Goal: Task Accomplishment & Management: Use online tool/utility

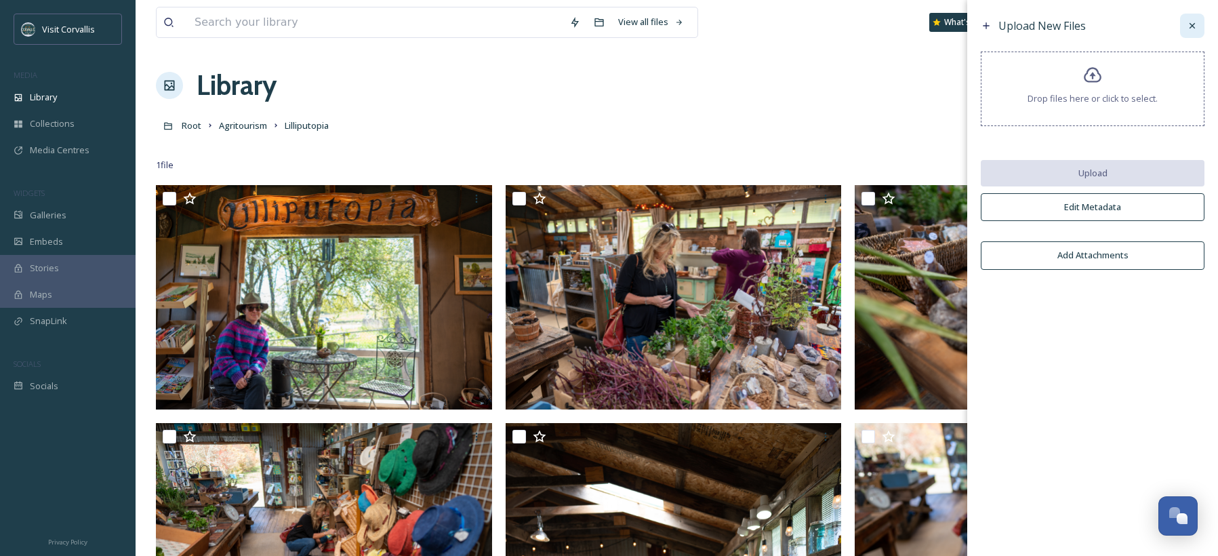
click at [1191, 23] on icon at bounding box center [1192, 25] width 11 height 11
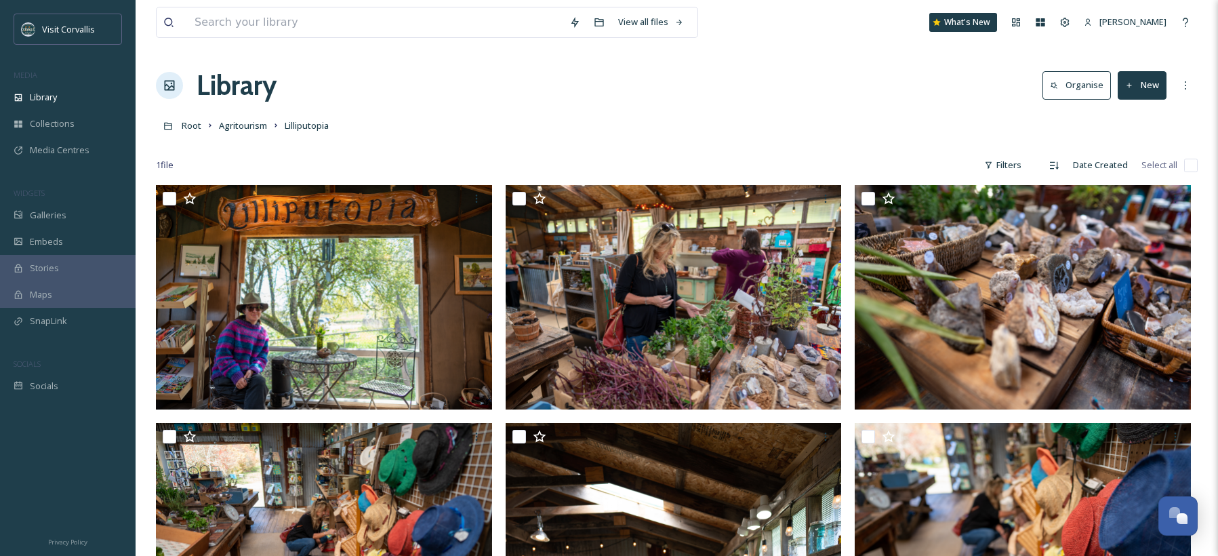
click at [1145, 83] on button "New" at bounding box center [1142, 85] width 49 height 28
click at [1134, 120] on span "File Upload" at bounding box center [1136, 117] width 45 height 13
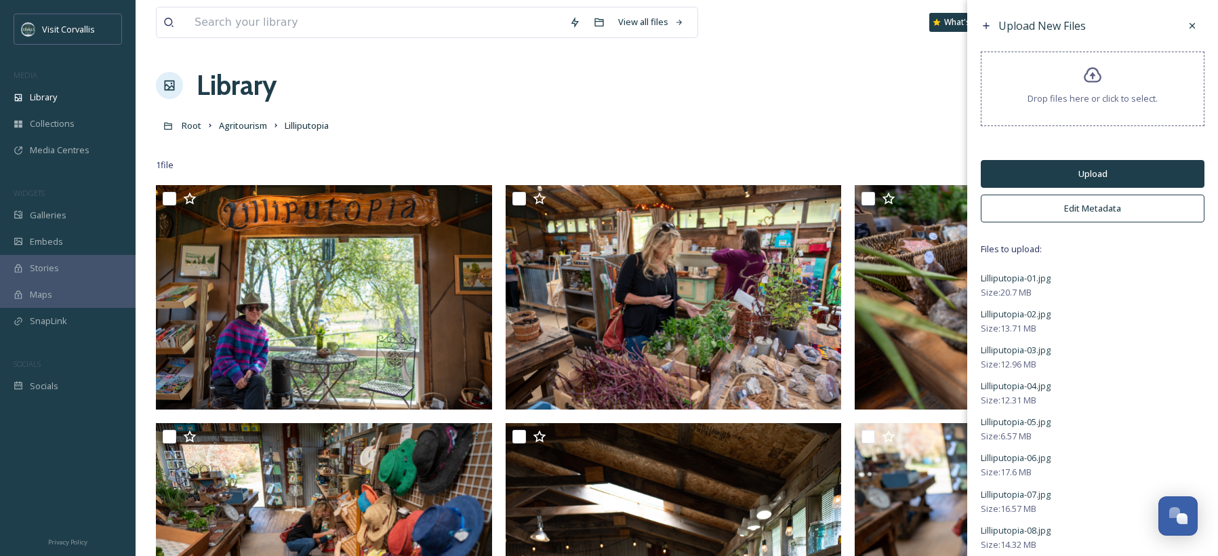
click at [1072, 212] on button "Edit Metadata" at bounding box center [1093, 209] width 224 height 28
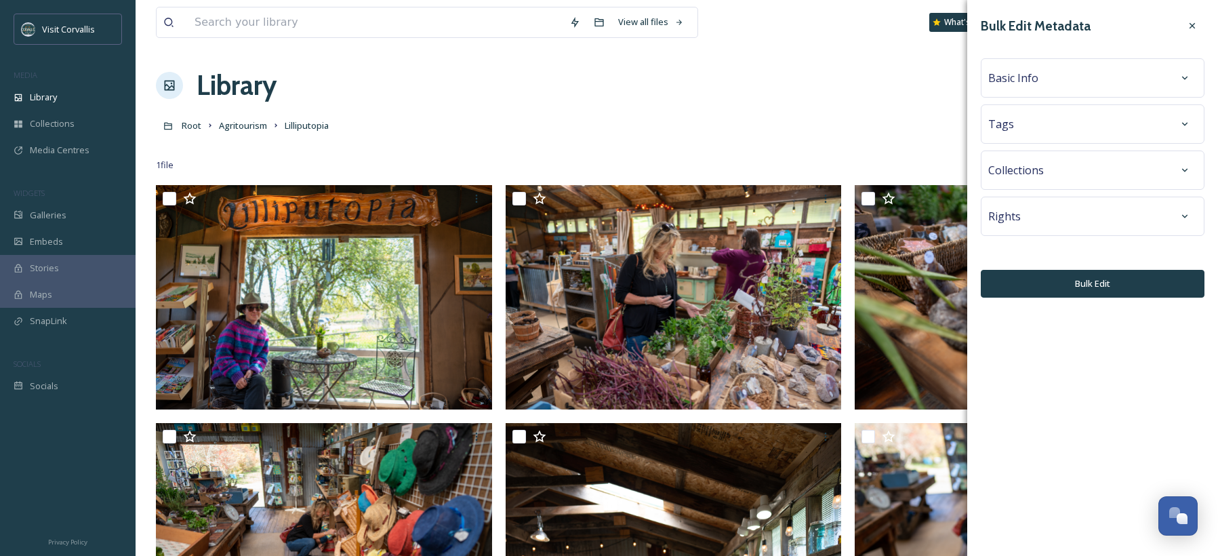
click at [1037, 132] on div "Tags" at bounding box center [1093, 124] width 209 height 24
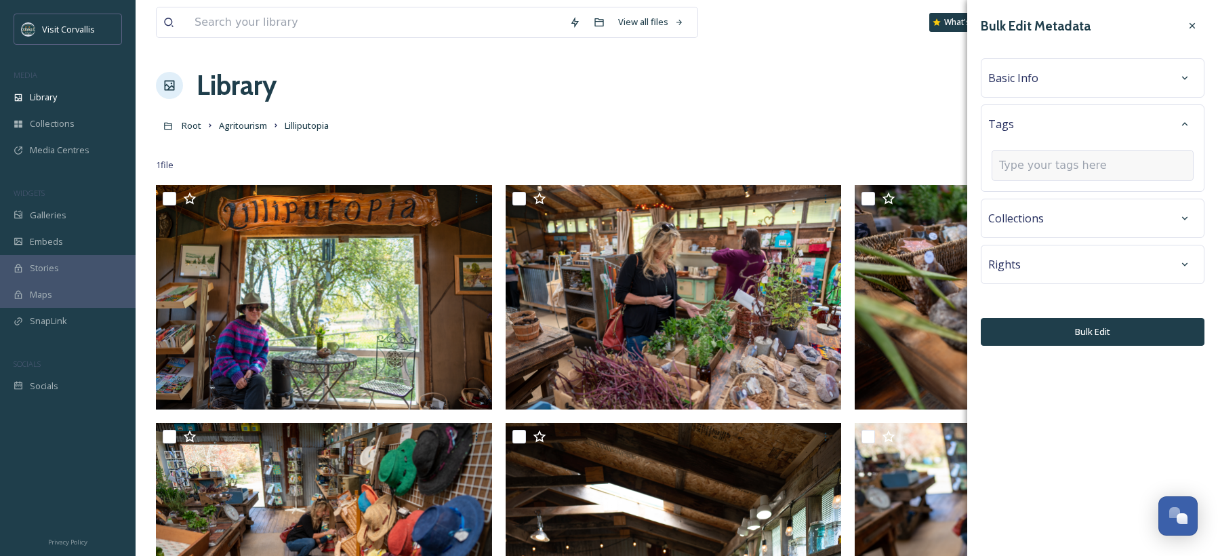
click at [1030, 165] on input at bounding box center [1067, 165] width 136 height 16
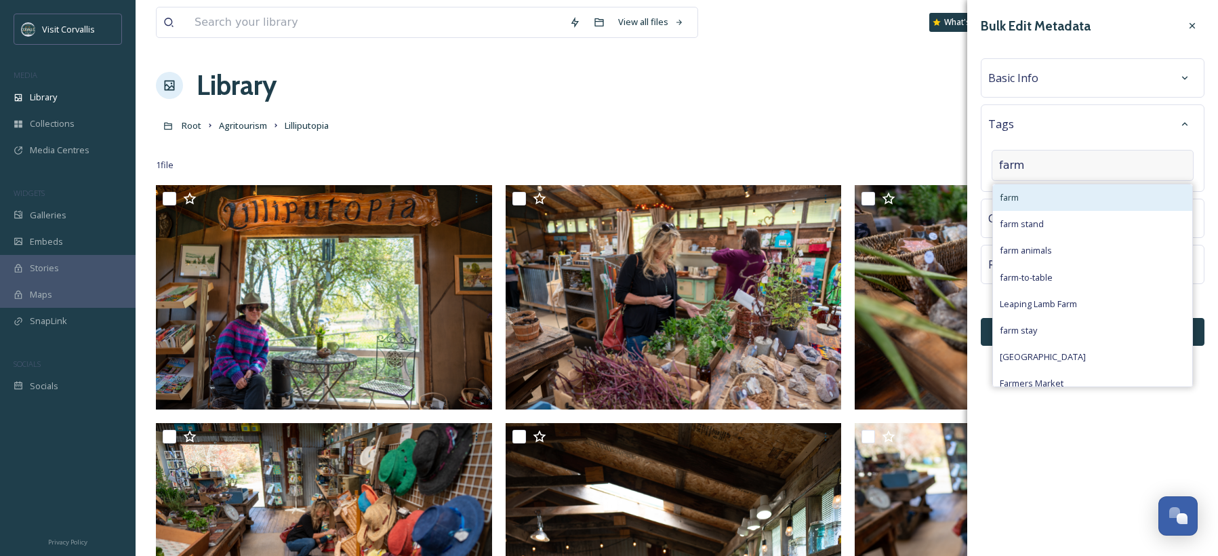
type input "farm"
click at [1018, 187] on div "farm" at bounding box center [1092, 197] width 199 height 26
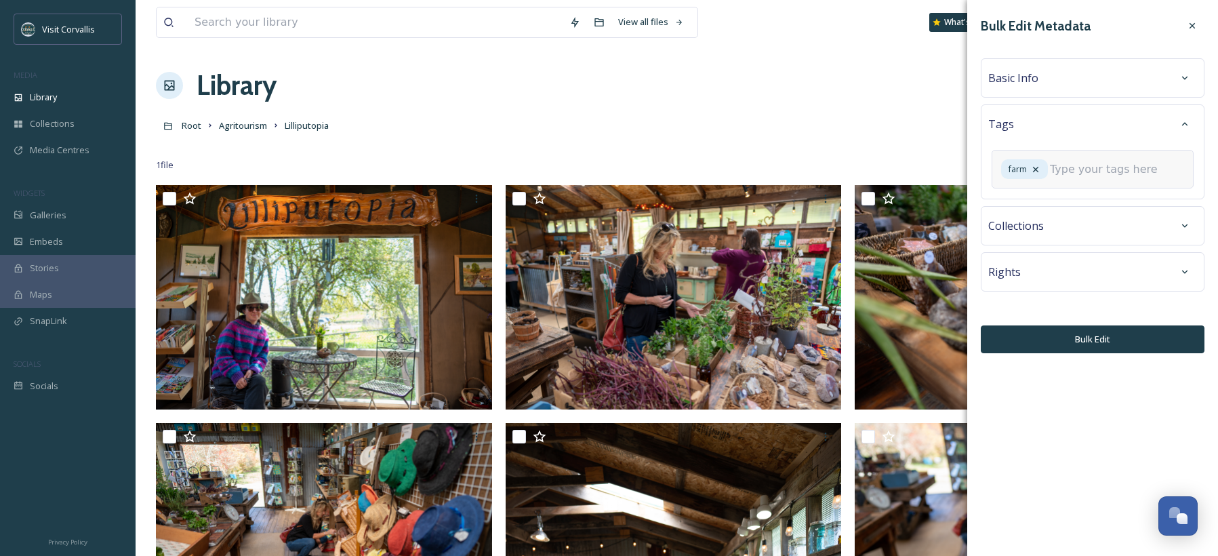
click at [1050, 178] on input at bounding box center [1118, 169] width 136 height 16
type input "garden store"
click at [1027, 212] on span "garden store" at bounding box center [1026, 205] width 53 height 13
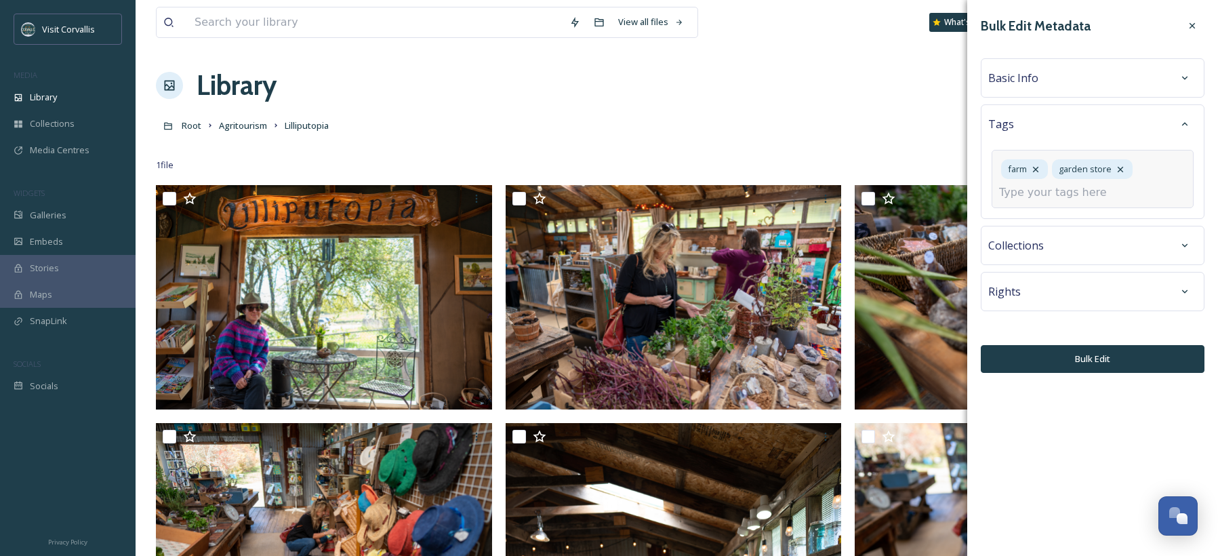
click at [1047, 194] on input at bounding box center [1067, 192] width 136 height 16
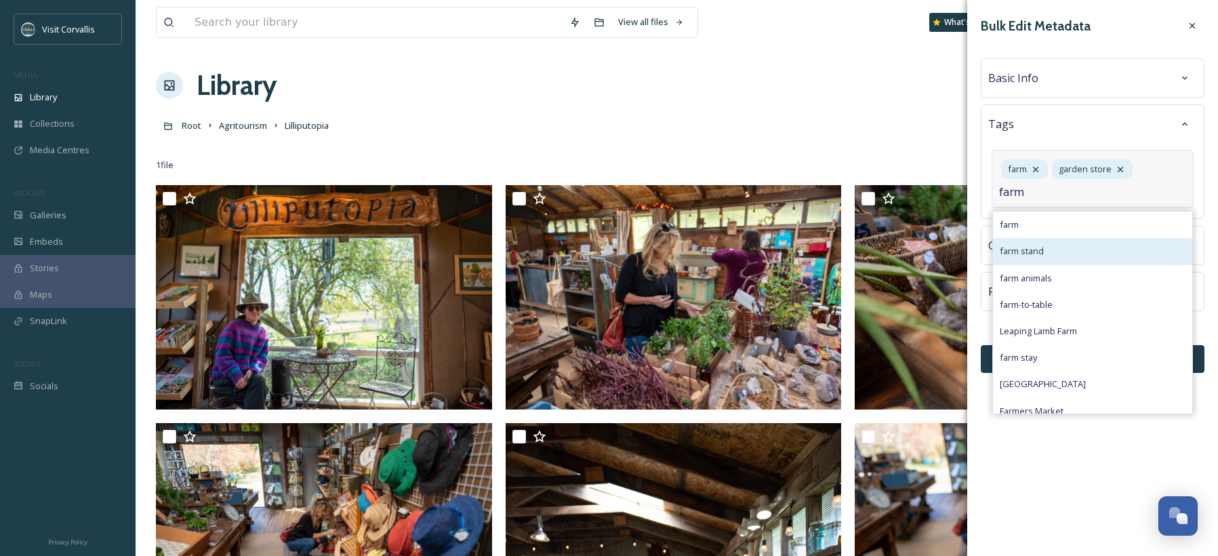
type input "farm"
click at [1037, 245] on div "farm stand" at bounding box center [1092, 251] width 199 height 26
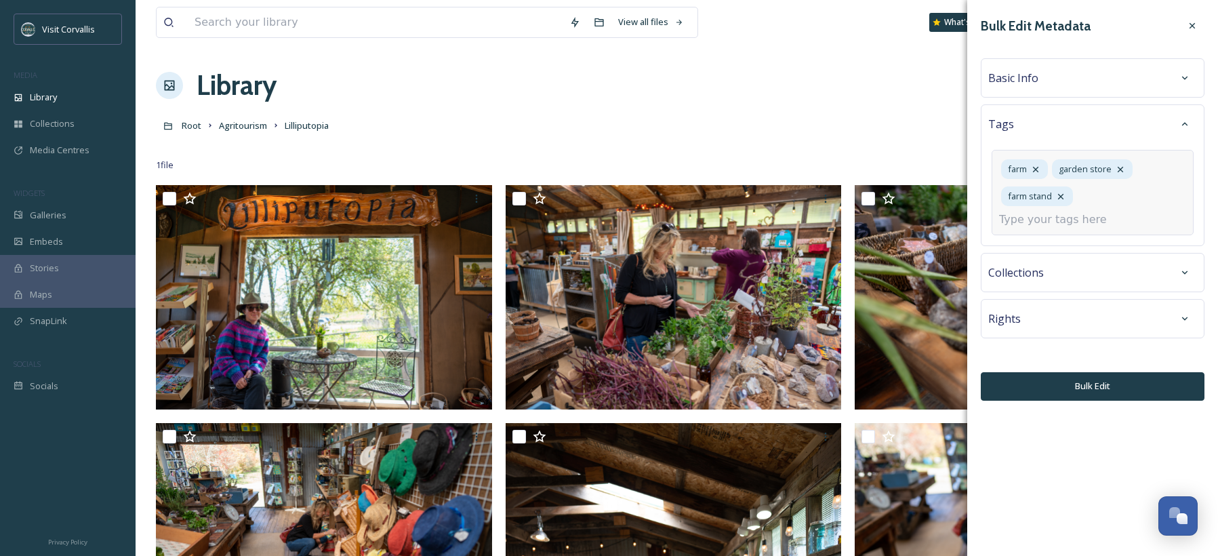
click at [1077, 222] on input at bounding box center [1067, 220] width 136 height 16
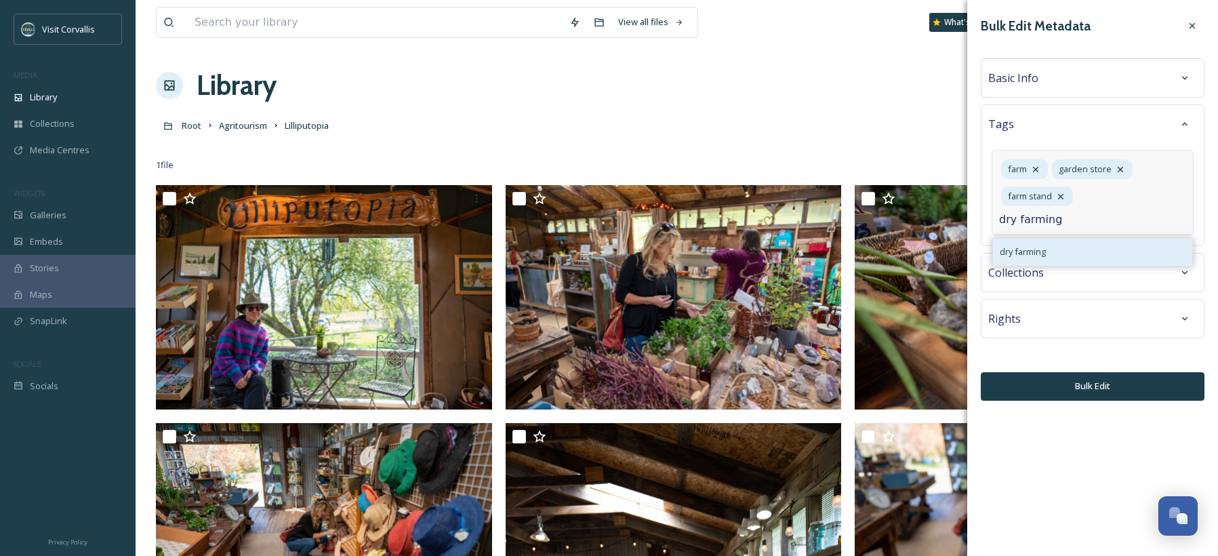
type input "dry farming"
click at [1067, 249] on div "dry farming" at bounding box center [1092, 252] width 199 height 26
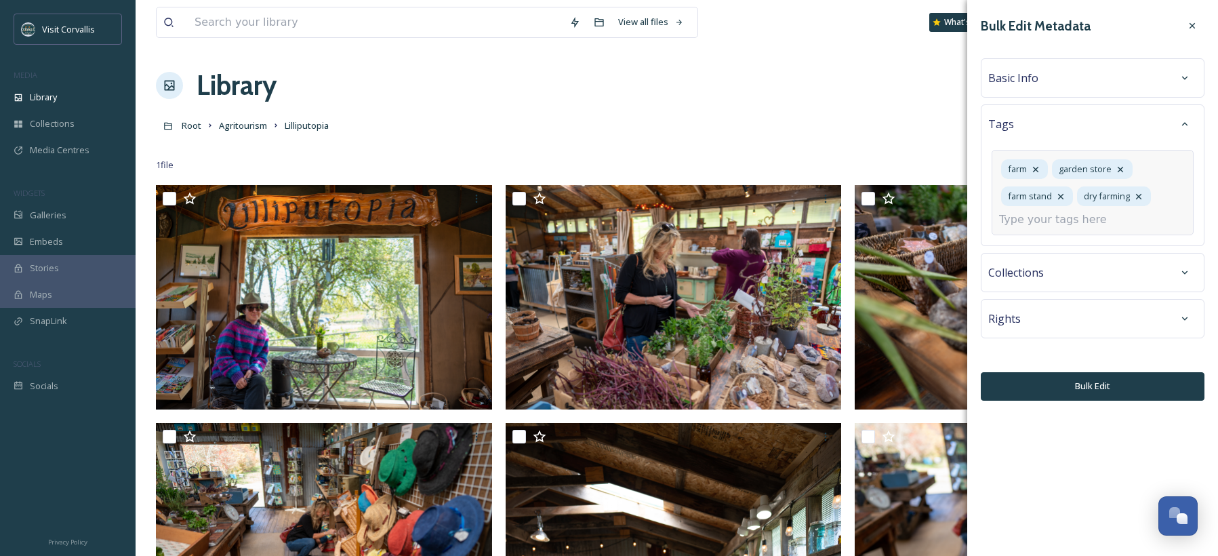
click at [1079, 317] on div "Rights" at bounding box center [1093, 318] width 224 height 39
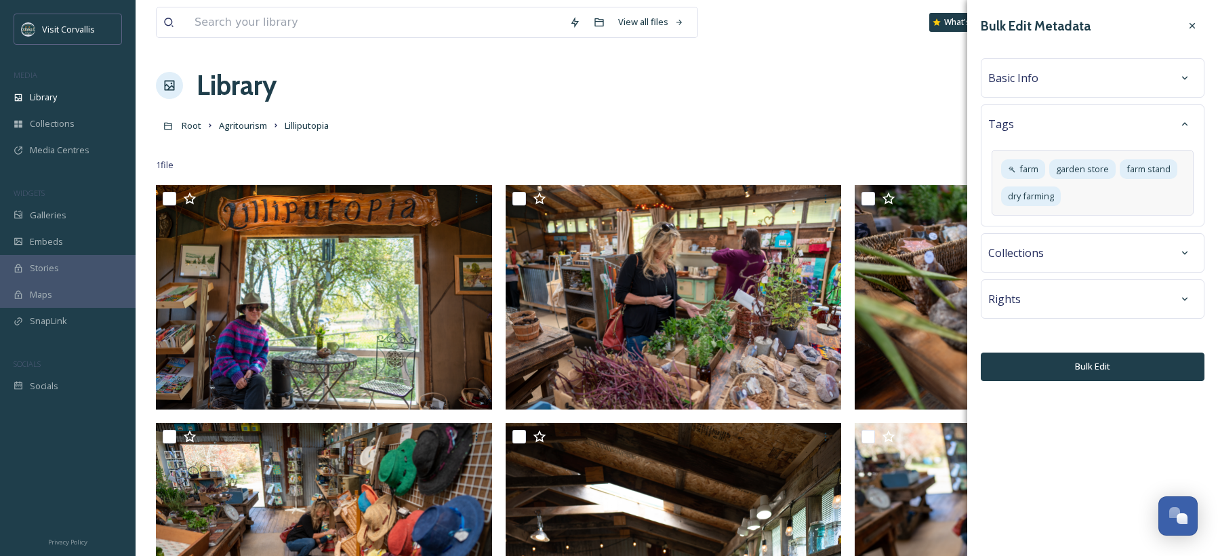
click at [1053, 302] on div "Rights" at bounding box center [1093, 299] width 209 height 24
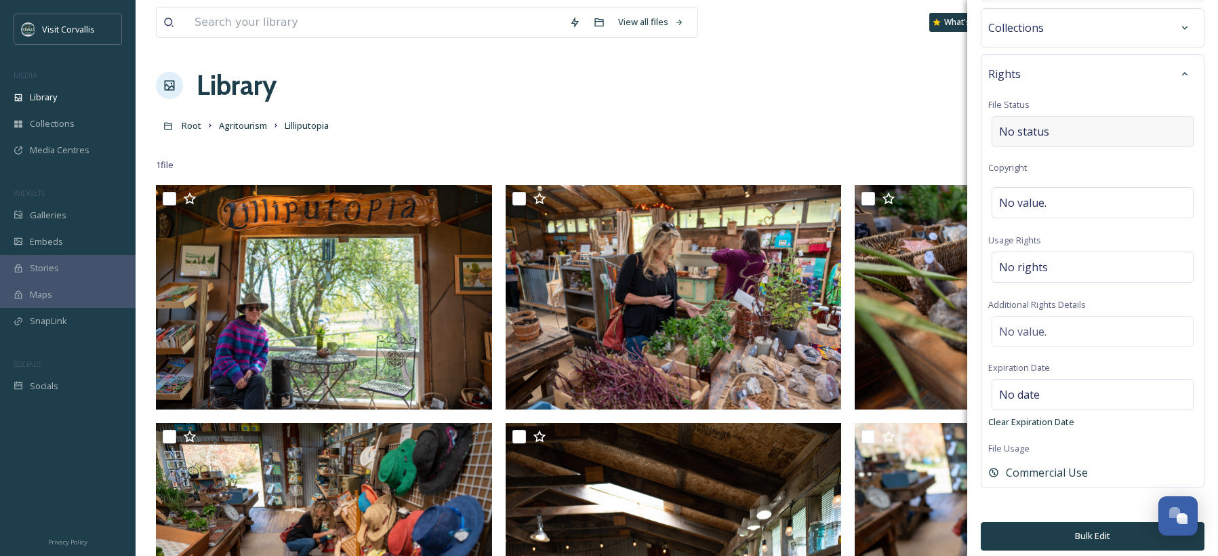
scroll to position [233, 0]
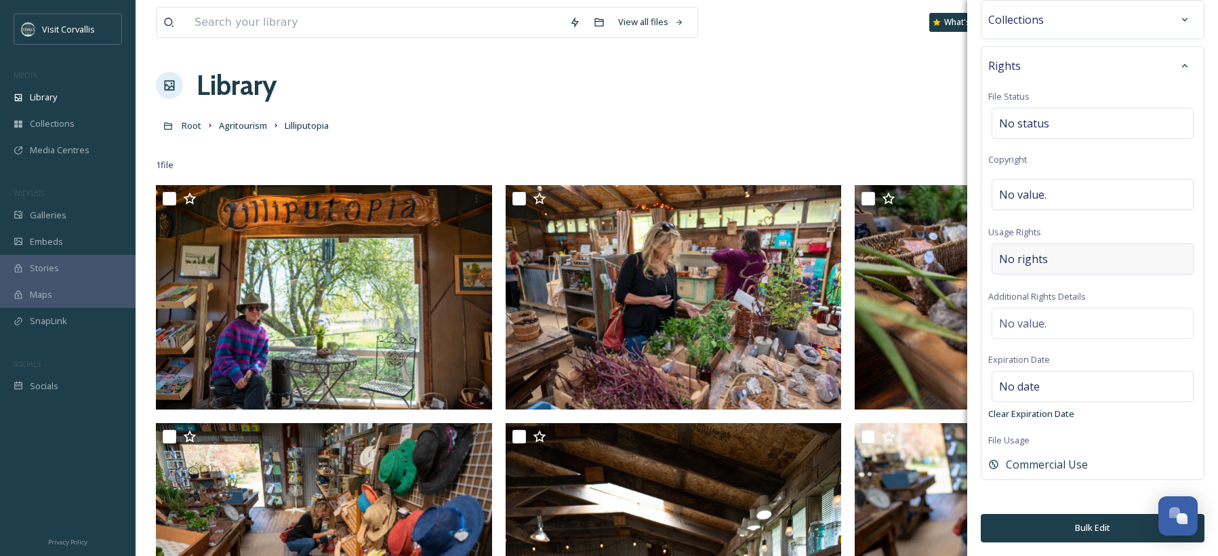
click at [1034, 244] on div "No rights" at bounding box center [1093, 258] width 202 height 31
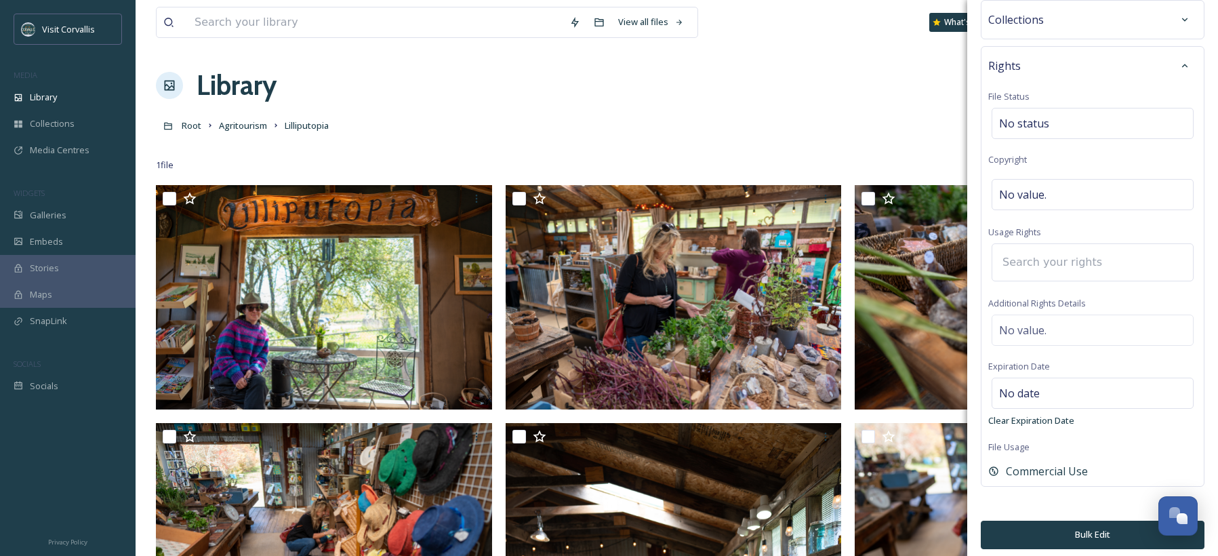
click at [1029, 260] on input at bounding box center [1070, 262] width 149 height 30
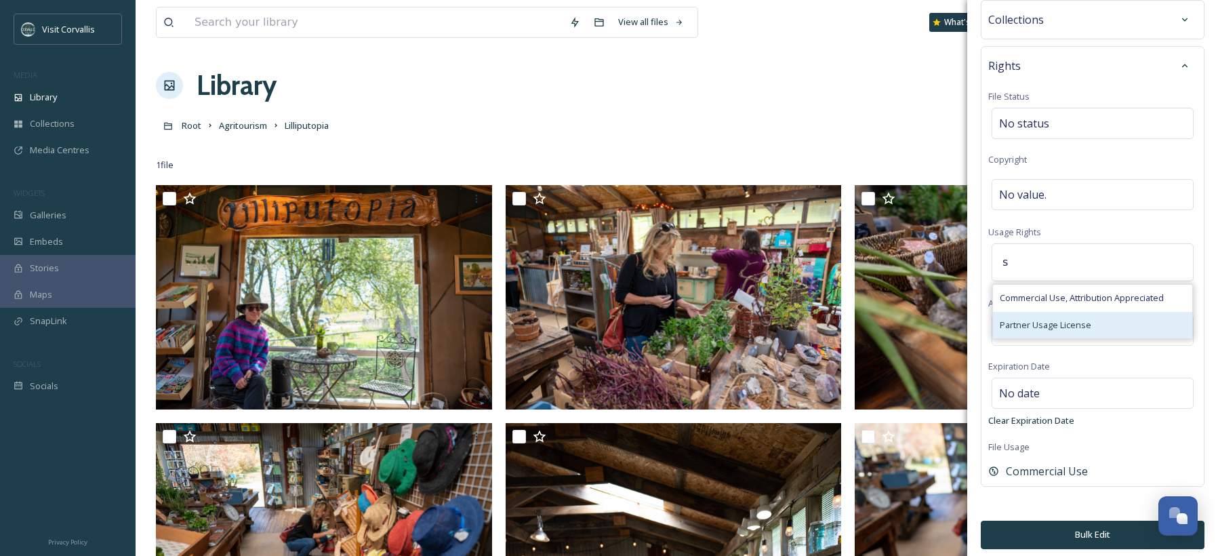
type input "s"
click at [1065, 319] on span "Partner Usage License" at bounding box center [1046, 325] width 92 height 13
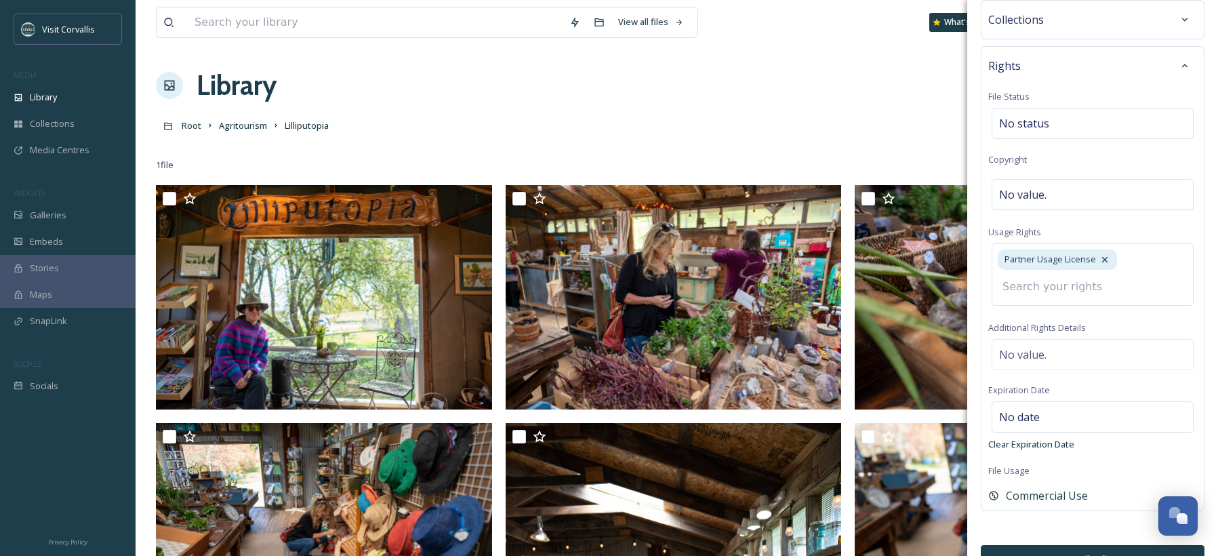
scroll to position [0, 0]
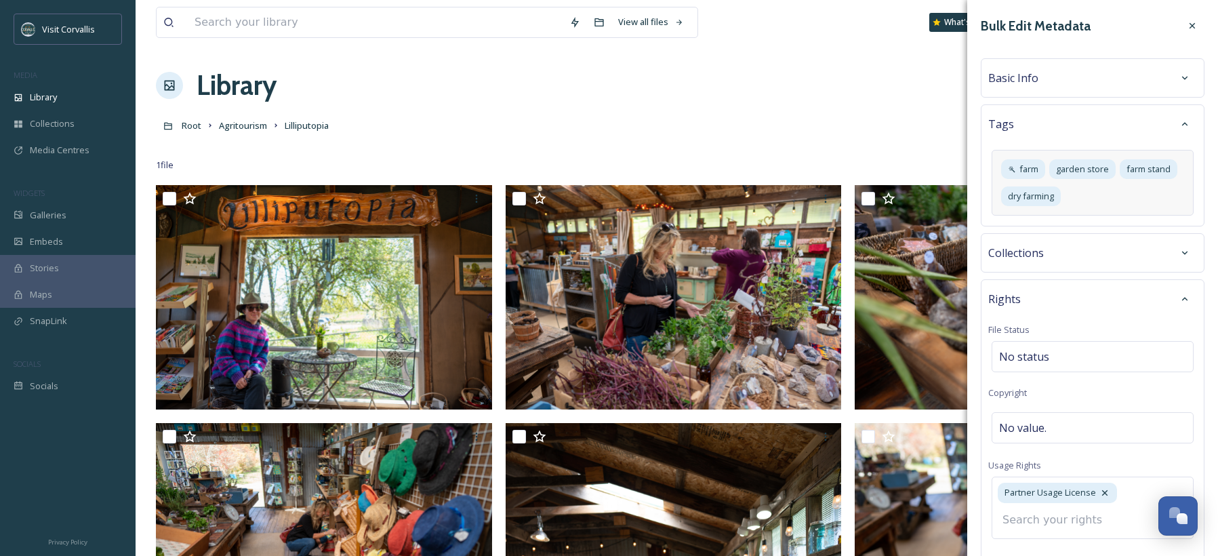
click at [1036, 85] on span "Basic Info" at bounding box center [1014, 78] width 50 height 16
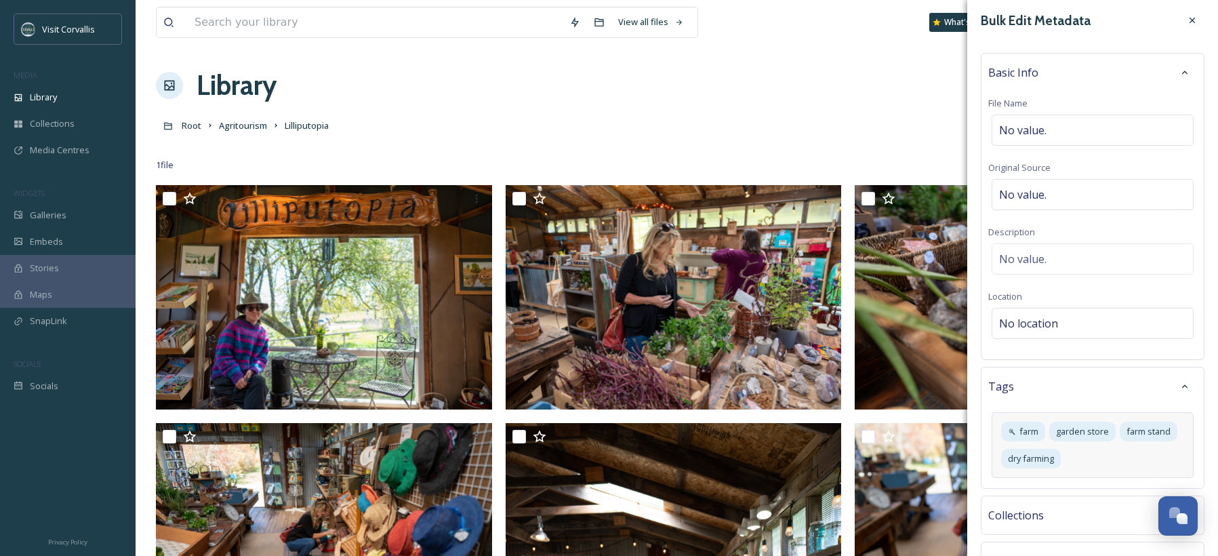
scroll to position [7, 0]
click at [1031, 125] on span "No value." at bounding box center [1022, 129] width 47 height 16
type input "Lilliputopia Farm"
click at [1048, 251] on div "No value." at bounding box center [1093, 257] width 202 height 31
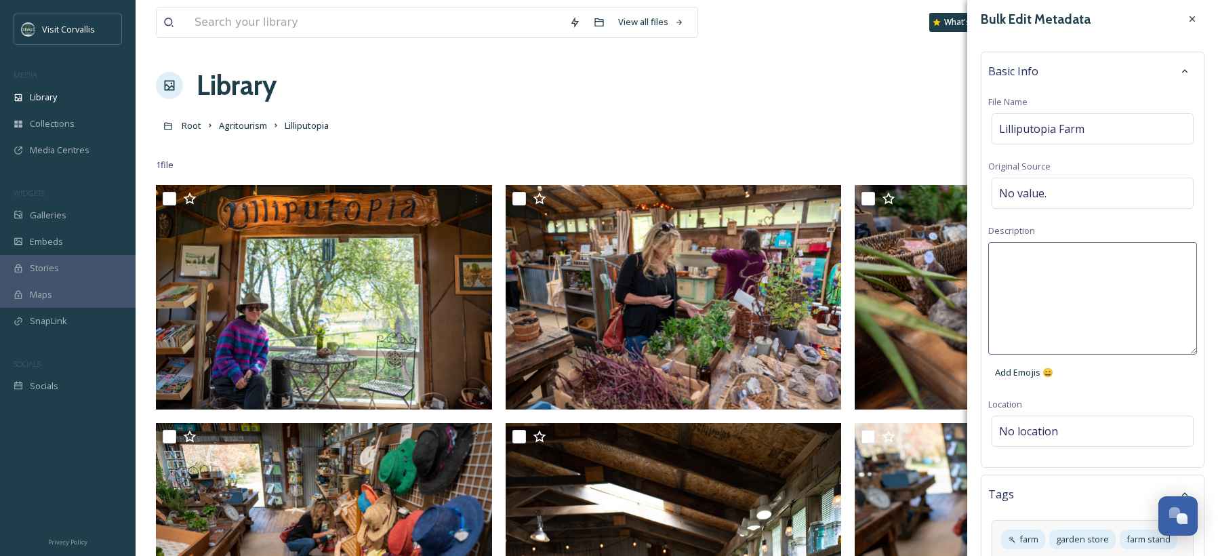
click at [1054, 261] on textarea at bounding box center [1093, 298] width 209 height 113
paste textarea "Lilliputopia, a tiny eco-farm in [GEOGRAPHIC_DATA], [GEOGRAPHIC_DATA]. We speci…"
click at [1056, 257] on textarea "Lilliputopia, a tiny eco-farm in [GEOGRAPHIC_DATA], [GEOGRAPHIC_DATA]. We speci…" at bounding box center [1093, 298] width 209 height 113
drag, startPoint x: 1141, startPoint y: 255, endPoint x: 1031, endPoint y: 274, distance: 111.5
click at [1031, 274] on textarea "Lilliputopia is a tiny eco-farm in [GEOGRAPHIC_DATA], [GEOGRAPHIC_DATA]. We spe…" at bounding box center [1093, 298] width 209 height 113
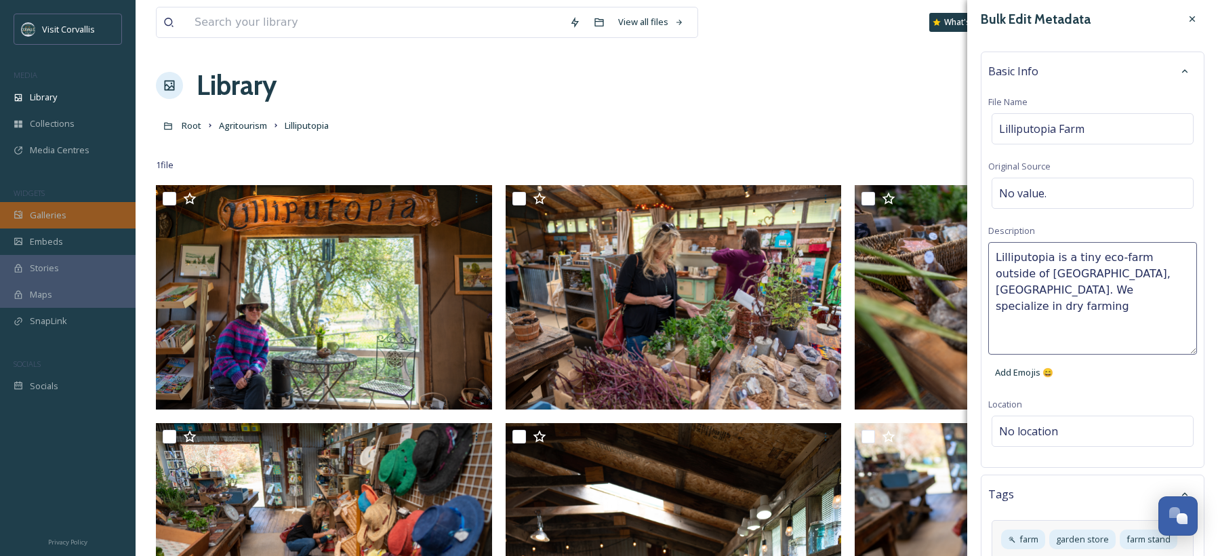
type textarea "Lilliputopia is a tiny eco-farm outside of [GEOGRAPHIC_DATA], [GEOGRAPHIC_DATA]…"
drag, startPoint x: 1048, startPoint y: 260, endPoint x: 996, endPoint y: 256, distance: 51.7
click at [997, 256] on textarea "Lilliputopia is a tiny eco-farm outside of [GEOGRAPHIC_DATA], [GEOGRAPHIC_DATA]…" at bounding box center [1093, 298] width 209 height 113
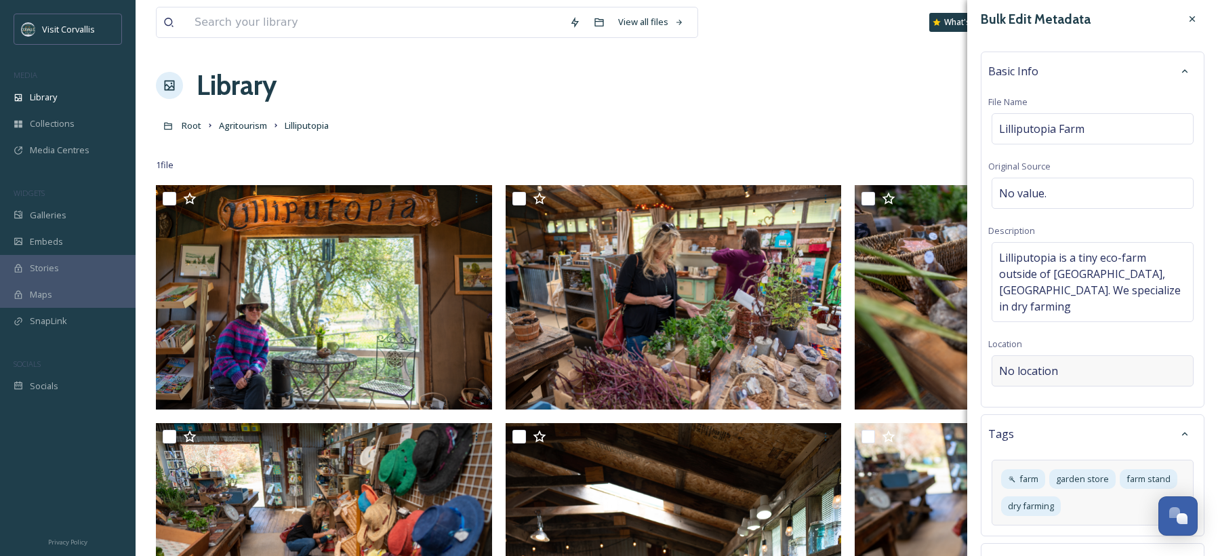
click at [1039, 363] on span "No location" at bounding box center [1028, 371] width 59 height 16
click at [1025, 356] on input at bounding box center [1093, 371] width 201 height 30
paste input "Lilliputopia"
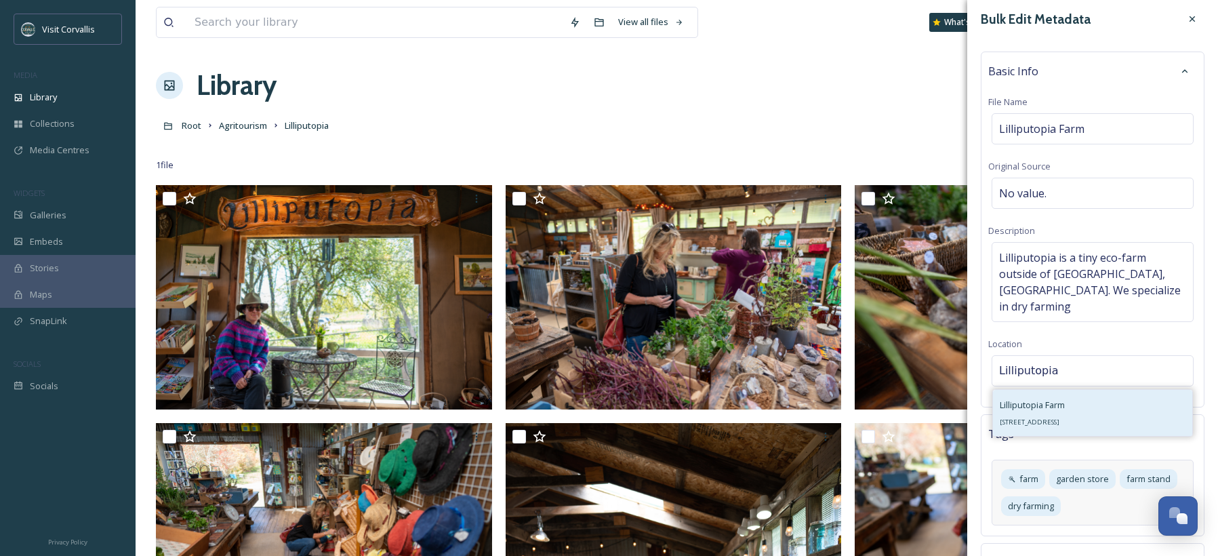
type input "Lilliputopia"
click at [1049, 399] on span "Lilliputopia Farm" at bounding box center [1032, 405] width 65 height 12
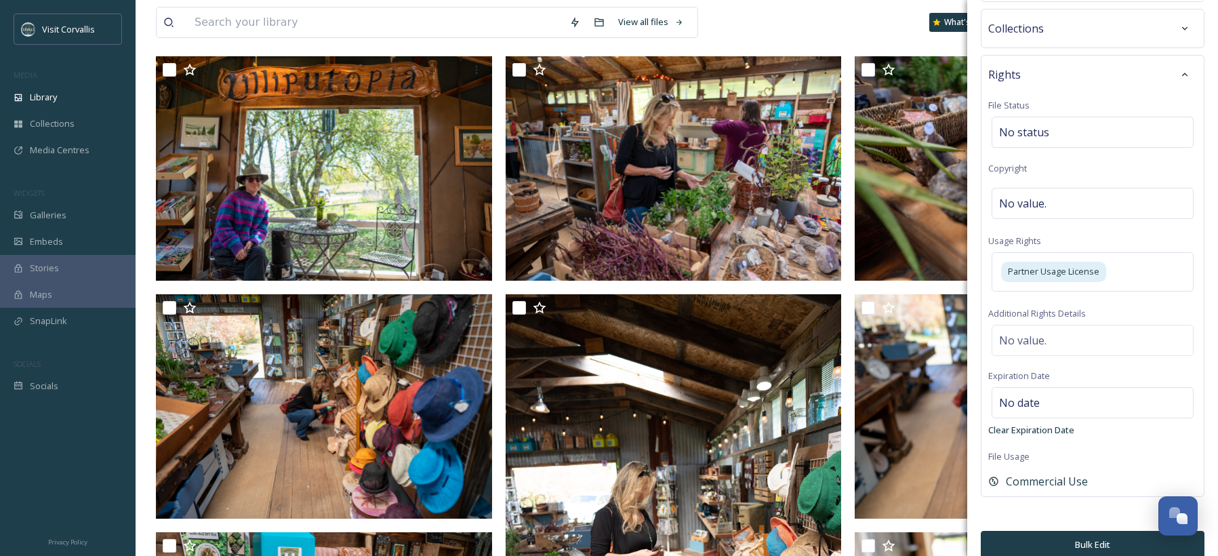
scroll to position [134, 0]
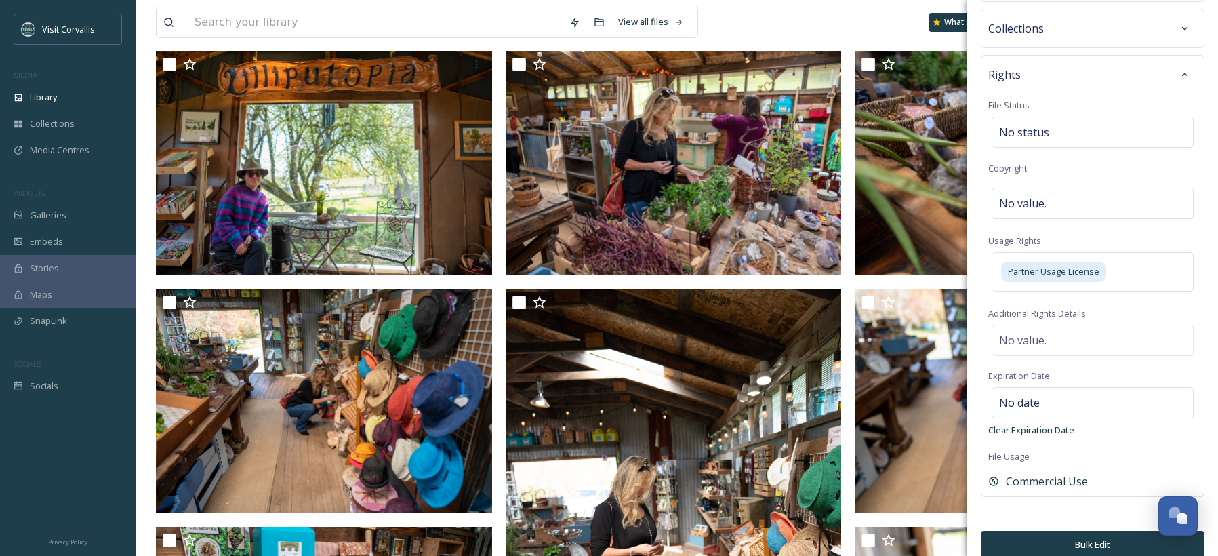
click at [1097, 531] on button "Bulk Edit" at bounding box center [1093, 545] width 224 height 28
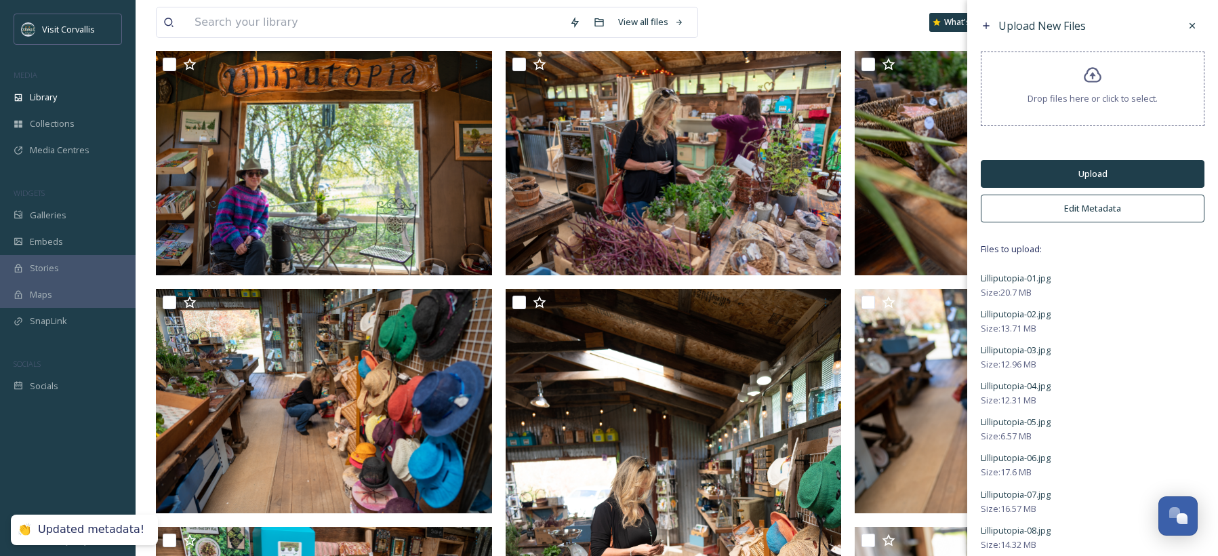
click at [1073, 174] on button "Upload" at bounding box center [1093, 174] width 224 height 28
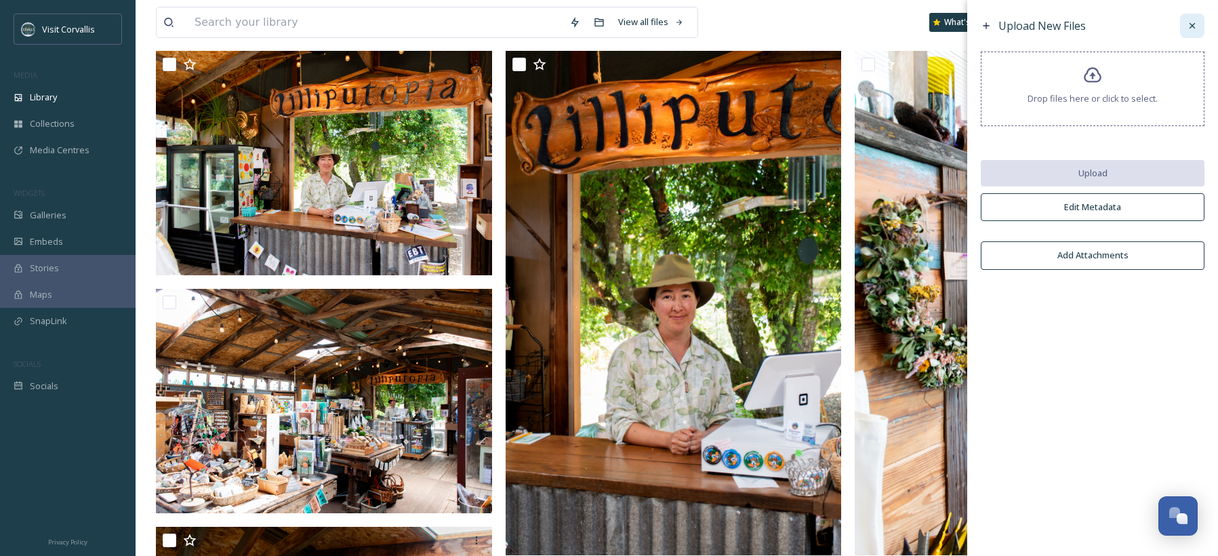
click at [1199, 24] on div at bounding box center [1193, 26] width 24 height 24
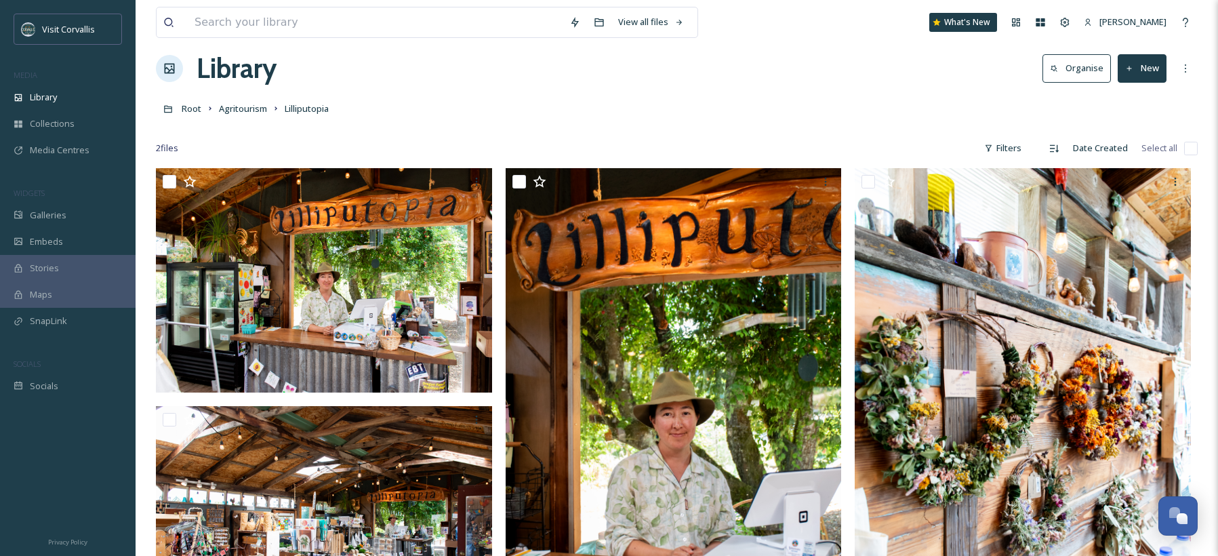
scroll to position [0, 0]
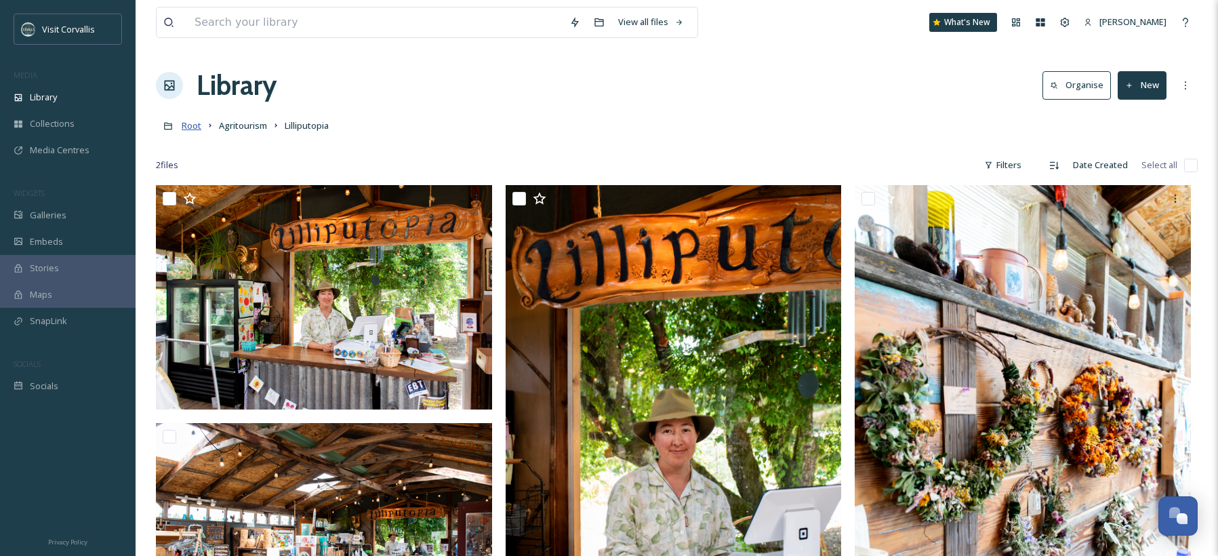
click at [191, 128] on span "Root" at bounding box center [192, 125] width 20 height 12
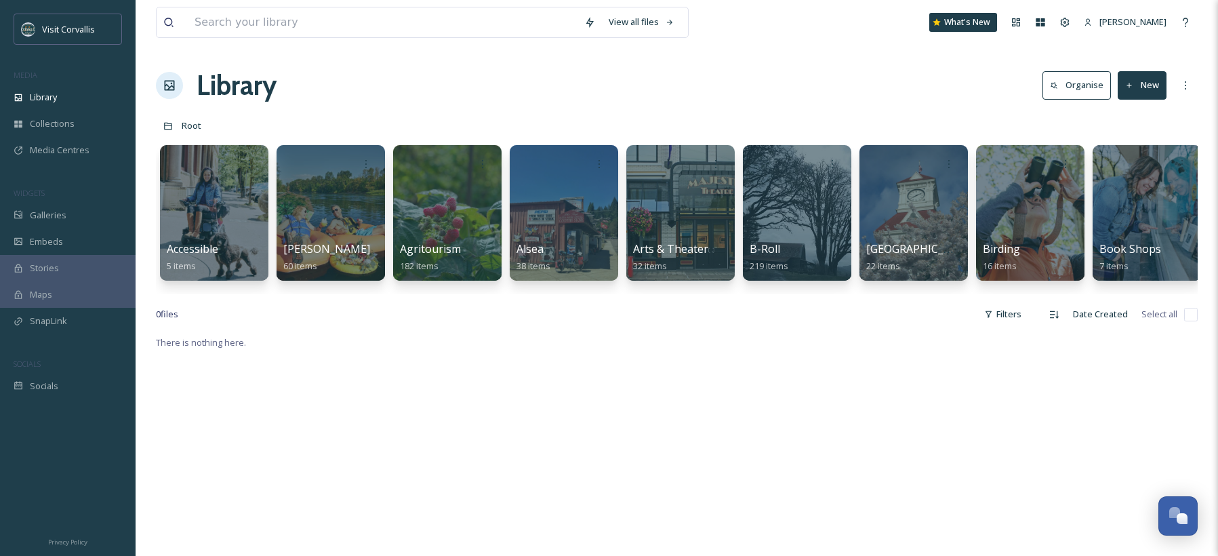
click at [1147, 87] on button "New" at bounding box center [1142, 85] width 49 height 28
click at [1142, 176] on div "Folder" at bounding box center [1128, 170] width 77 height 26
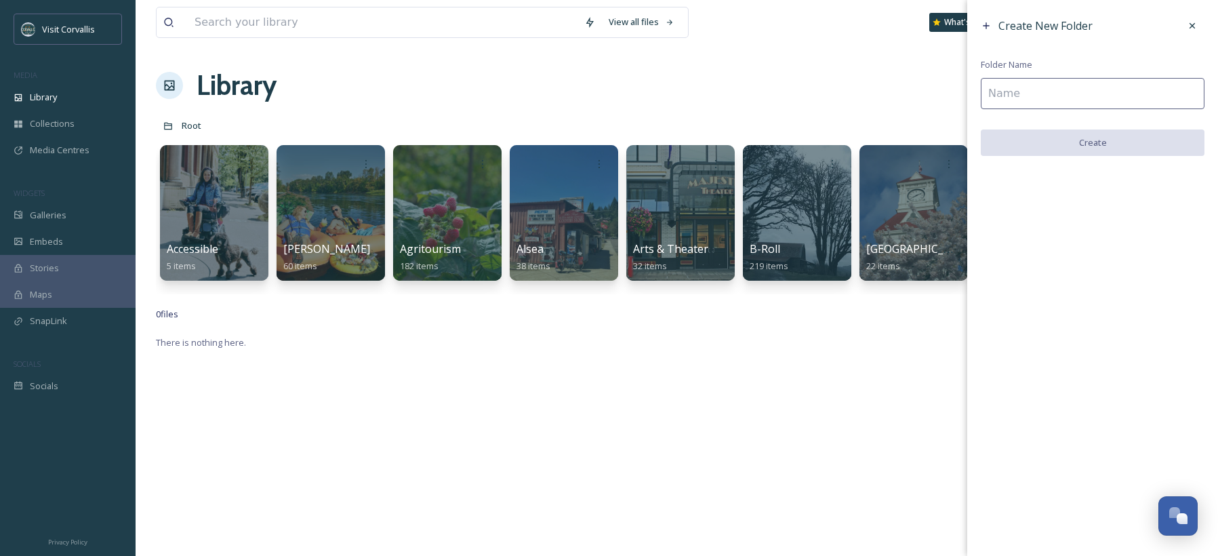
click at [1063, 93] on input at bounding box center [1093, 93] width 224 height 31
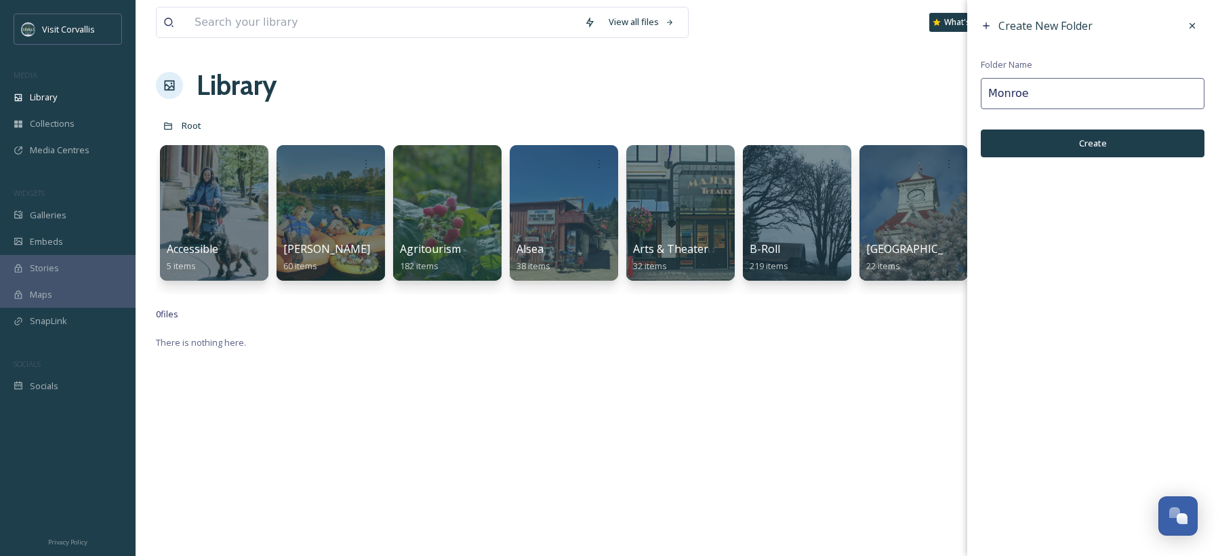
type input "Monroe"
click at [1117, 144] on button "Create" at bounding box center [1093, 144] width 224 height 28
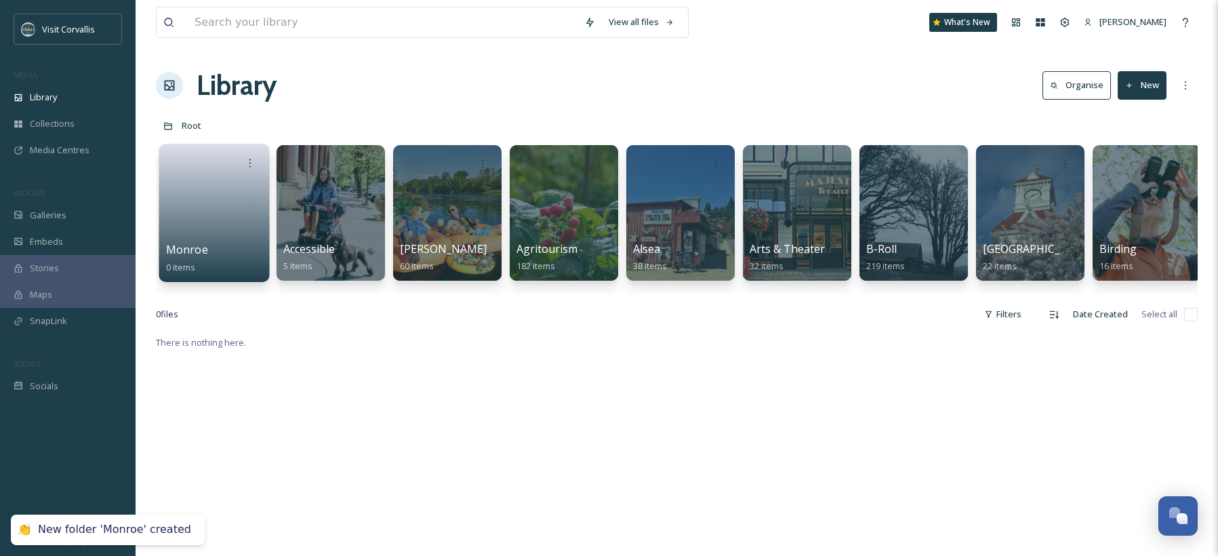
click at [210, 220] on link at bounding box center [214, 209] width 97 height 66
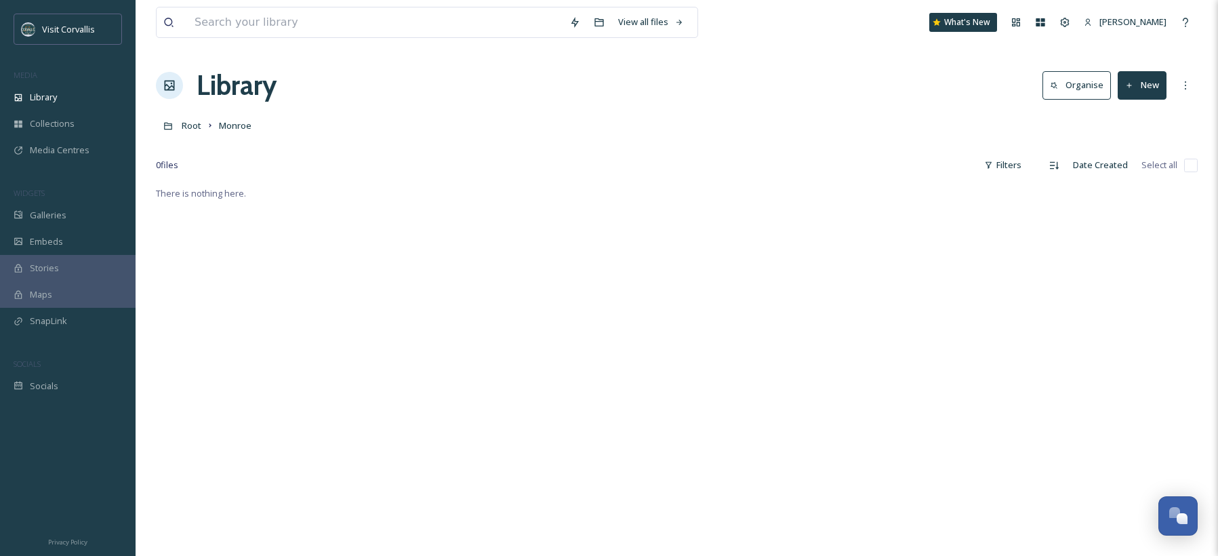
click at [1145, 85] on button "New" at bounding box center [1142, 85] width 49 height 28
click at [1137, 115] on span "File Upload" at bounding box center [1136, 117] width 45 height 13
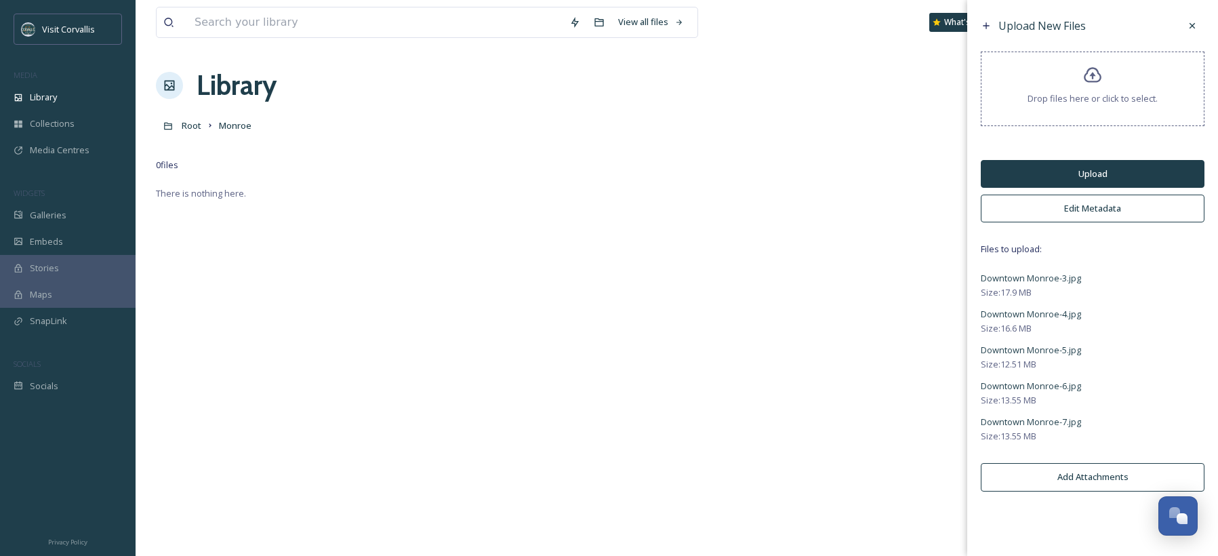
click at [1082, 203] on button "Edit Metadata" at bounding box center [1093, 209] width 224 height 28
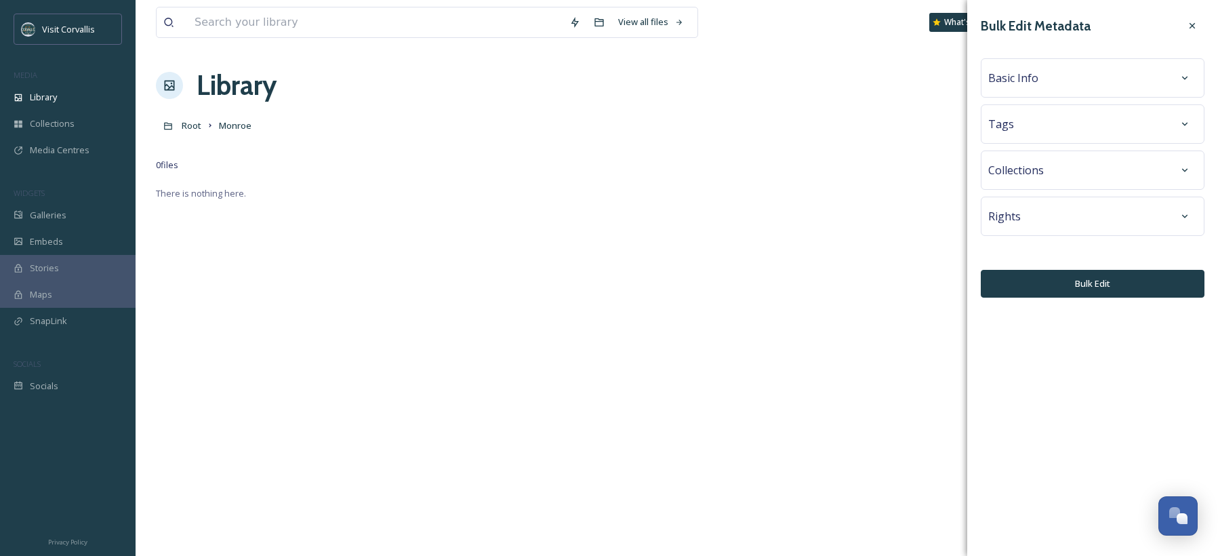
click at [1042, 131] on div "Tags" at bounding box center [1093, 124] width 209 height 24
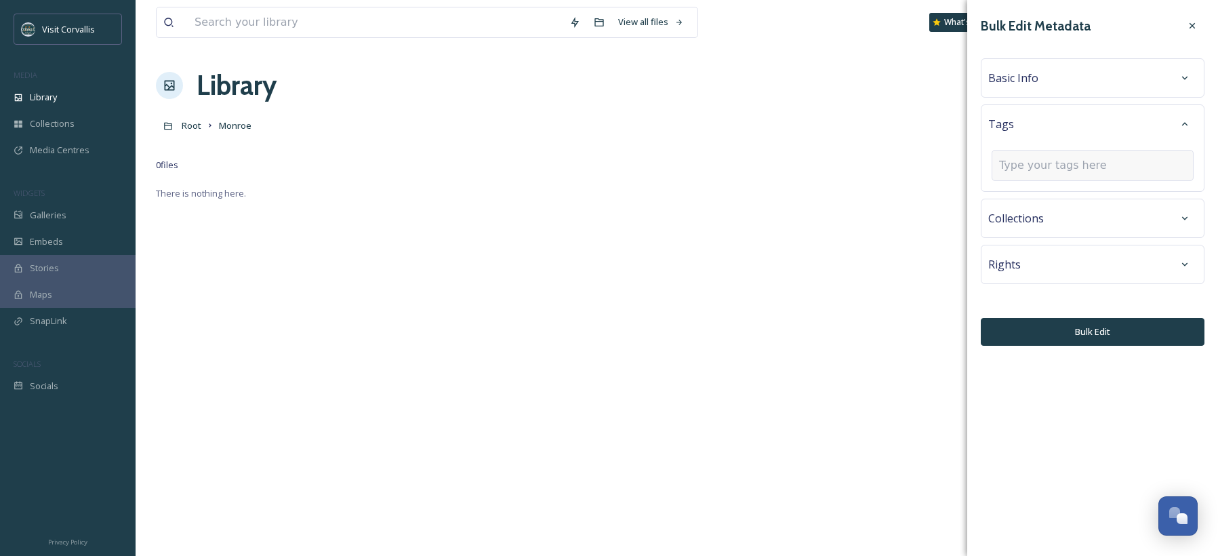
click at [1043, 168] on input at bounding box center [1067, 165] width 136 height 16
type input "main street"
click at [1046, 195] on span "Create " main street "" at bounding box center [1041, 197] width 83 height 13
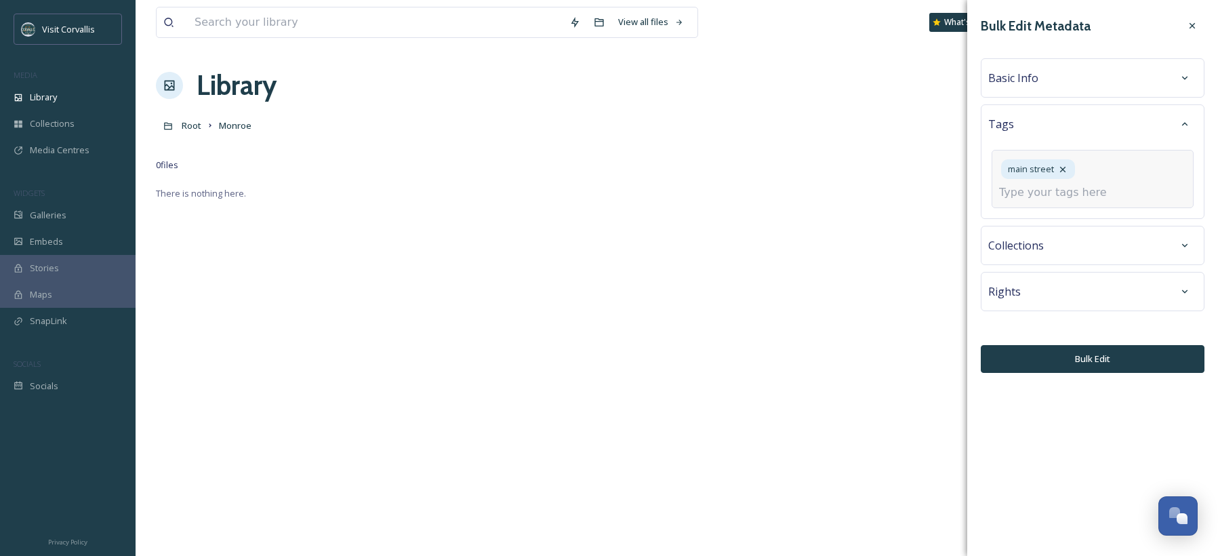
click at [1037, 193] on input at bounding box center [1067, 192] width 136 height 16
type input "Monroe"
click at [1037, 229] on span "Create " Monroe "" at bounding box center [1035, 224] width 70 height 13
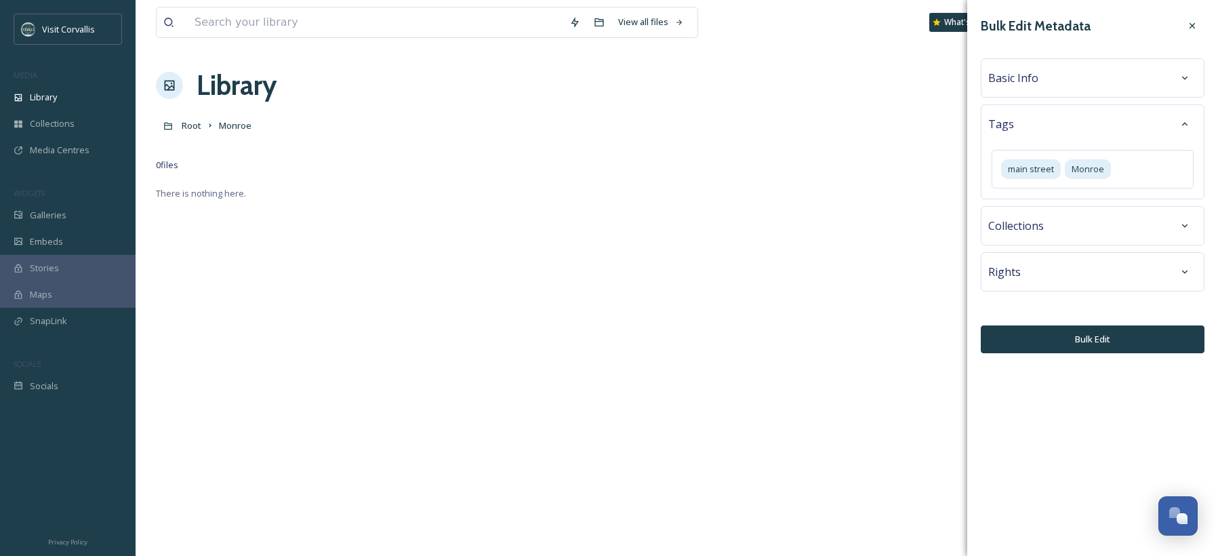
click at [1031, 78] on span "Basic Info" at bounding box center [1014, 78] width 50 height 16
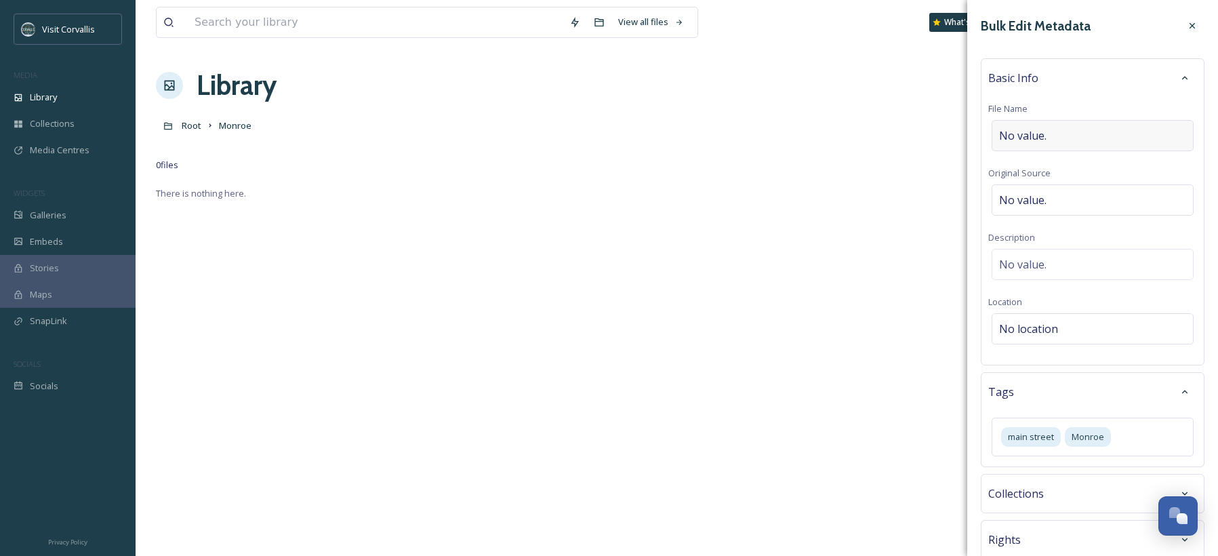
click at [1027, 134] on span "No value." at bounding box center [1022, 135] width 47 height 16
type input "Down Monroe, [GEOGRAPHIC_DATA]"
click at [1029, 269] on div "No value." at bounding box center [1093, 260] width 202 height 31
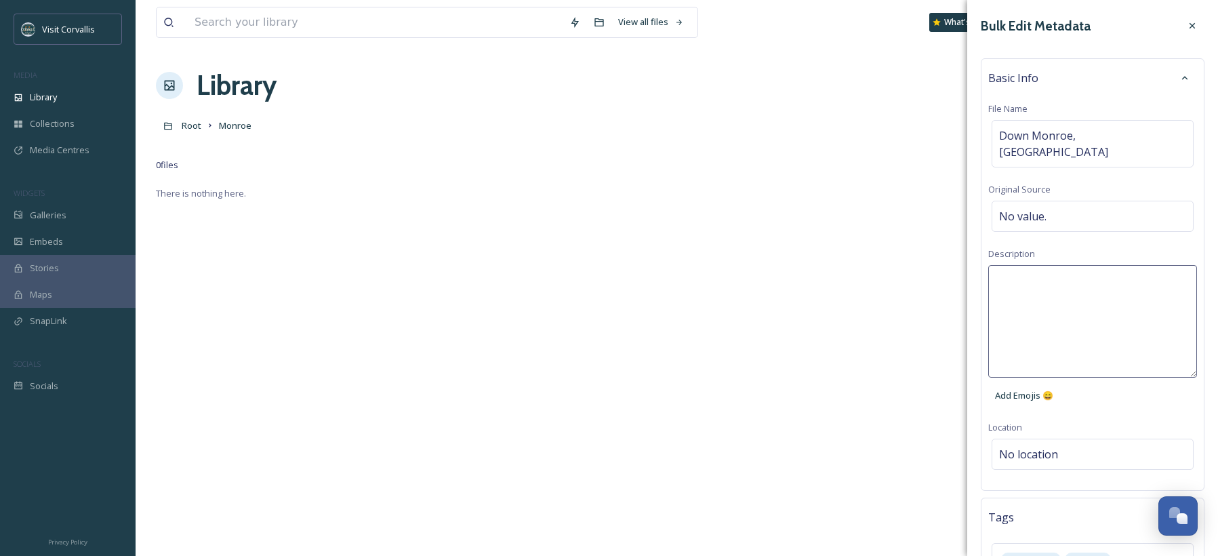
click at [1028, 266] on textarea at bounding box center [1093, 321] width 209 height 113
type textarea "m"
type textarea "[GEOGRAPHIC_DATA], [GEOGRAPHIC_DATA] near [GEOGRAPHIC_DATA] OR"
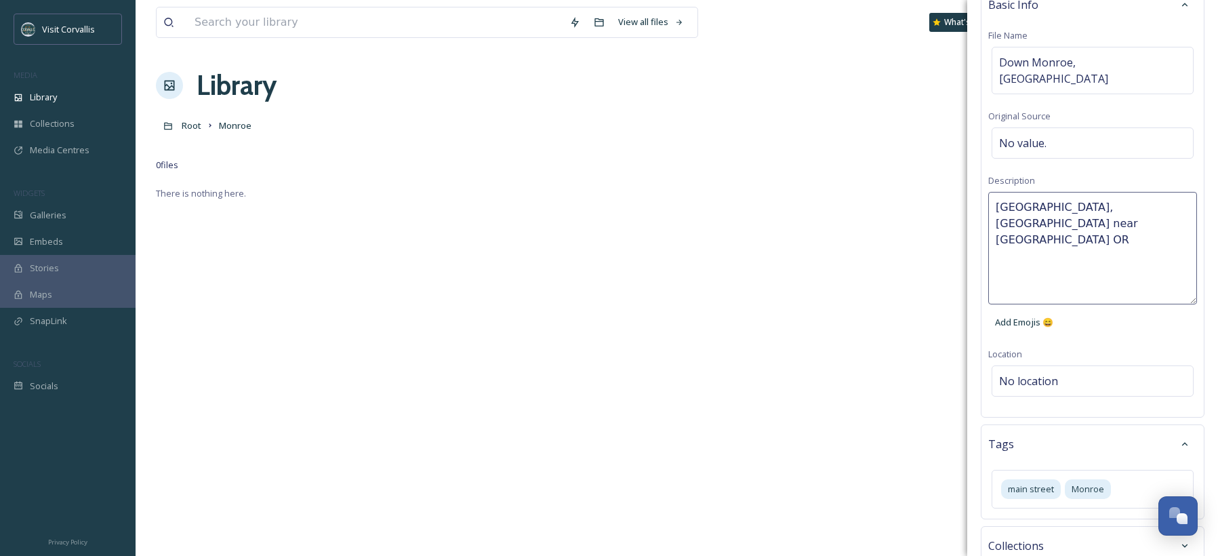
scroll to position [185, 0]
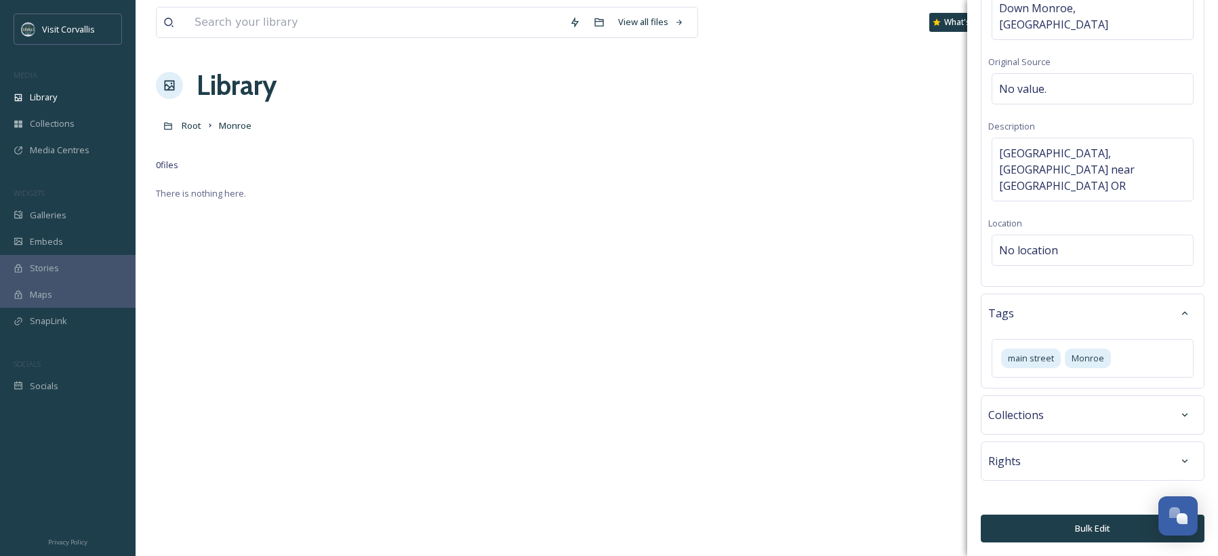
click at [1113, 536] on button "Bulk Edit" at bounding box center [1093, 529] width 224 height 28
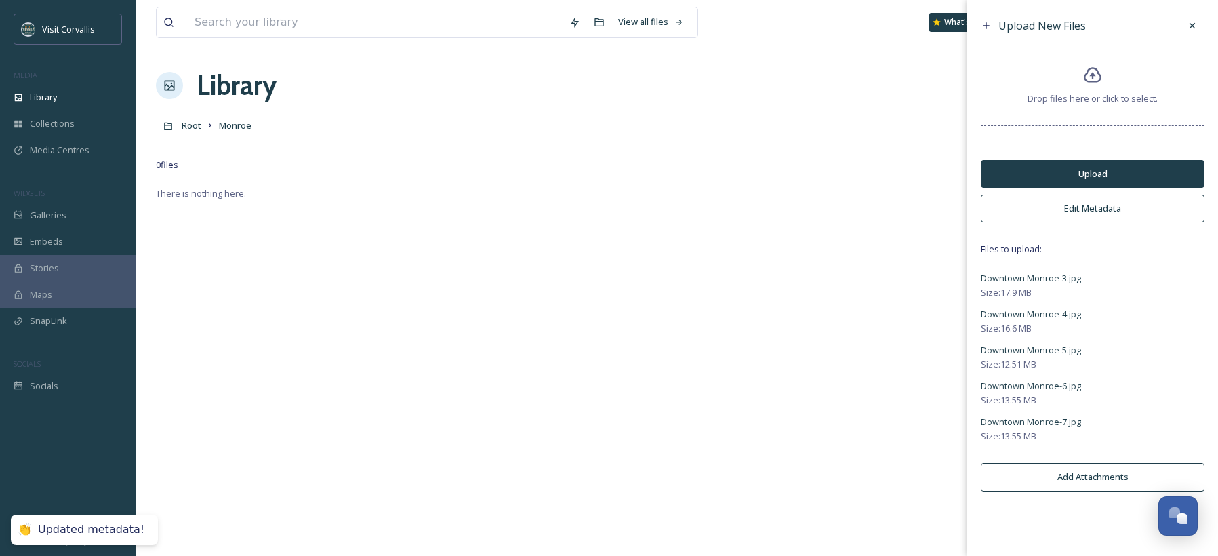
click at [1086, 174] on button "Upload" at bounding box center [1093, 174] width 224 height 28
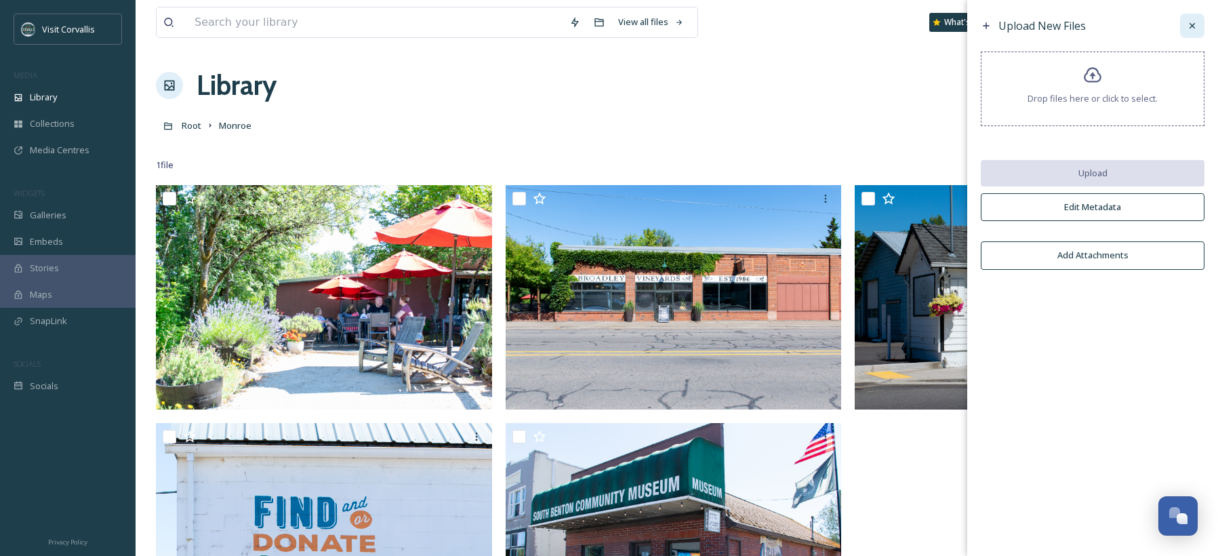
click at [1193, 27] on icon at bounding box center [1192, 25] width 11 height 11
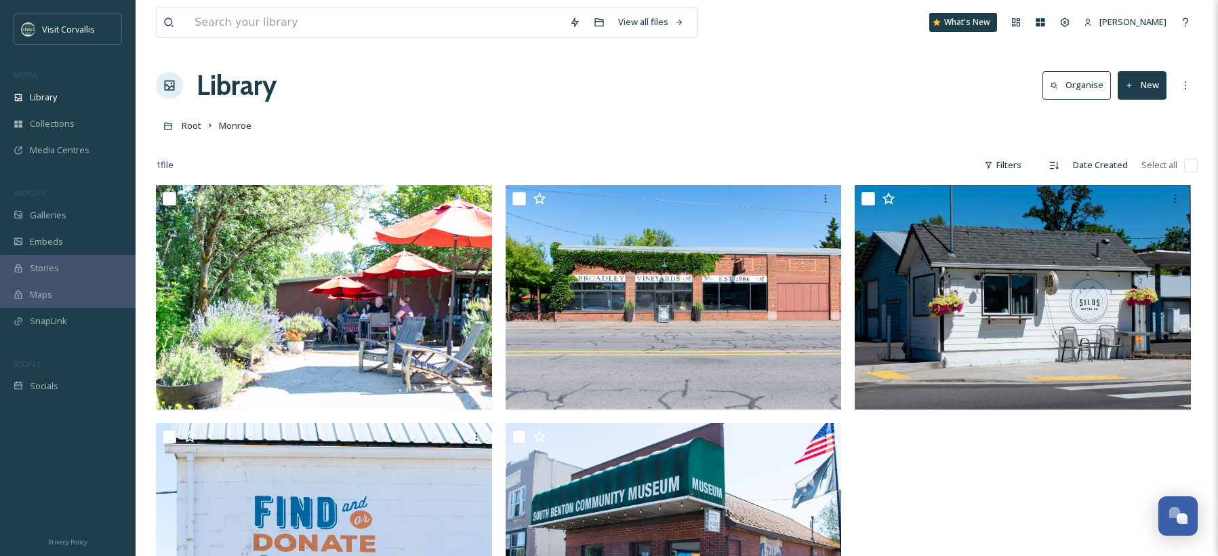
click at [924, 85] on div "Library Organise New" at bounding box center [677, 85] width 1042 height 41
click at [459, 83] on div "Library Organise New" at bounding box center [677, 85] width 1042 height 41
click at [175, 130] on div "Directory" at bounding box center [168, 126] width 24 height 24
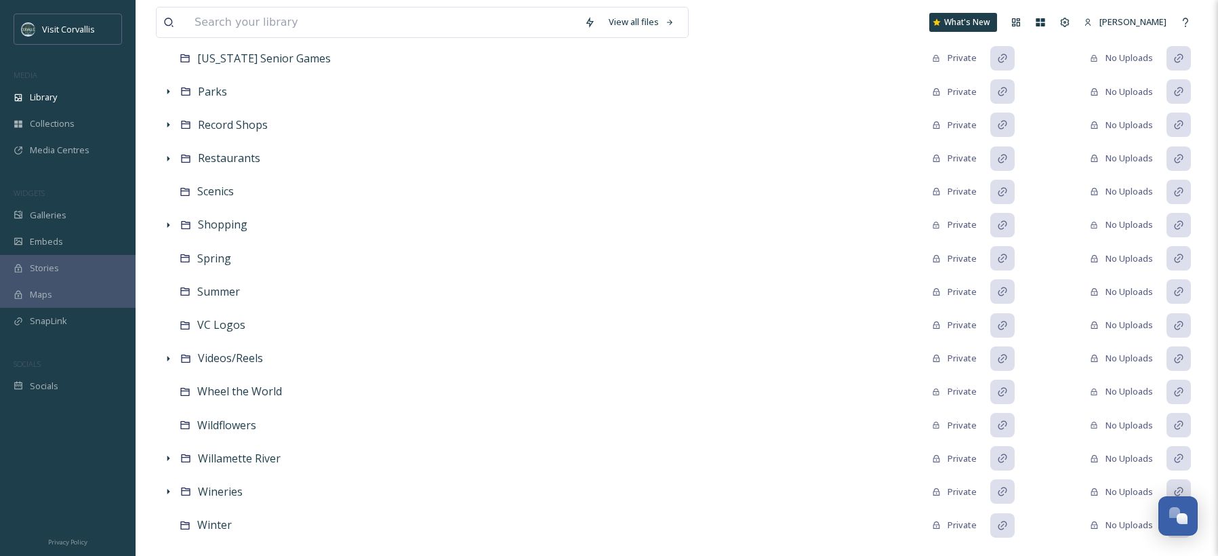
scroll to position [1058, 0]
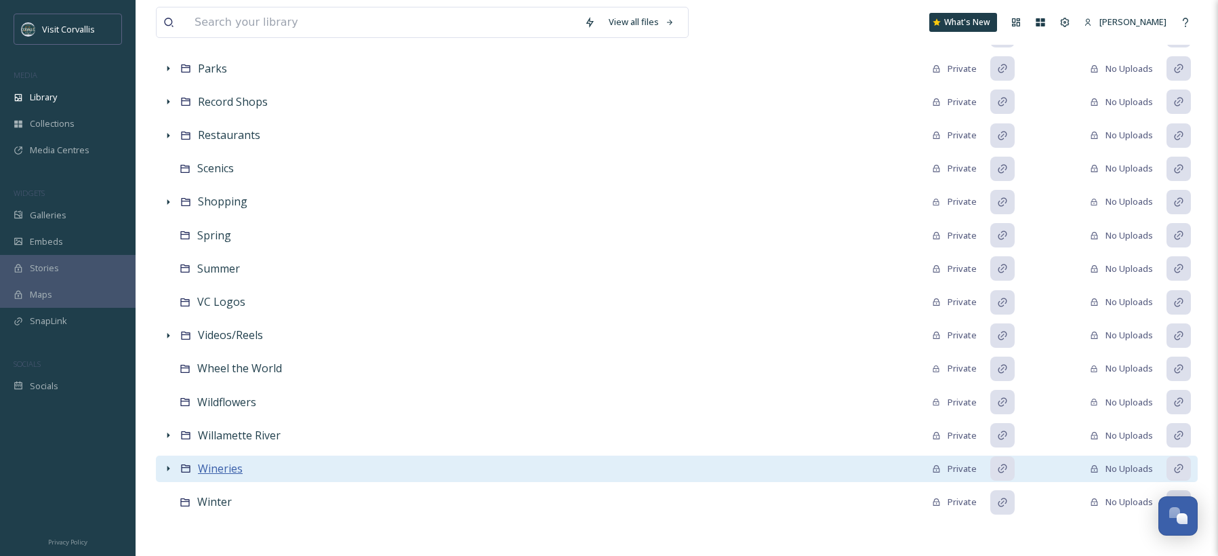
click at [224, 464] on span "Wineries" at bounding box center [220, 468] width 45 height 15
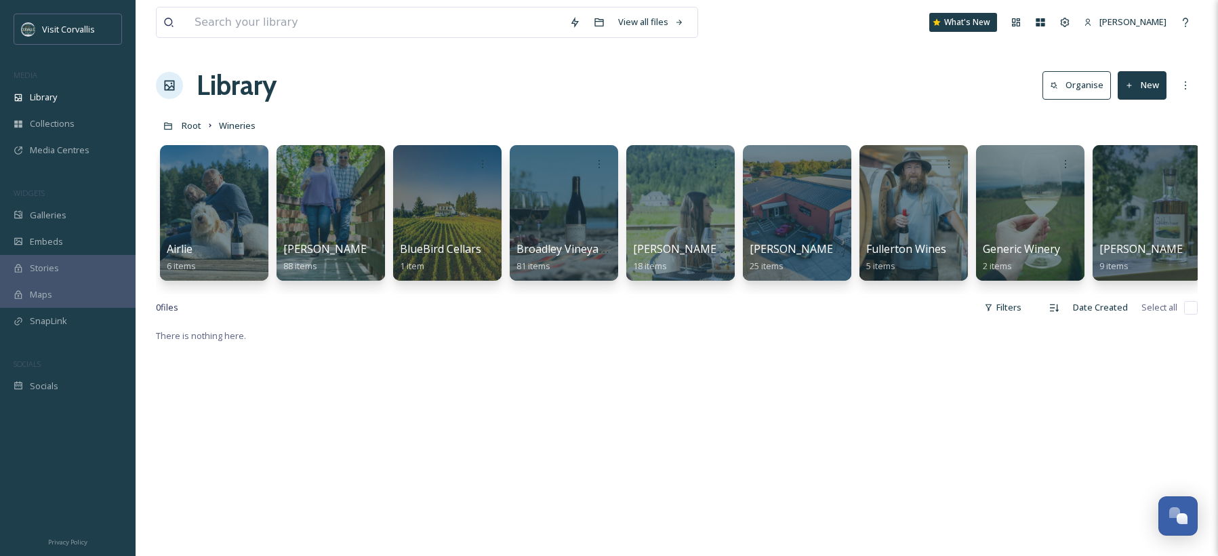
click at [1153, 81] on button "New" at bounding box center [1142, 85] width 49 height 28
click at [1136, 171] on span "Folder" at bounding box center [1127, 169] width 26 height 13
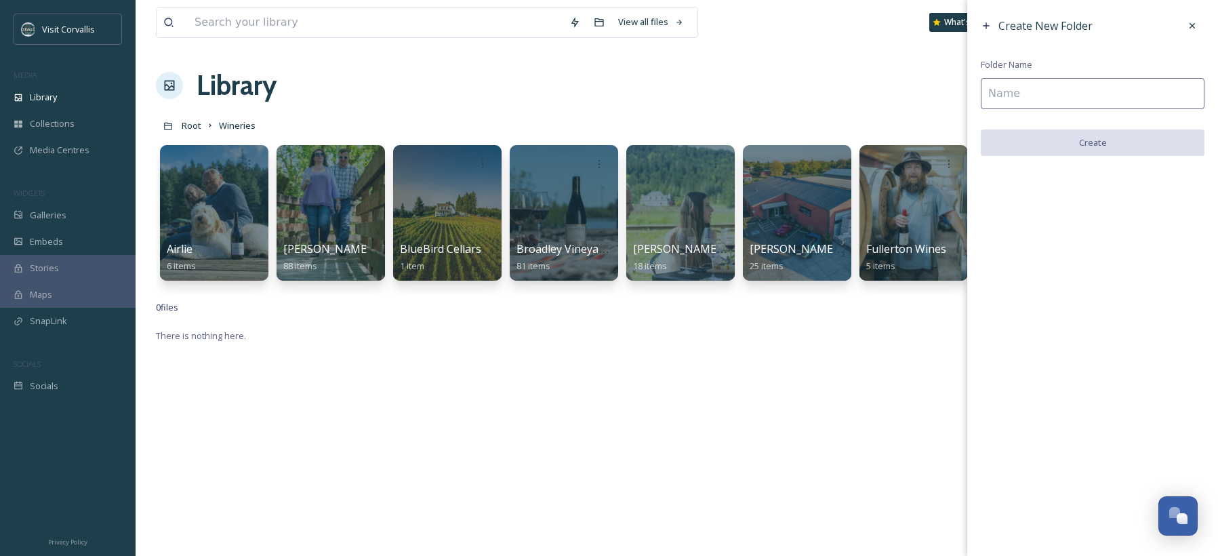
click at [1035, 98] on input at bounding box center [1093, 93] width 224 height 31
click at [1033, 94] on input at bounding box center [1093, 93] width 224 height 31
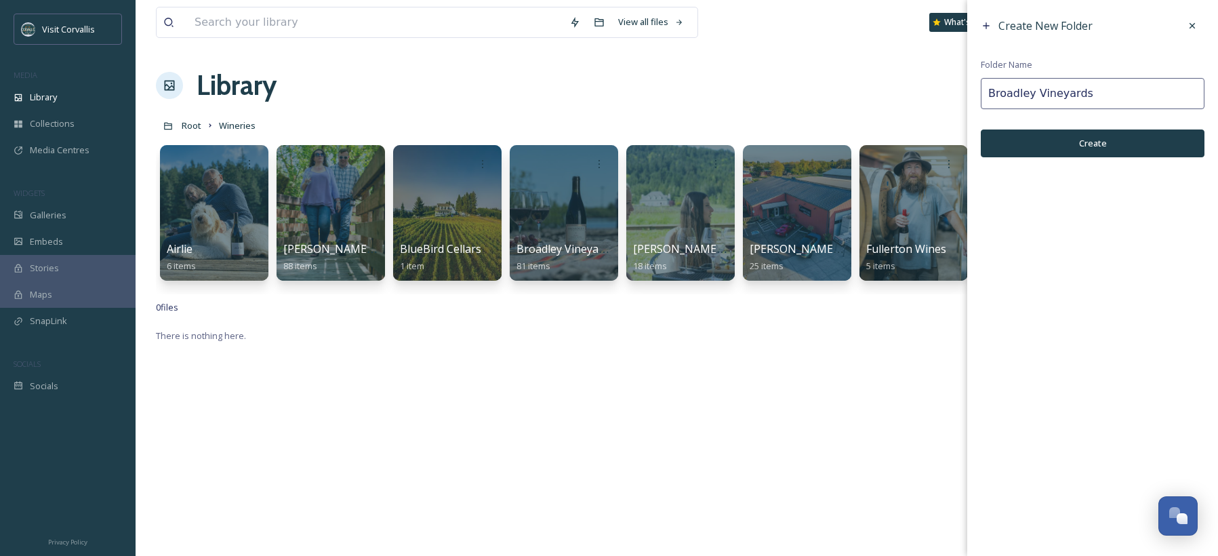
type input "Broadley Vineyards"
click at [1019, 143] on button "Create" at bounding box center [1093, 144] width 224 height 28
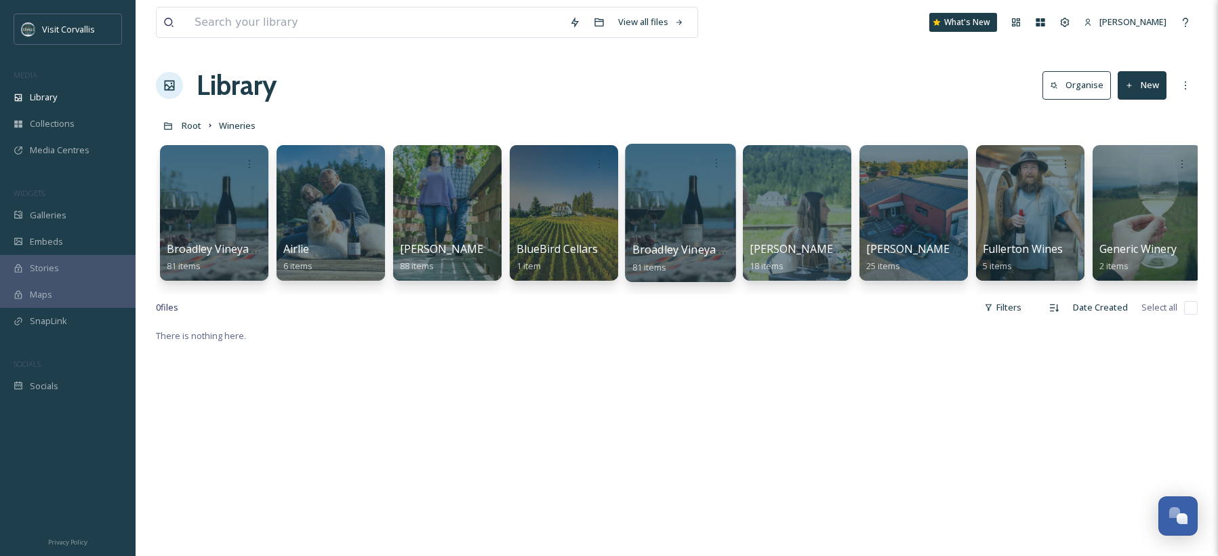
click at [663, 200] on div at bounding box center [680, 213] width 111 height 138
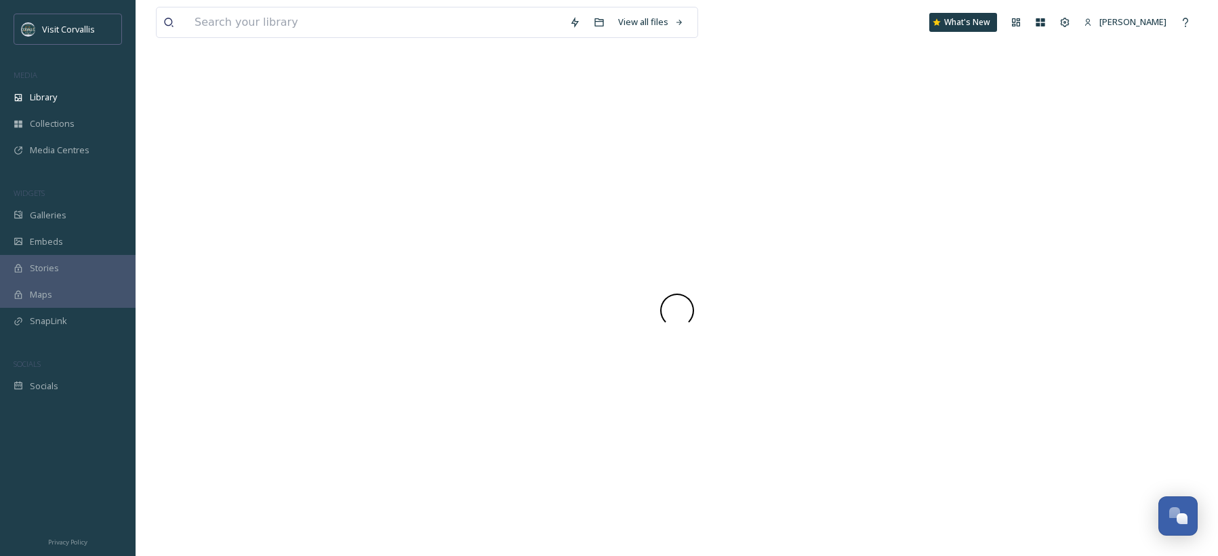
click at [663, 200] on div at bounding box center [677, 310] width 1042 height 491
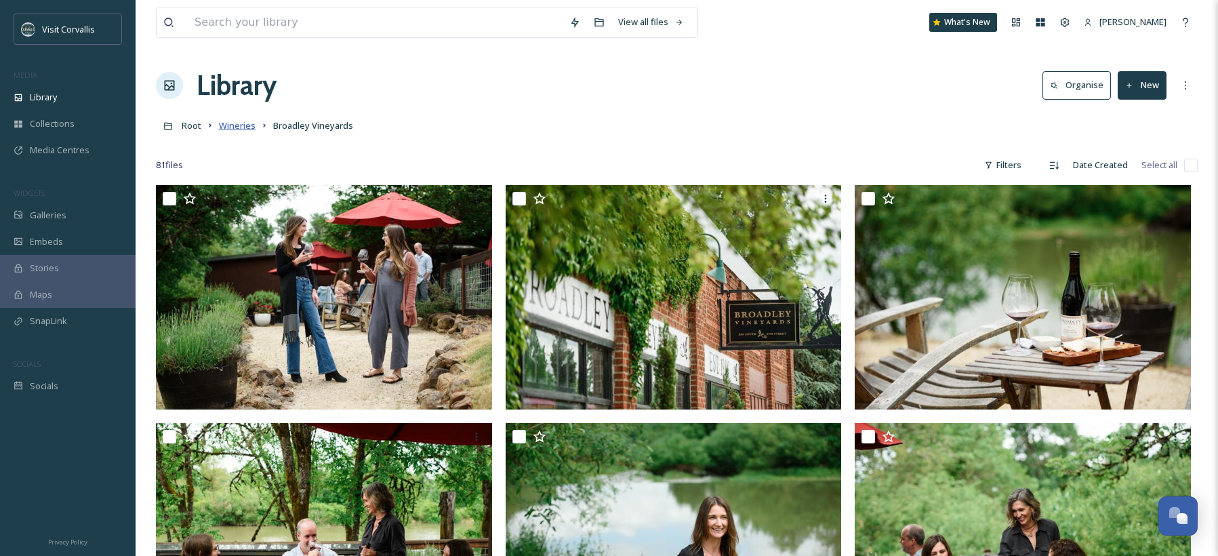
click at [238, 126] on span "Wineries" at bounding box center [237, 125] width 37 height 12
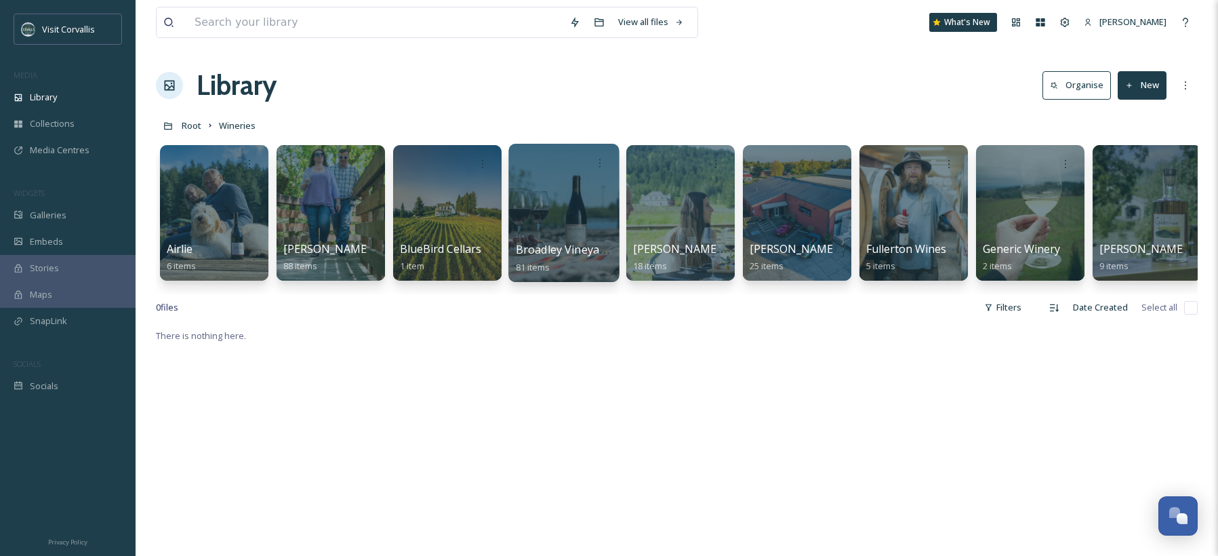
click at [534, 199] on div at bounding box center [564, 213] width 111 height 138
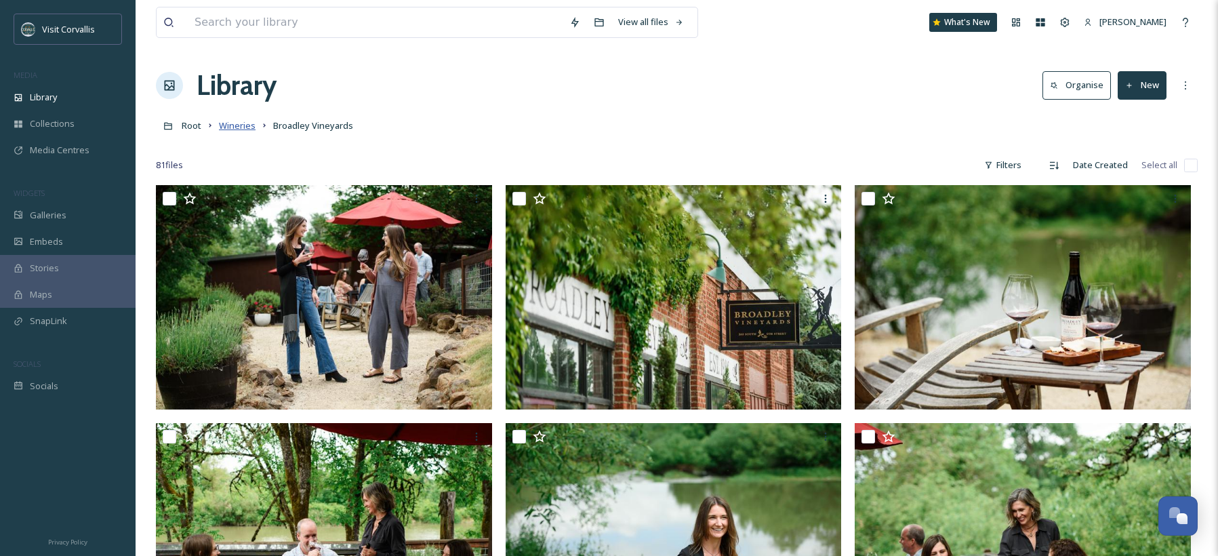
click at [243, 131] on span "Wineries" at bounding box center [237, 125] width 37 height 12
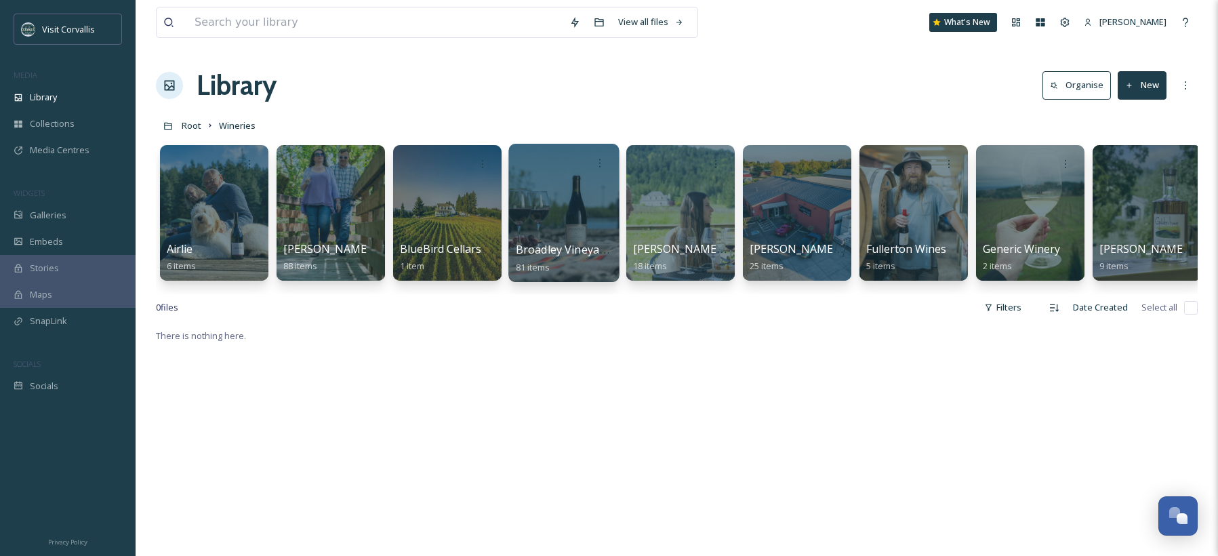
click at [551, 230] on div at bounding box center [564, 213] width 111 height 138
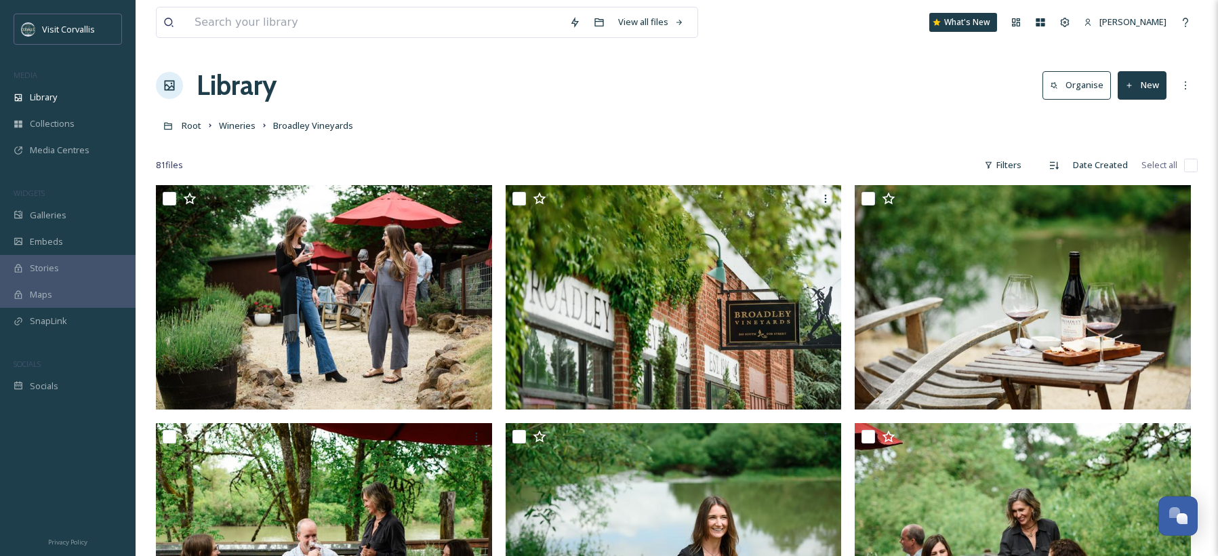
click at [1151, 85] on button "New" at bounding box center [1142, 85] width 49 height 28
click at [1128, 118] on span "File Upload" at bounding box center [1136, 117] width 45 height 13
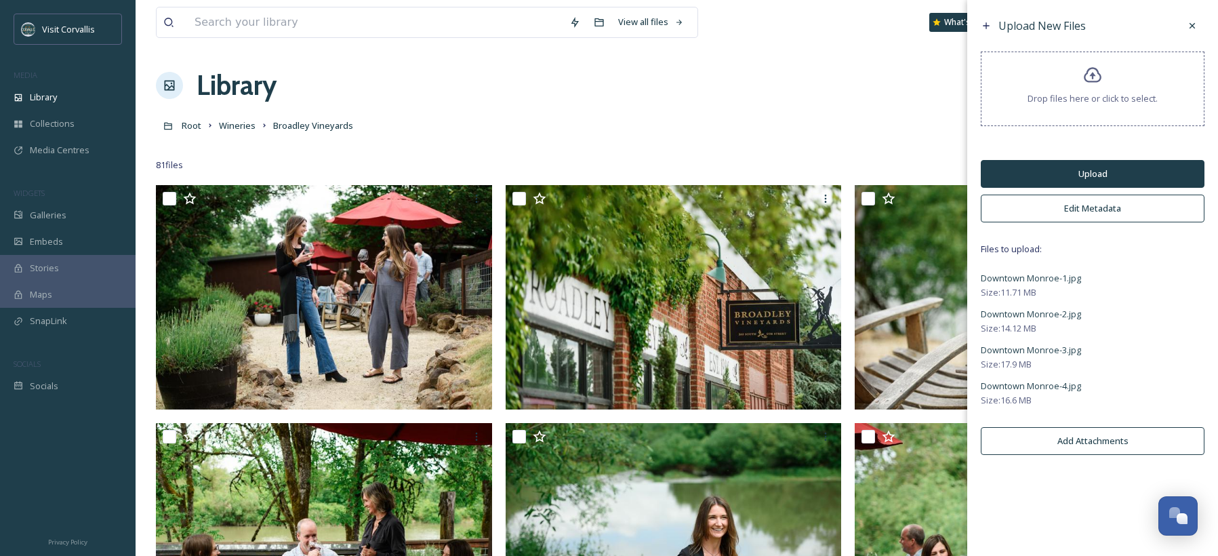
click at [1120, 213] on button "Edit Metadata" at bounding box center [1093, 209] width 224 height 28
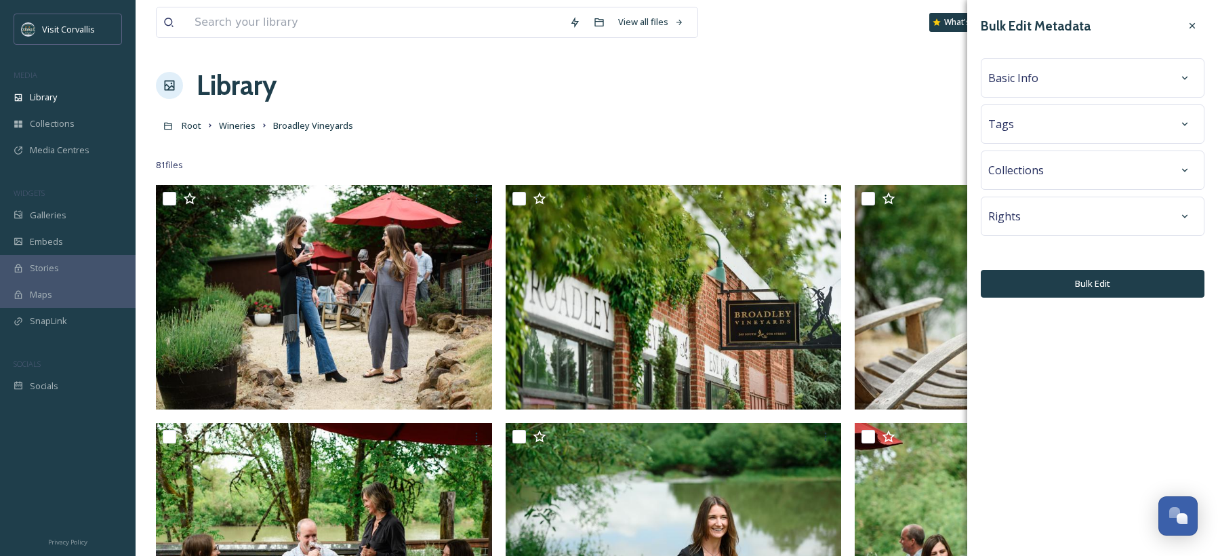
click at [1072, 218] on div "Rights" at bounding box center [1093, 216] width 209 height 24
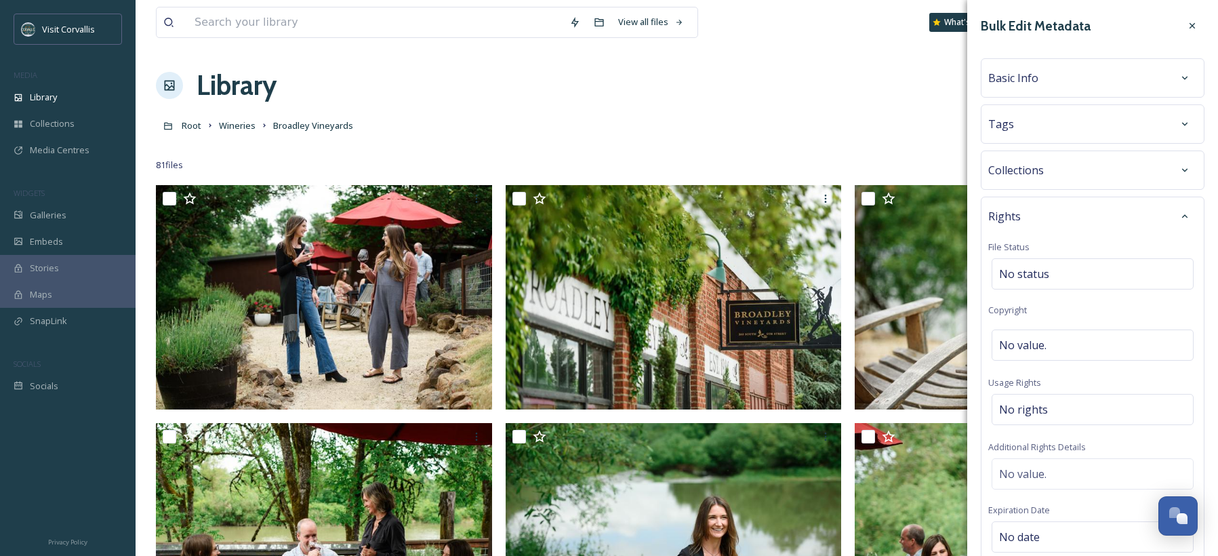
scroll to position [80, 0]
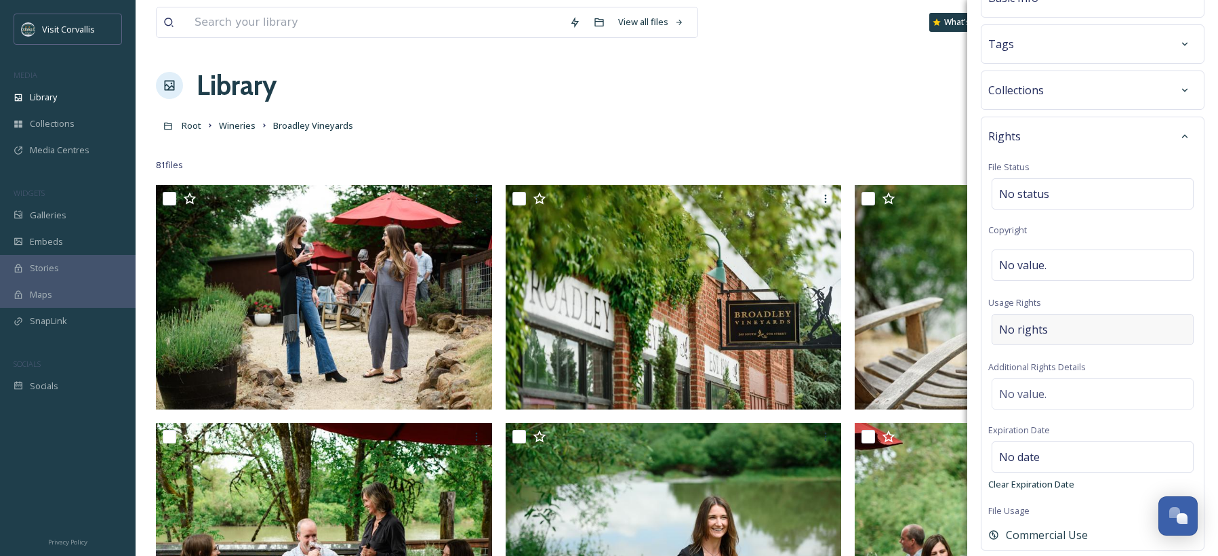
click at [1039, 324] on span "No rights" at bounding box center [1023, 329] width 49 height 16
click at [1037, 328] on input at bounding box center [1070, 333] width 149 height 30
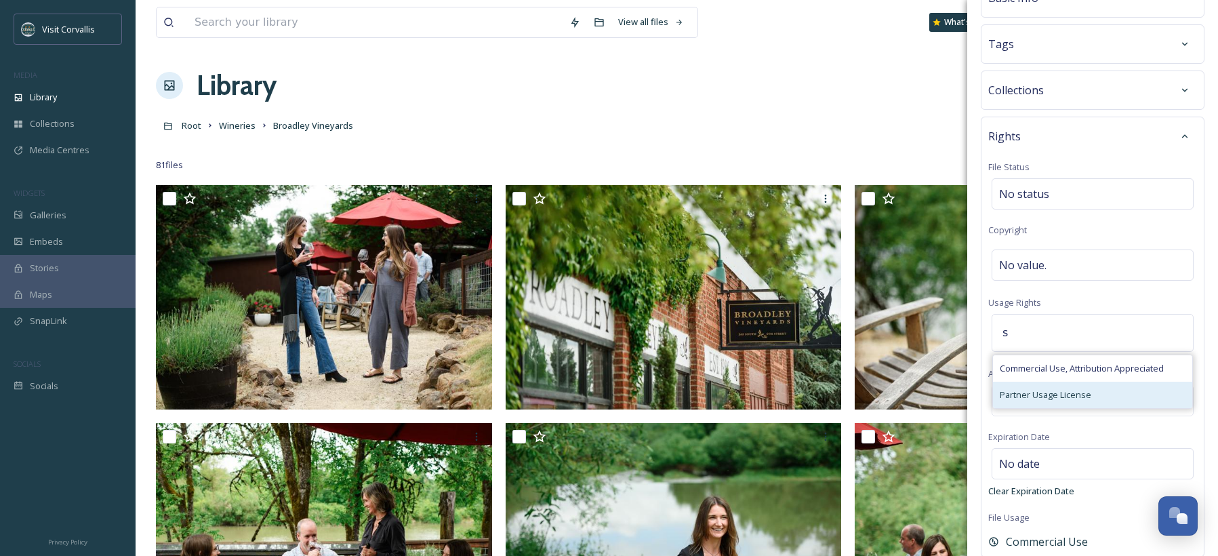
type input "s"
click at [1048, 391] on span "Partner Usage License" at bounding box center [1046, 395] width 92 height 13
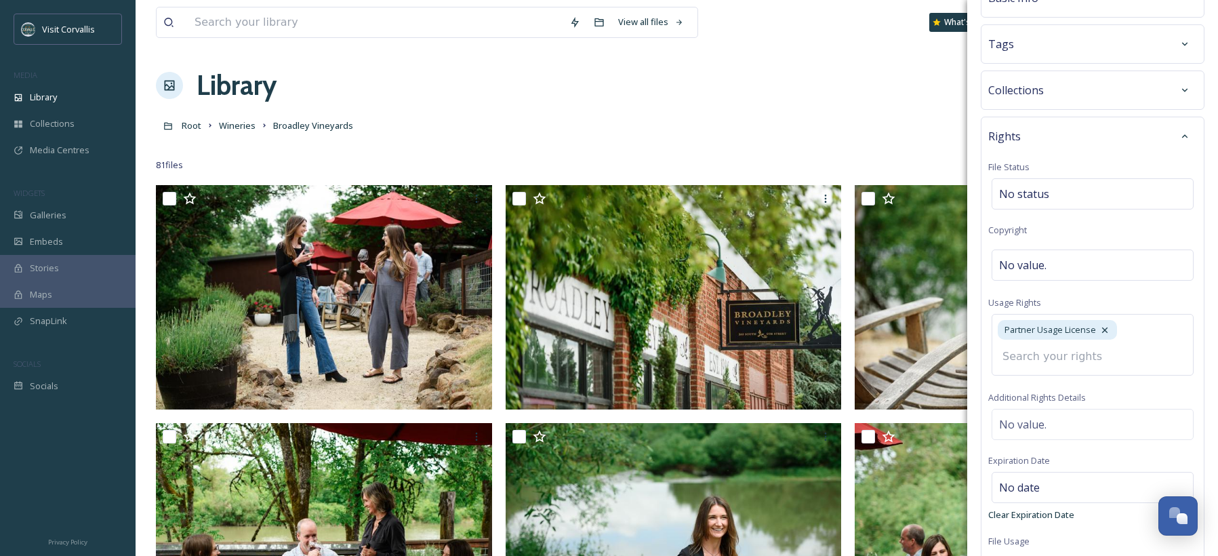
click at [1027, 38] on div "Tags" at bounding box center [1093, 44] width 209 height 24
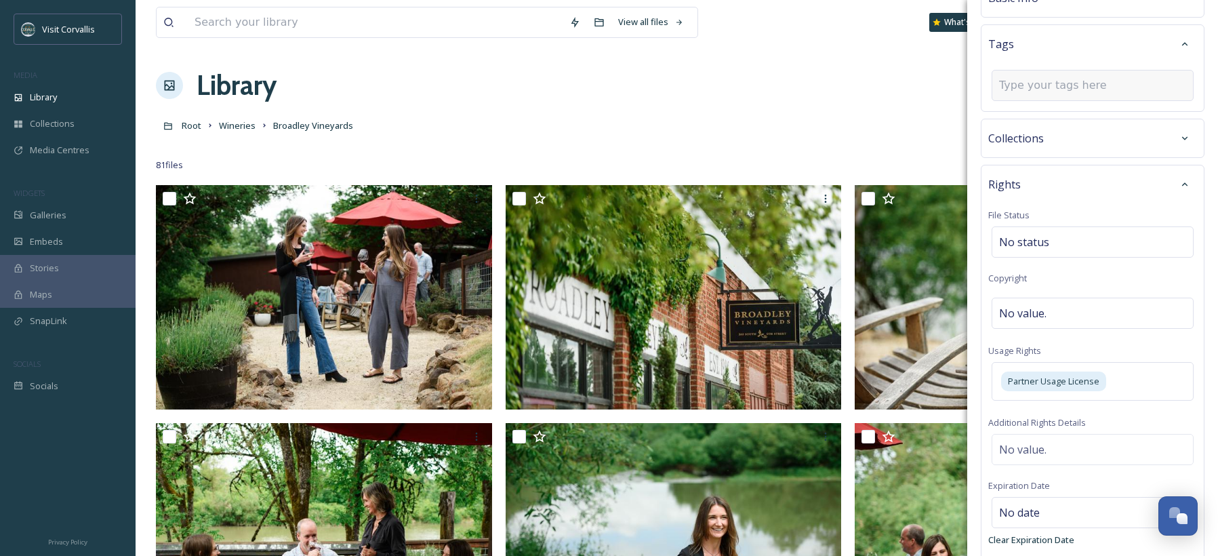
click at [1028, 85] on input at bounding box center [1067, 85] width 136 height 16
type input "Wine"
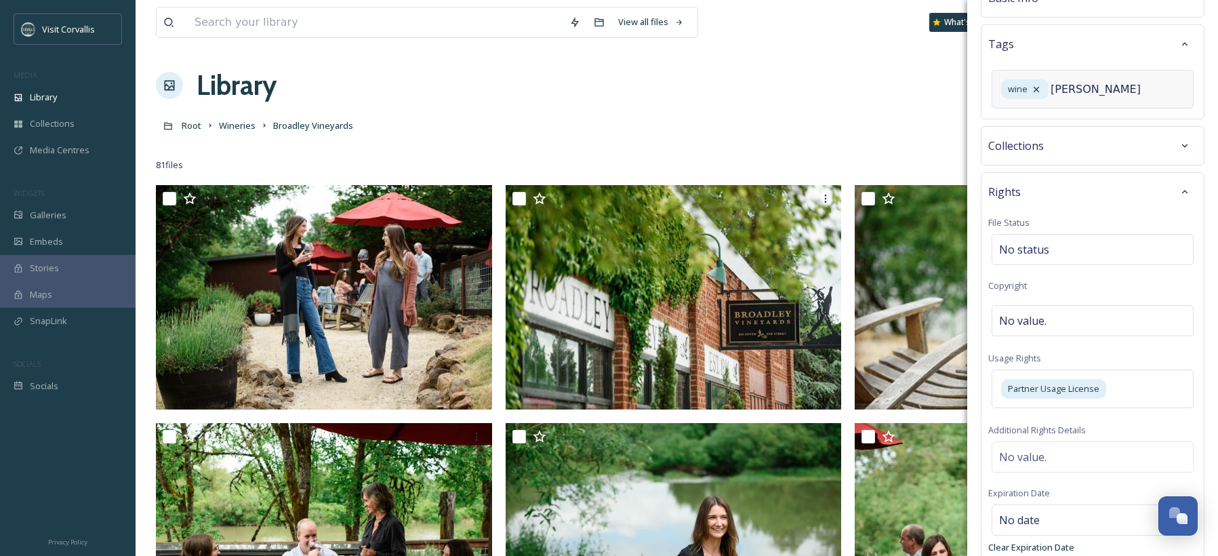
type input "winery"
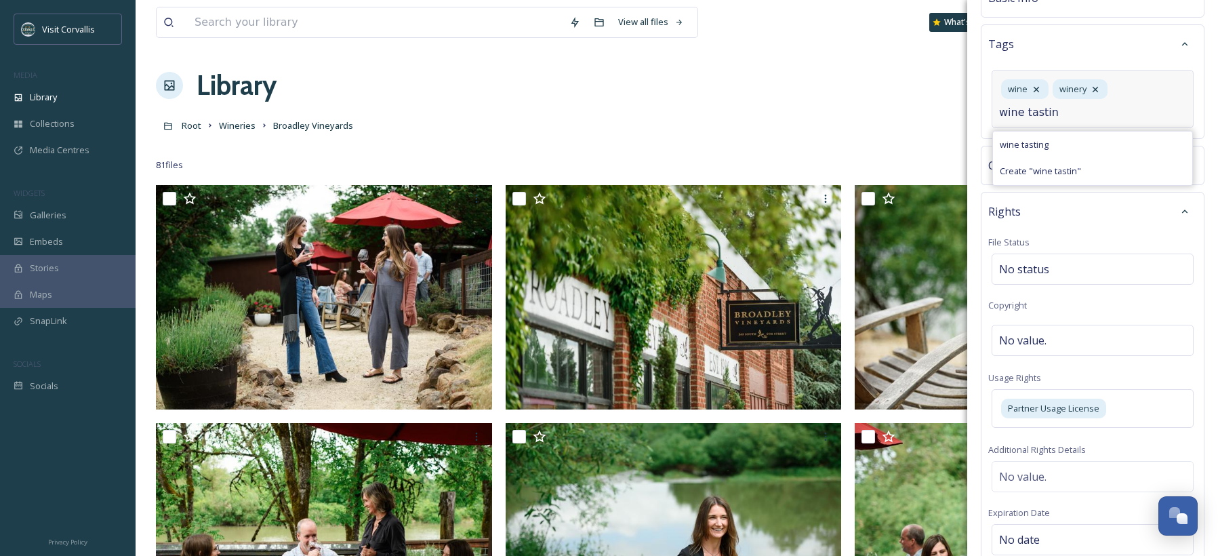
type input "wine tasting"
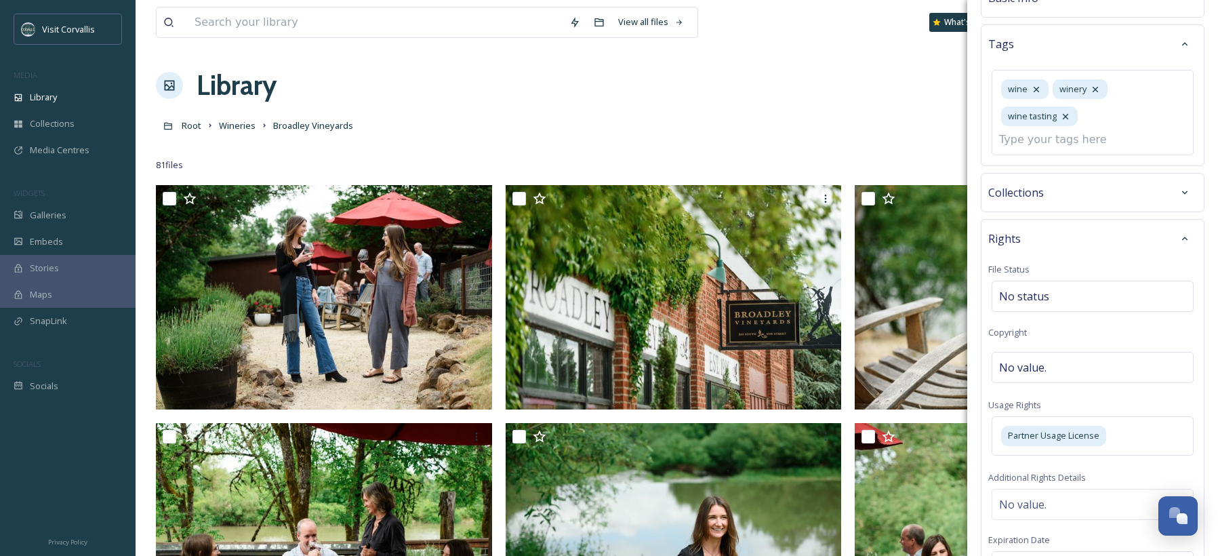
scroll to position [0, 0]
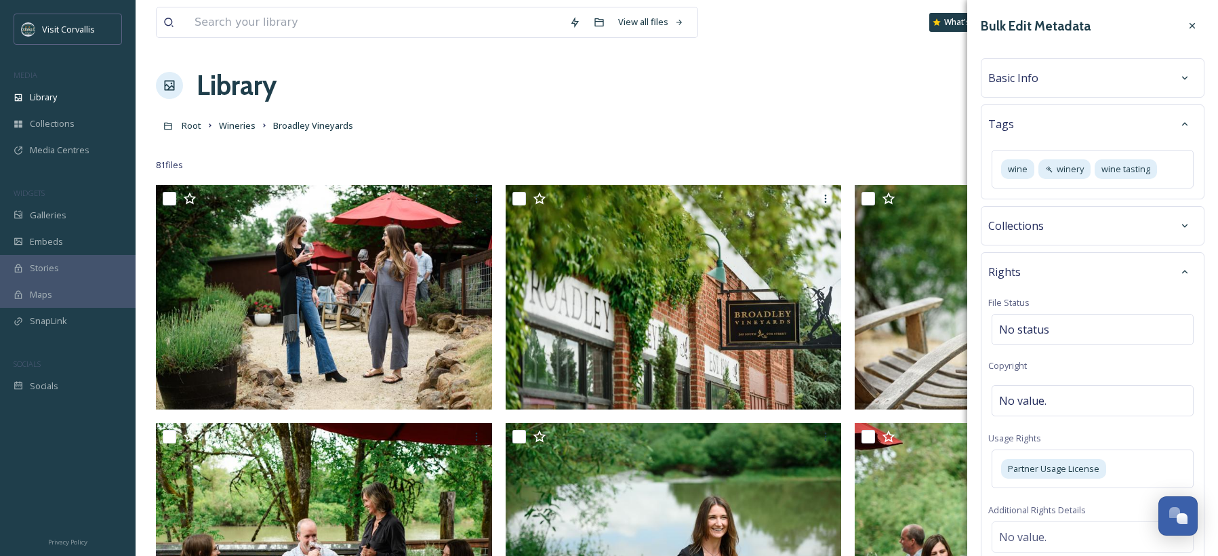
click at [1050, 82] on div "Basic Info" at bounding box center [1093, 78] width 209 height 24
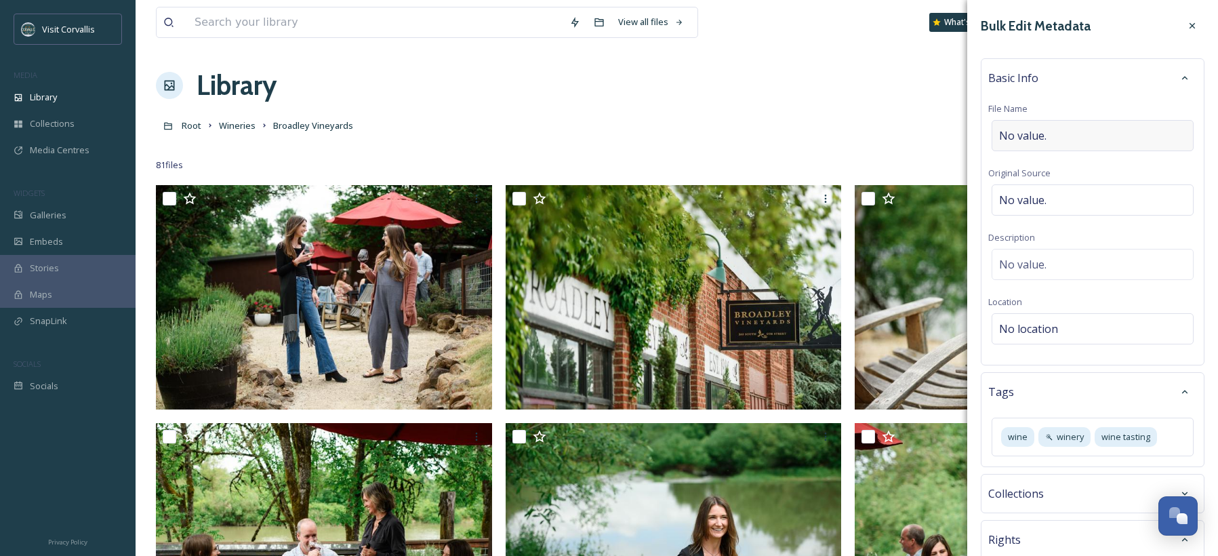
click at [1046, 142] on span "No value." at bounding box center [1022, 135] width 47 height 16
type input "Broadley Vineyards"
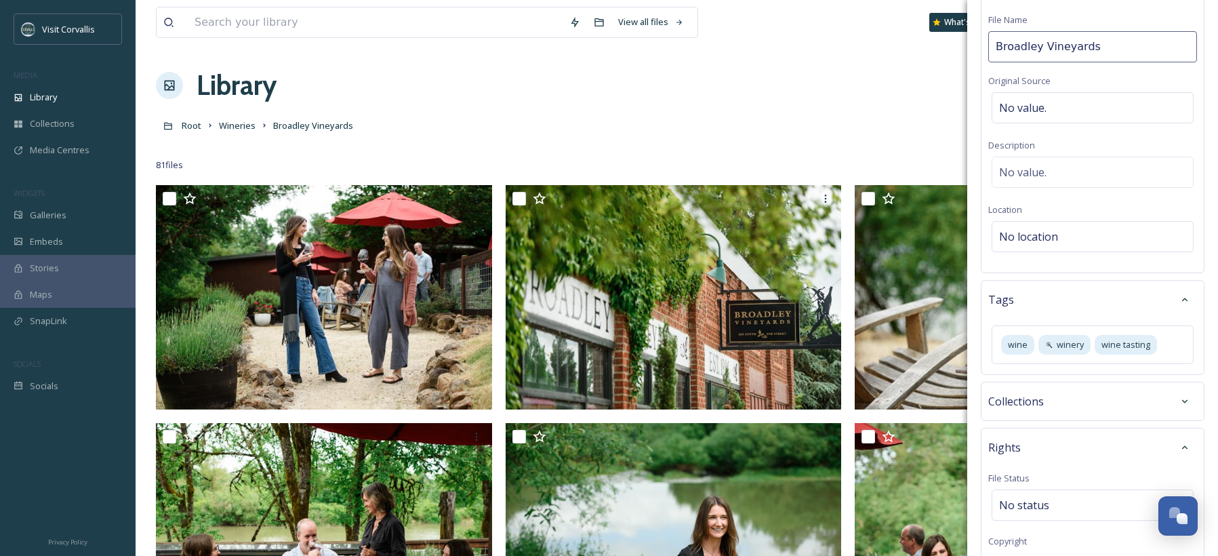
scroll to position [90, 0]
click at [1048, 237] on span "No location" at bounding box center [1028, 235] width 59 height 16
click at [1039, 243] on input at bounding box center [1093, 239] width 201 height 30
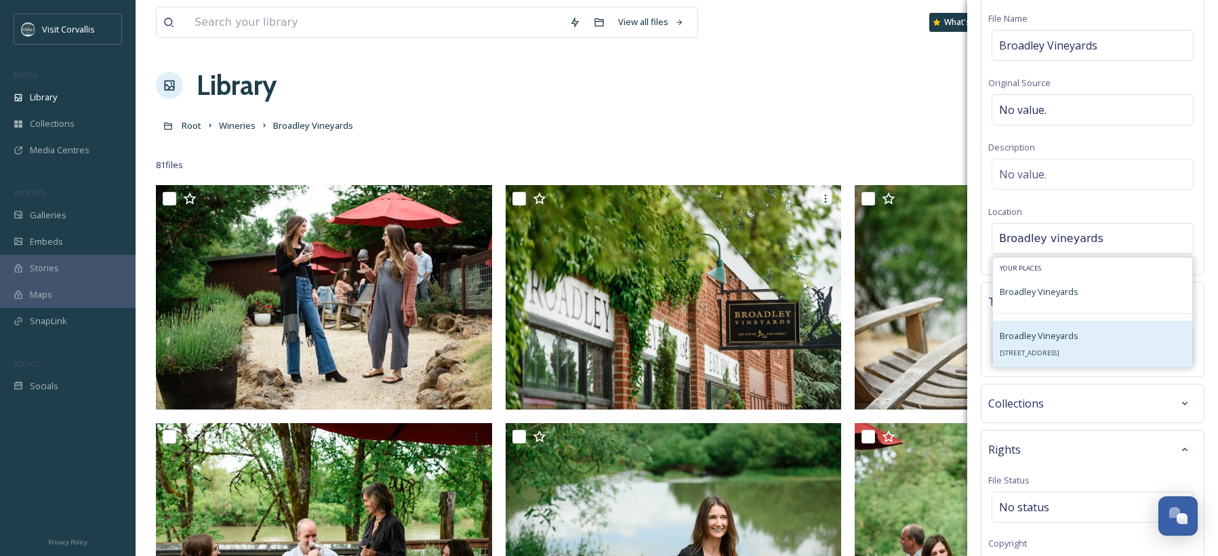
type input "Broadley vineyards"
click at [1047, 340] on span "Broadley Vineyards" at bounding box center [1039, 336] width 79 height 12
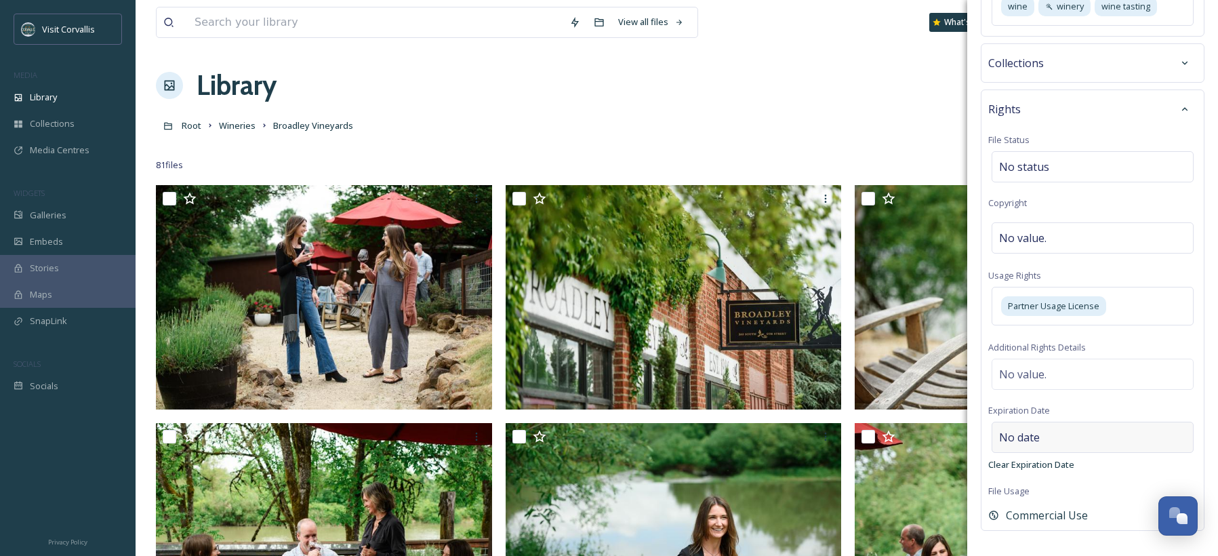
scroll to position [481, 0]
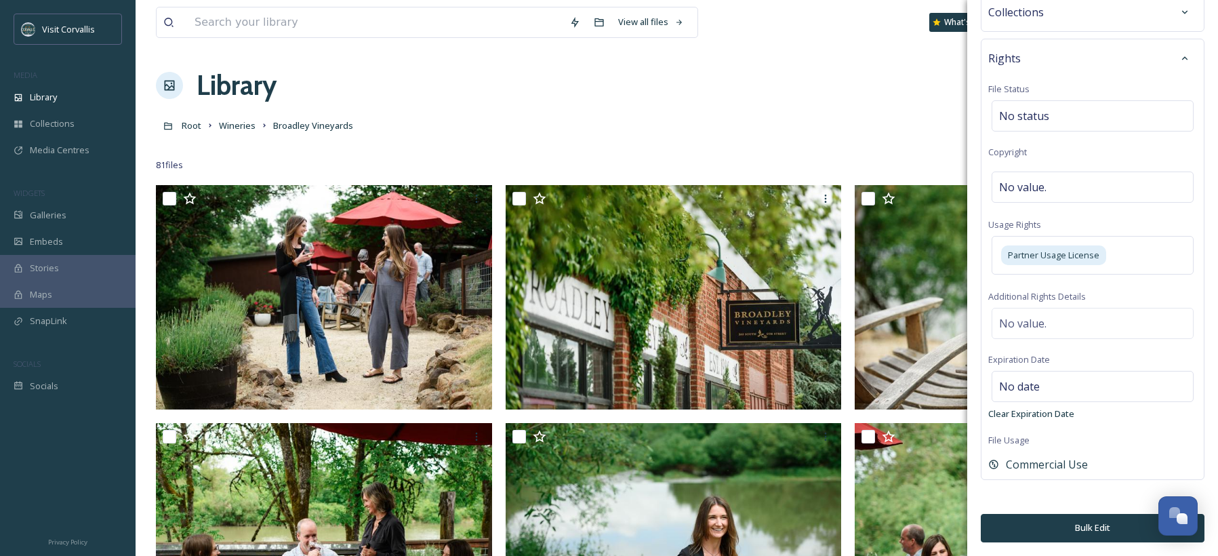
click at [1077, 523] on button "Bulk Edit" at bounding box center [1093, 528] width 224 height 28
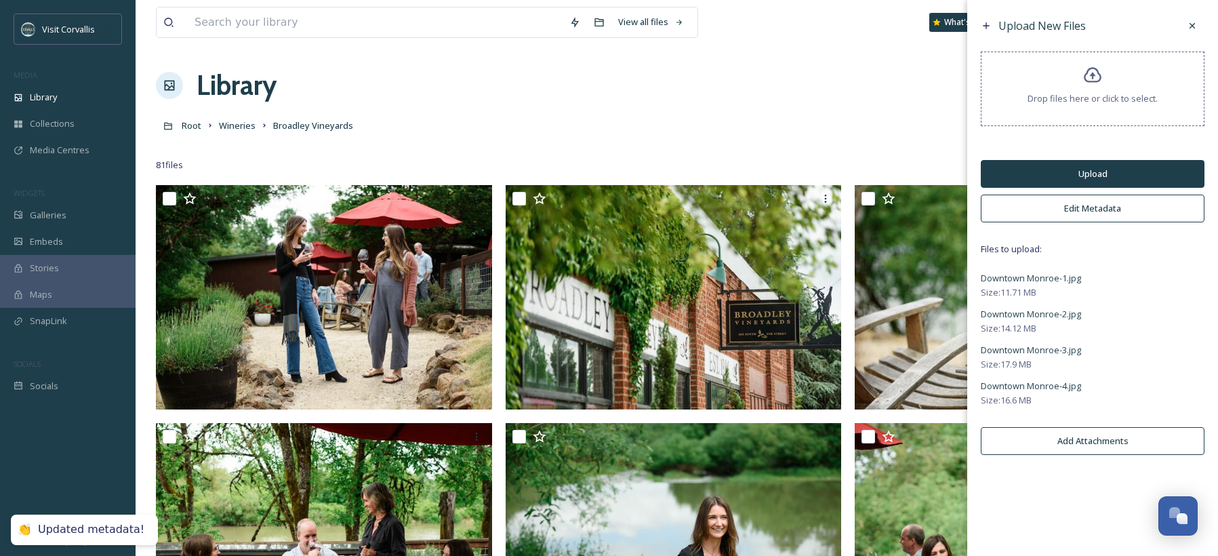
click at [1054, 170] on button "Upload" at bounding box center [1093, 174] width 224 height 28
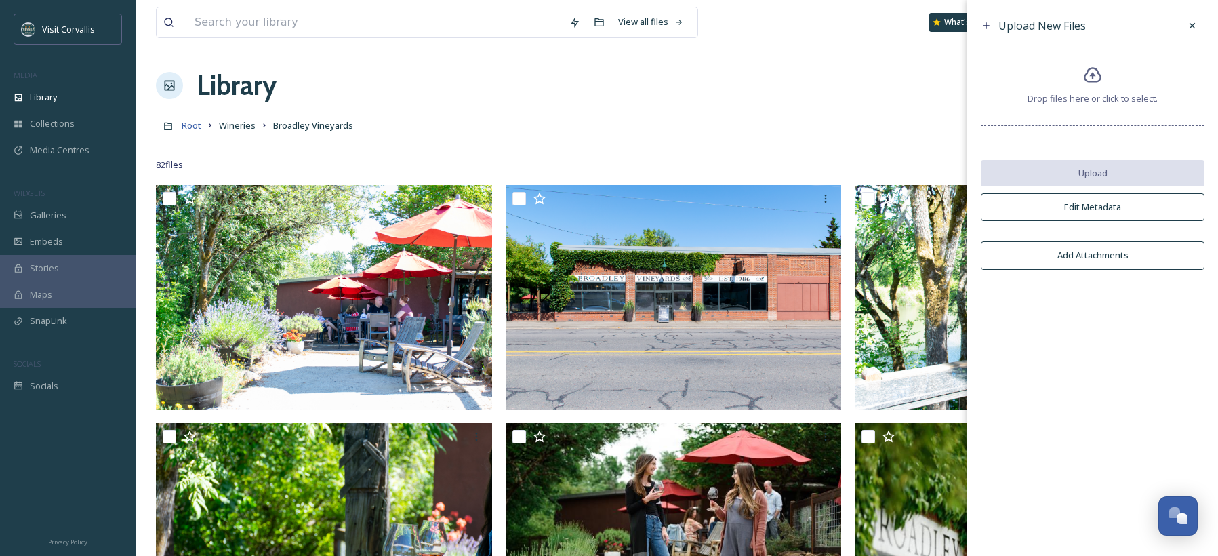
click at [187, 129] on span "Root" at bounding box center [192, 125] width 20 height 12
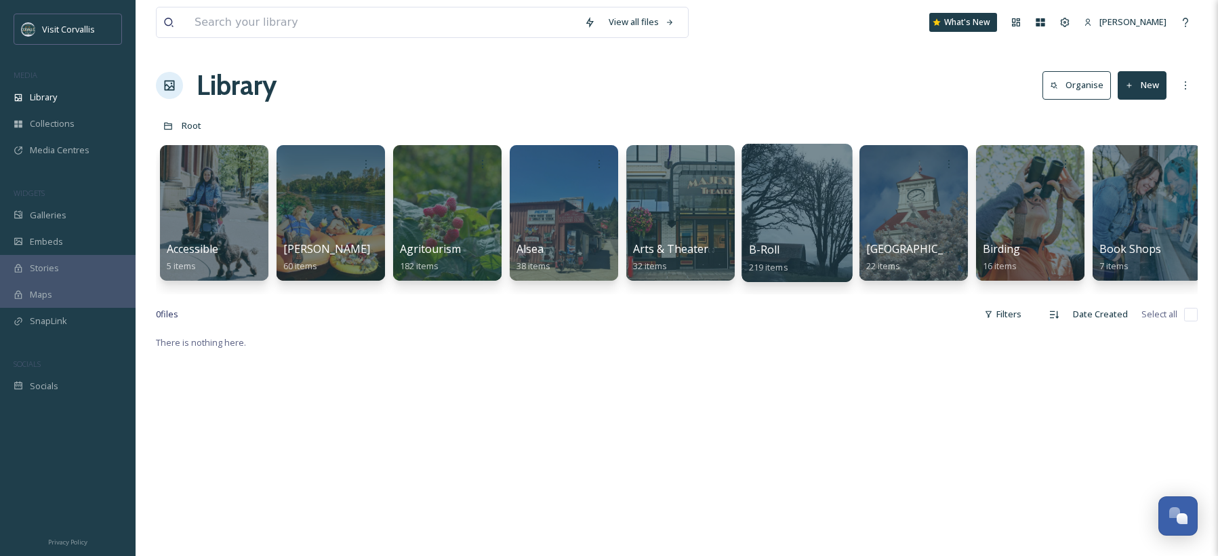
click at [788, 215] on div at bounding box center [797, 213] width 111 height 138
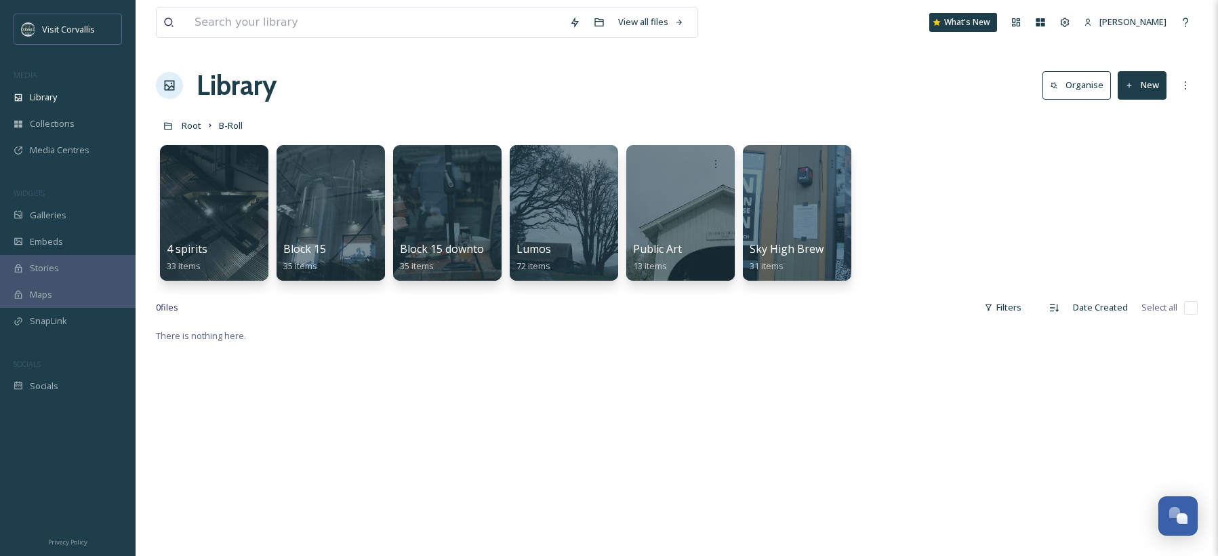
click at [1134, 87] on icon at bounding box center [1130, 85] width 9 height 9
click at [1126, 166] on span "Folder" at bounding box center [1127, 169] width 26 height 13
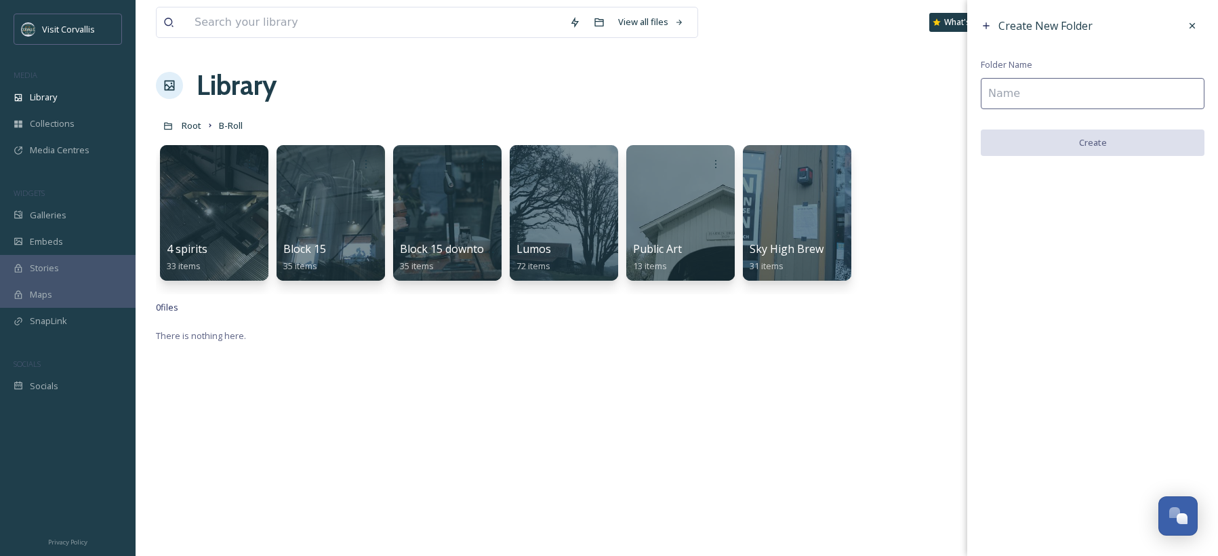
click at [1049, 94] on input at bounding box center [1093, 93] width 224 height 31
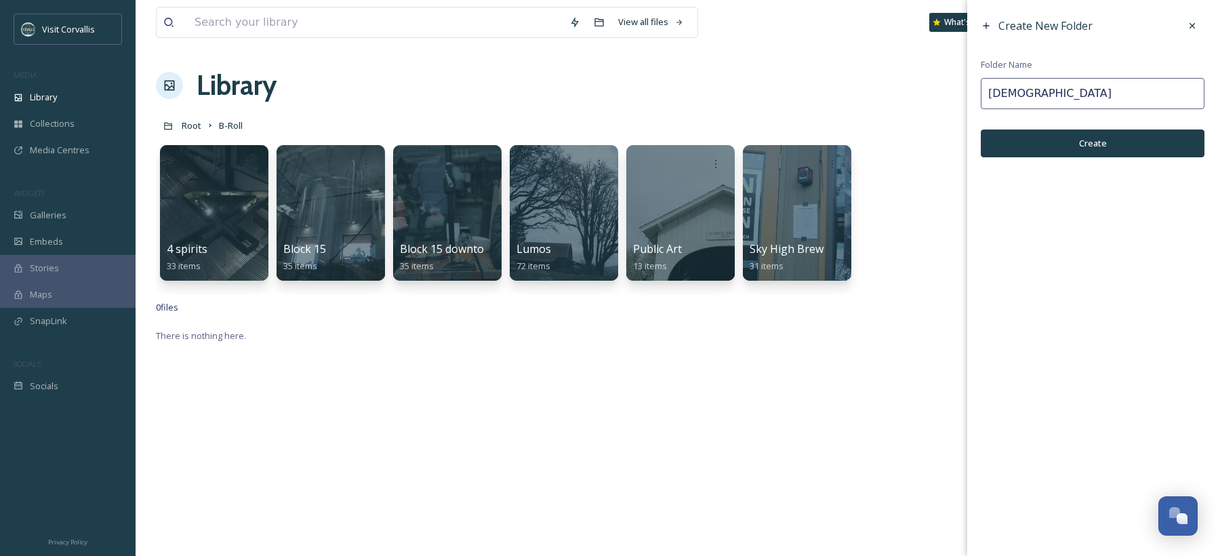
type input "[DEMOGRAPHIC_DATA]"
click at [1071, 140] on button "Create" at bounding box center [1093, 144] width 224 height 28
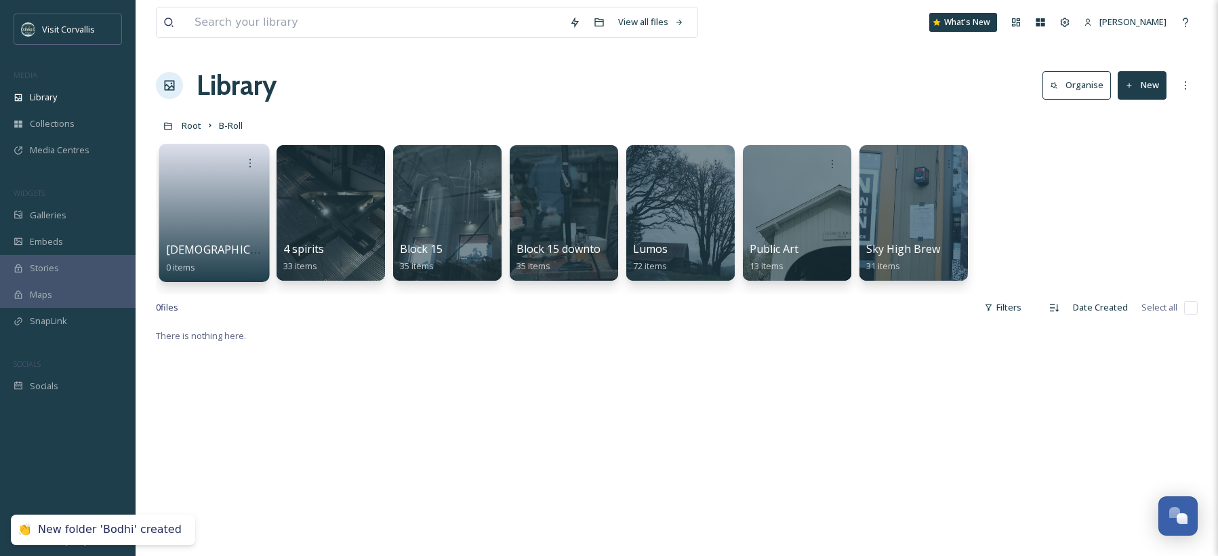
click at [219, 223] on link at bounding box center [214, 209] width 97 height 66
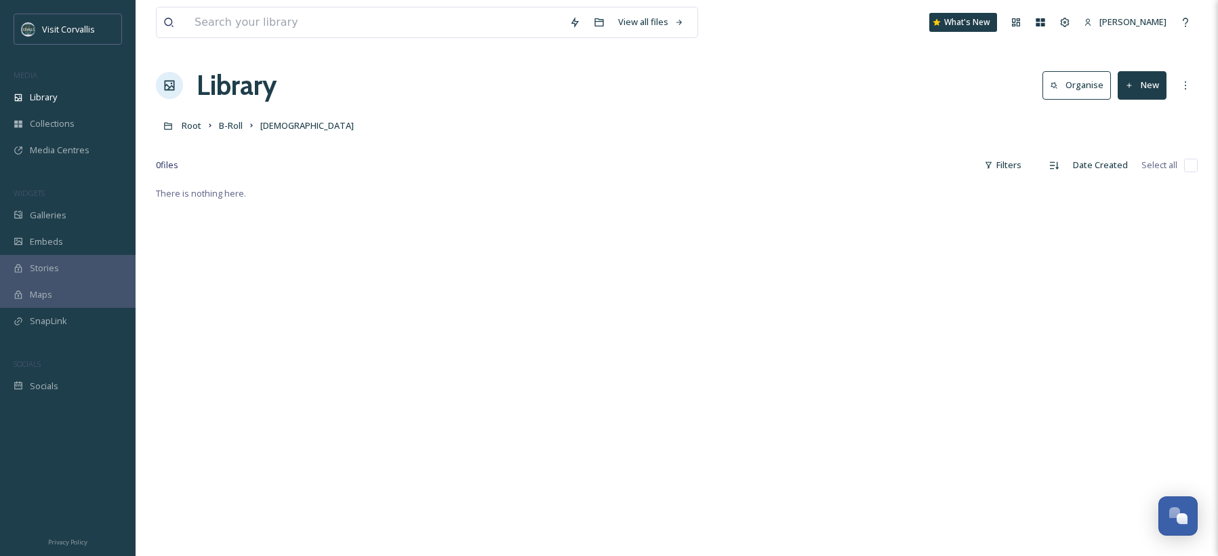
click at [1143, 90] on button "New" at bounding box center [1142, 85] width 49 height 28
click at [1125, 119] on span "File Upload" at bounding box center [1136, 117] width 45 height 13
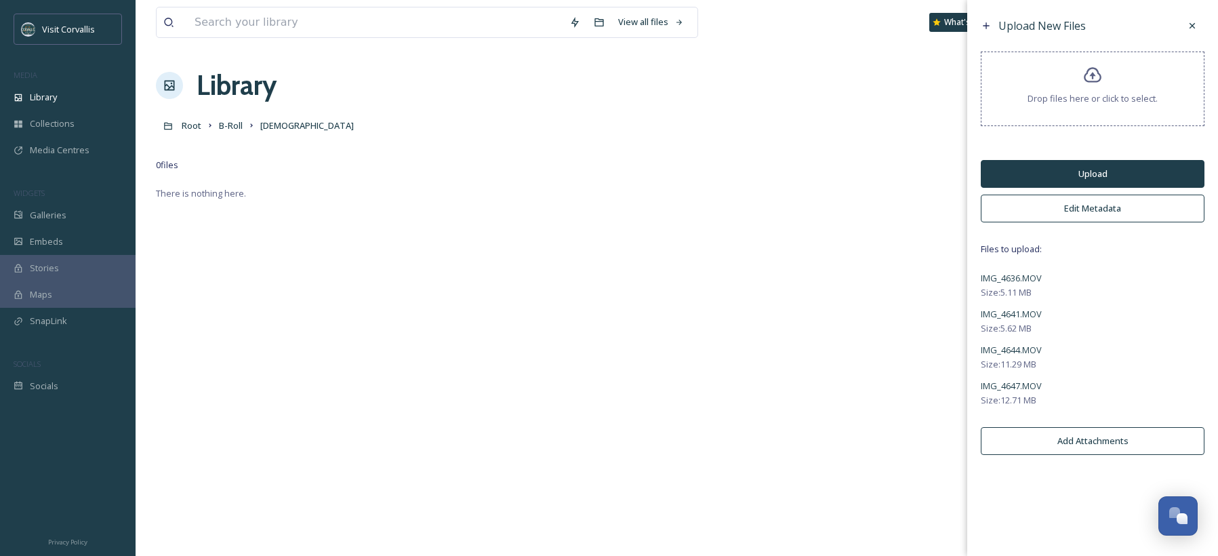
click at [1092, 207] on button "Edit Metadata" at bounding box center [1093, 209] width 224 height 28
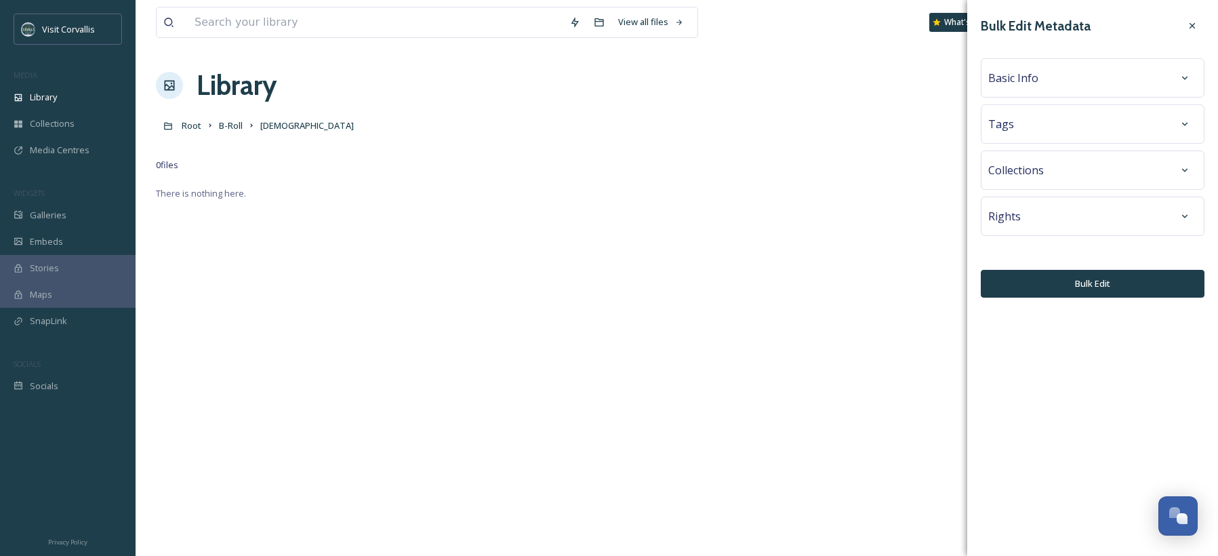
click at [1023, 119] on div "Tags" at bounding box center [1093, 124] width 209 height 24
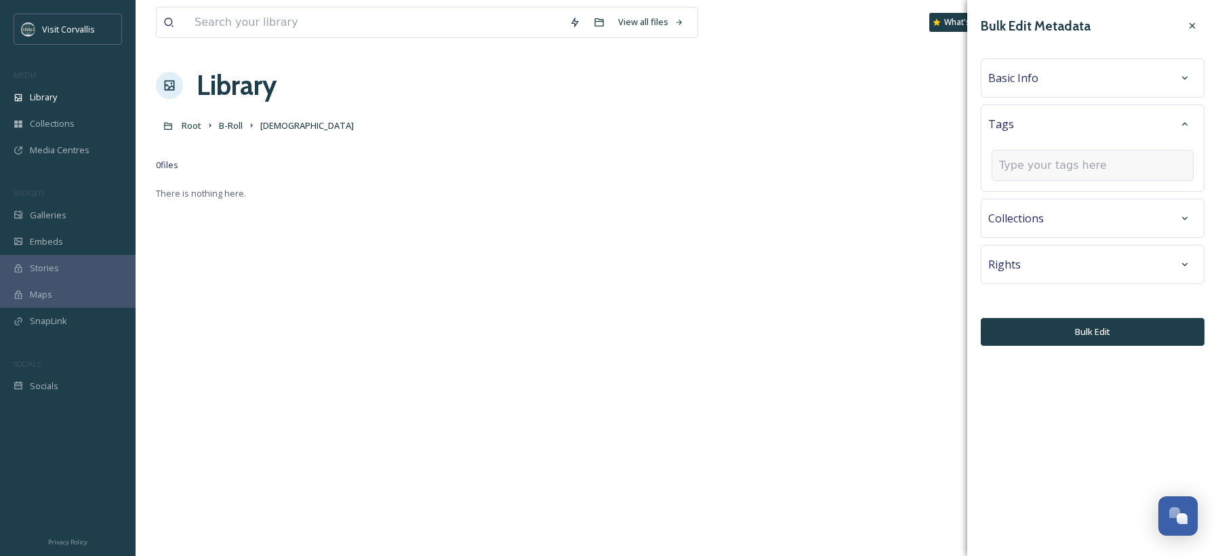
click at [1028, 157] on div at bounding box center [1093, 165] width 202 height 31
click at [1027, 160] on input at bounding box center [1067, 165] width 136 height 16
type input "bakery"
drag, startPoint x: 1039, startPoint y: 199, endPoint x: 1037, endPoint y: 134, distance: 64.4
click at [1039, 199] on div "bakery" at bounding box center [1092, 197] width 199 height 26
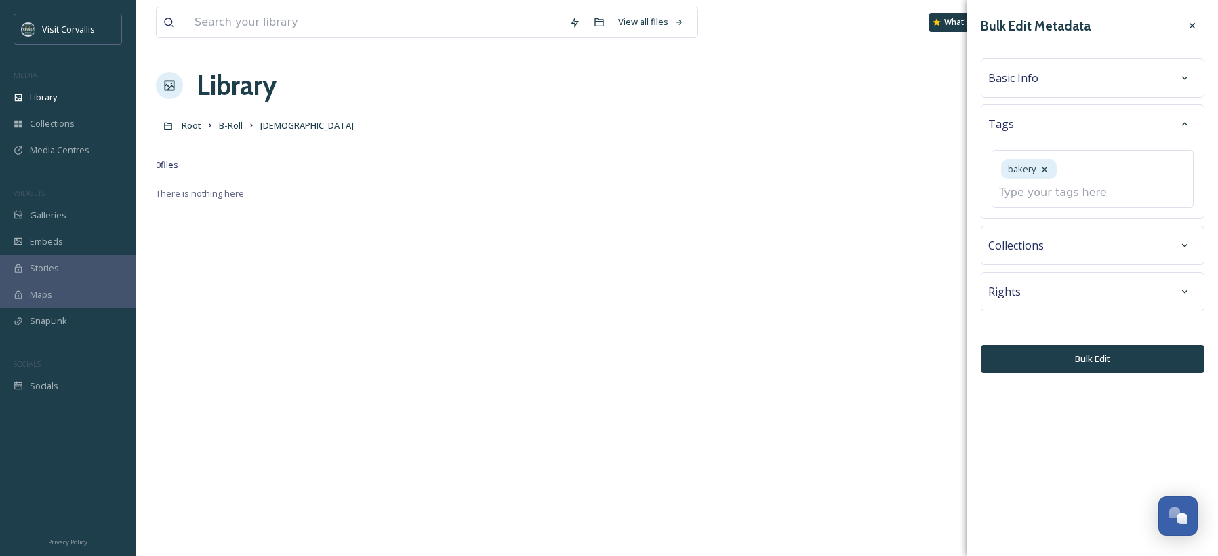
click at [1027, 74] on span "Basic Info" at bounding box center [1014, 78] width 50 height 16
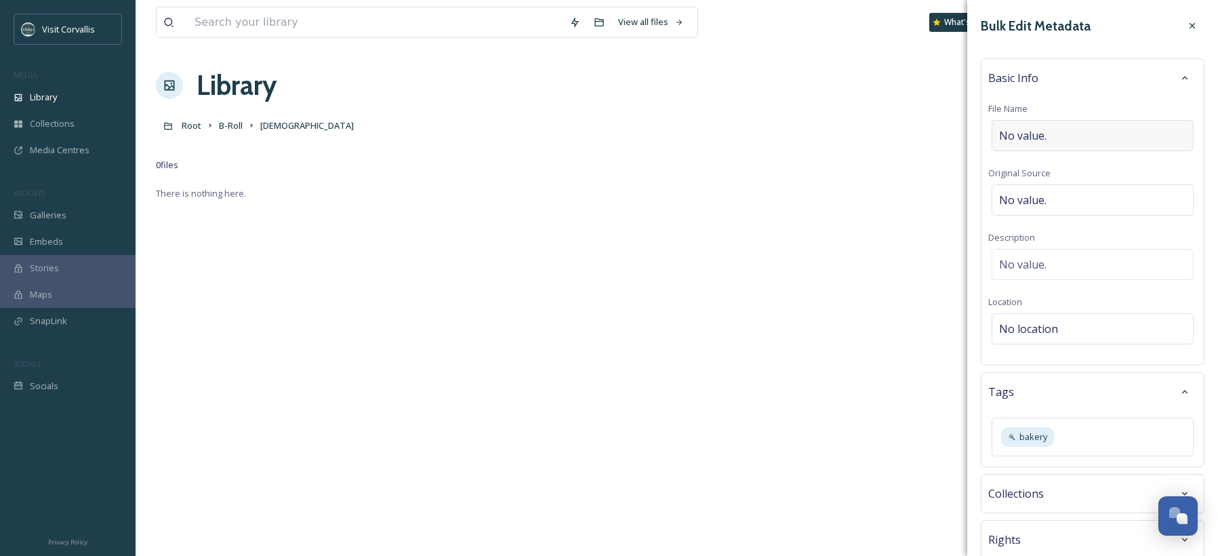
click at [1041, 142] on span "No value." at bounding box center [1022, 135] width 47 height 16
type input "[PERSON_NAME]"
drag, startPoint x: 1072, startPoint y: 138, endPoint x: 959, endPoint y: 132, distance: 112.7
click at [989, 132] on input "[PERSON_NAME]" at bounding box center [1093, 135] width 209 height 31
click at [1038, 323] on span "No location" at bounding box center [1028, 325] width 59 height 16
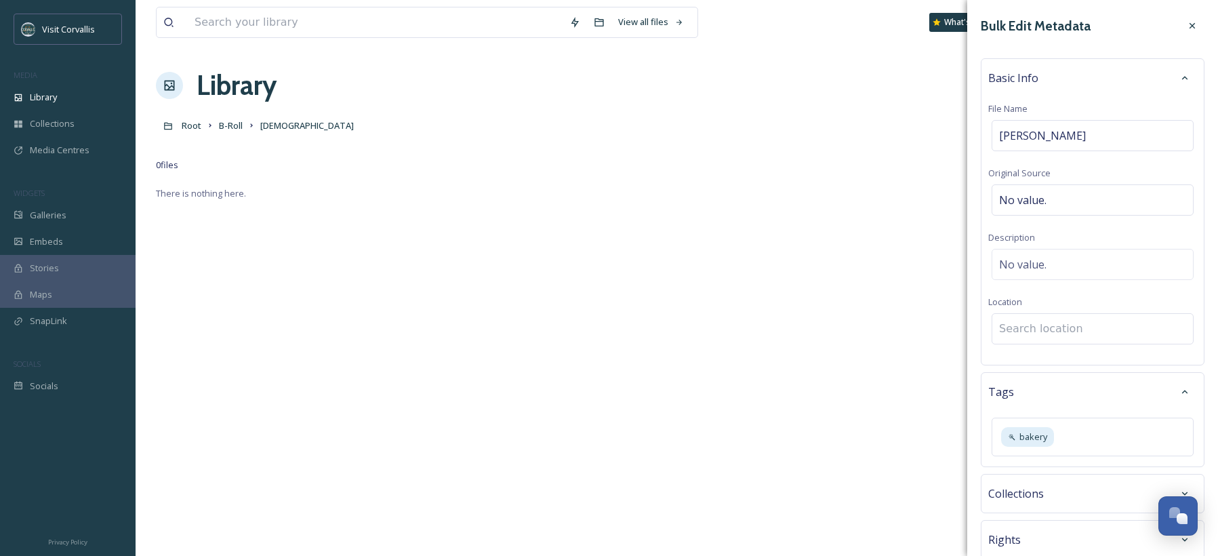
click at [1024, 322] on input at bounding box center [1093, 329] width 201 height 30
paste input "[PERSON_NAME]"
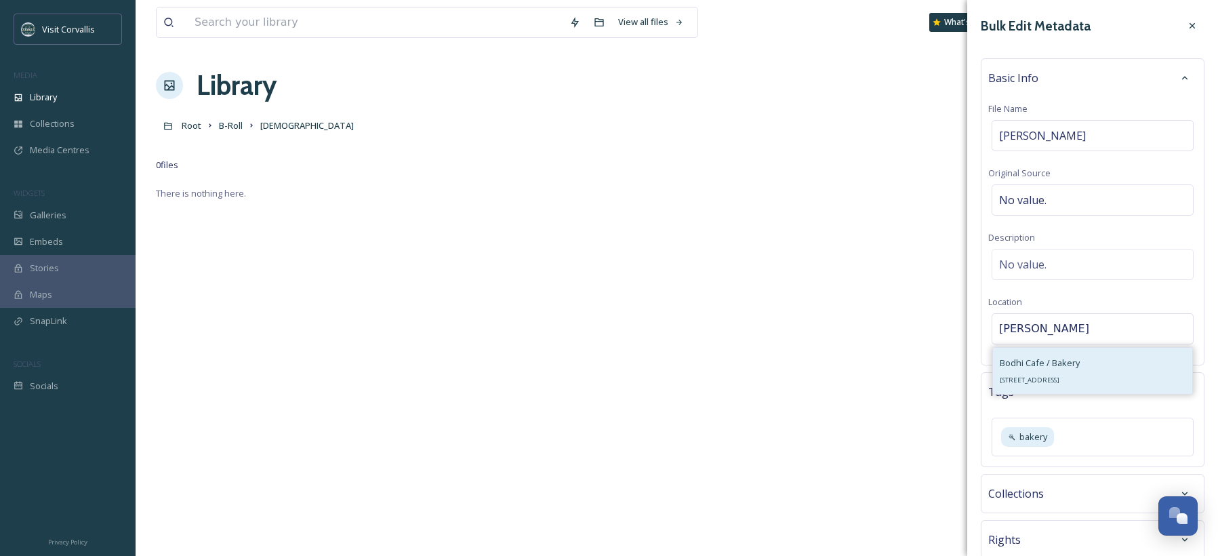
type input "[PERSON_NAME]"
click at [1046, 358] on span "Bodhi Cafe / Bakery" at bounding box center [1040, 363] width 80 height 12
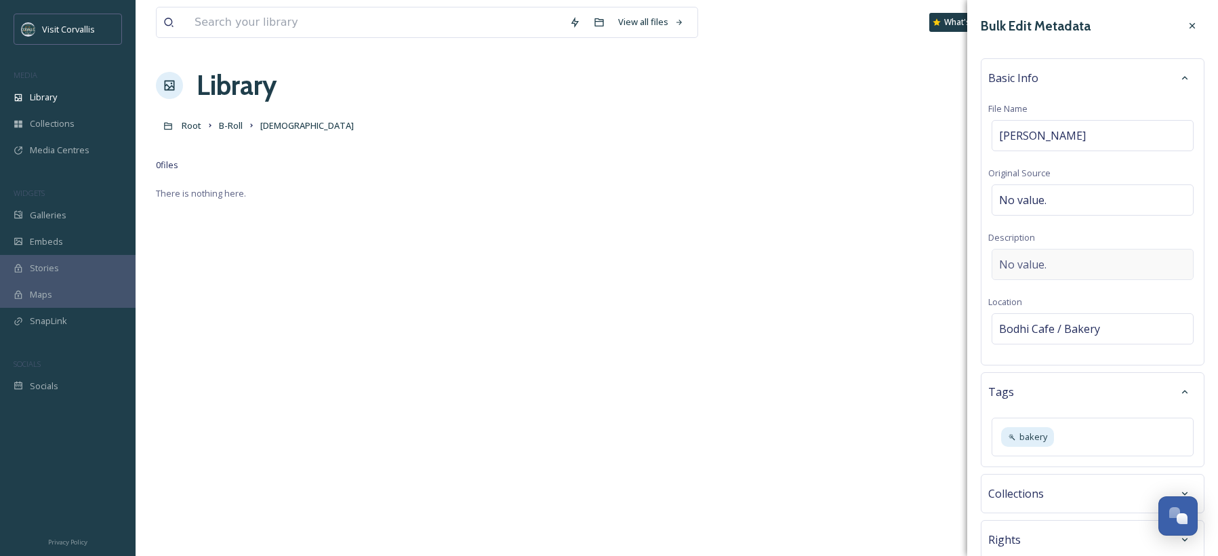
click at [1020, 265] on span "No value." at bounding box center [1022, 264] width 47 height 16
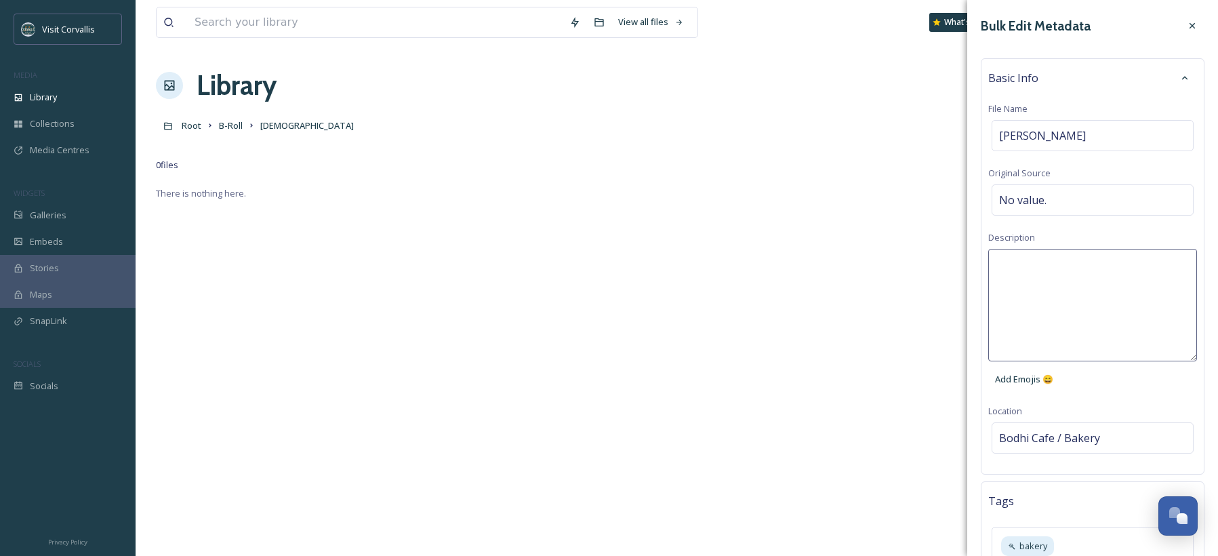
click at [1012, 265] on textarea at bounding box center [1093, 305] width 209 height 113
paste textarea "[PERSON_NAME]"
type textarea "[PERSON_NAME] in downtown [GEOGRAPHIC_DATA], [GEOGRAPHIC_DATA]."
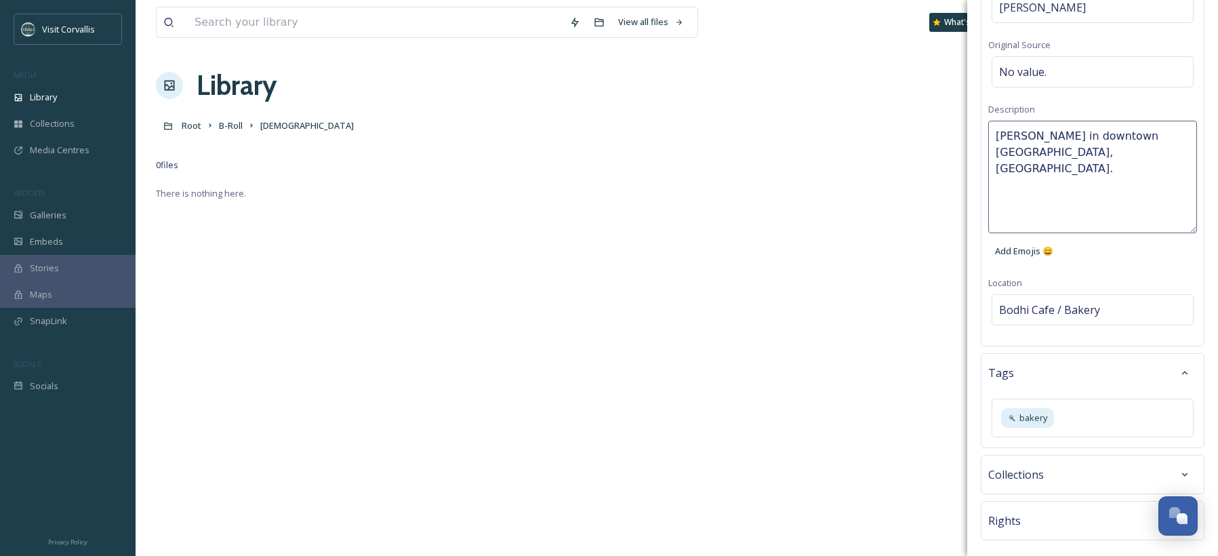
scroll to position [185, 0]
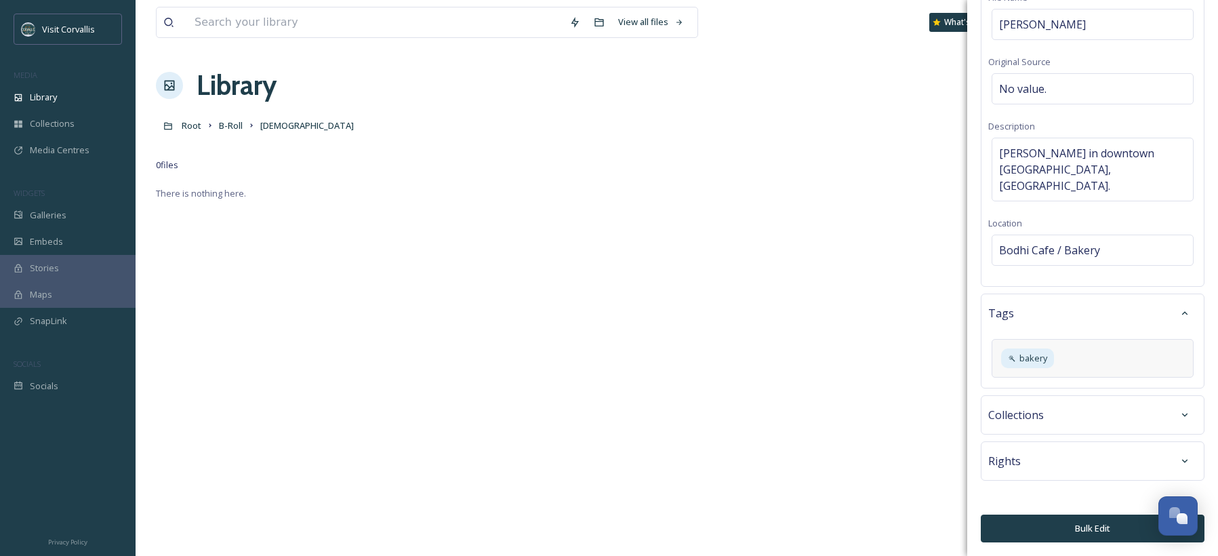
click at [1071, 359] on div "bakery" at bounding box center [1093, 358] width 202 height 39
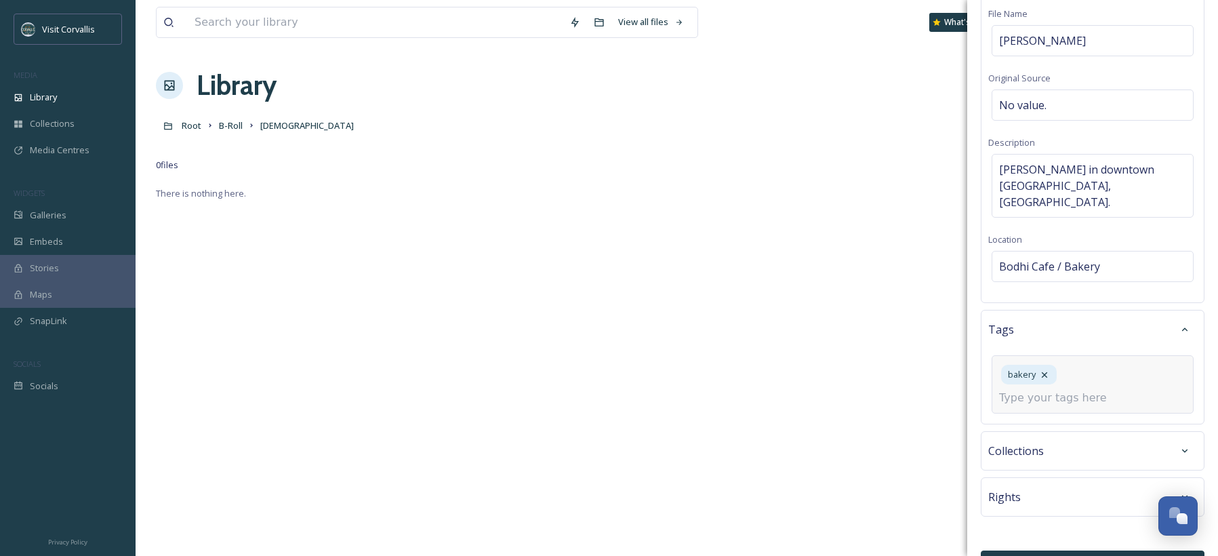
click at [1084, 360] on div "bakery" at bounding box center [1093, 384] width 202 height 58
click at [1050, 390] on input at bounding box center [1067, 398] width 136 height 16
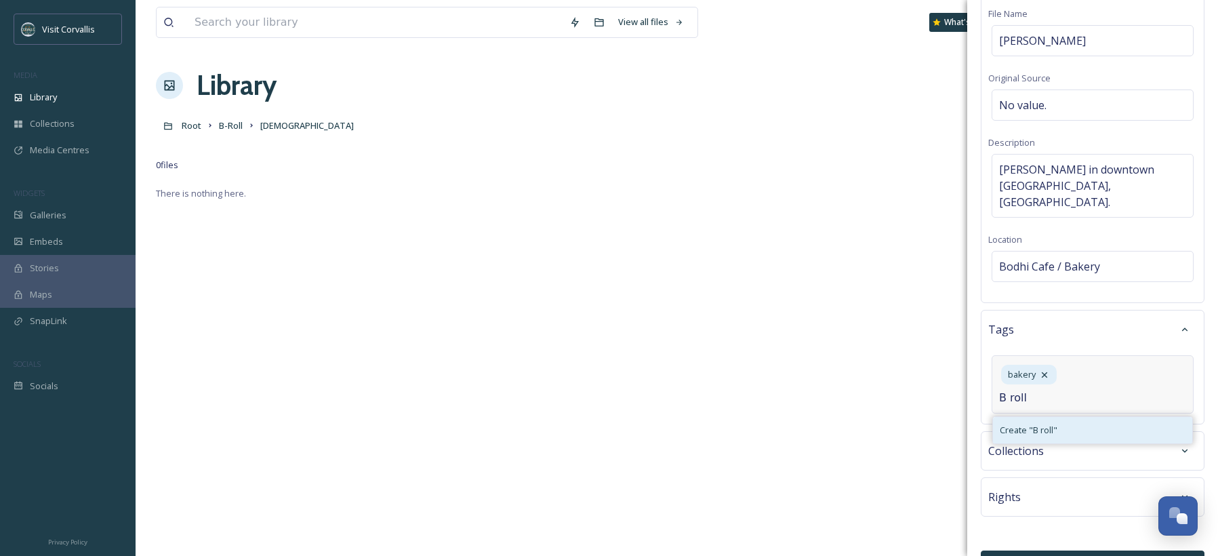
type input "B roll"
click at [1045, 424] on span "Create " B roll "" at bounding box center [1029, 430] width 58 height 13
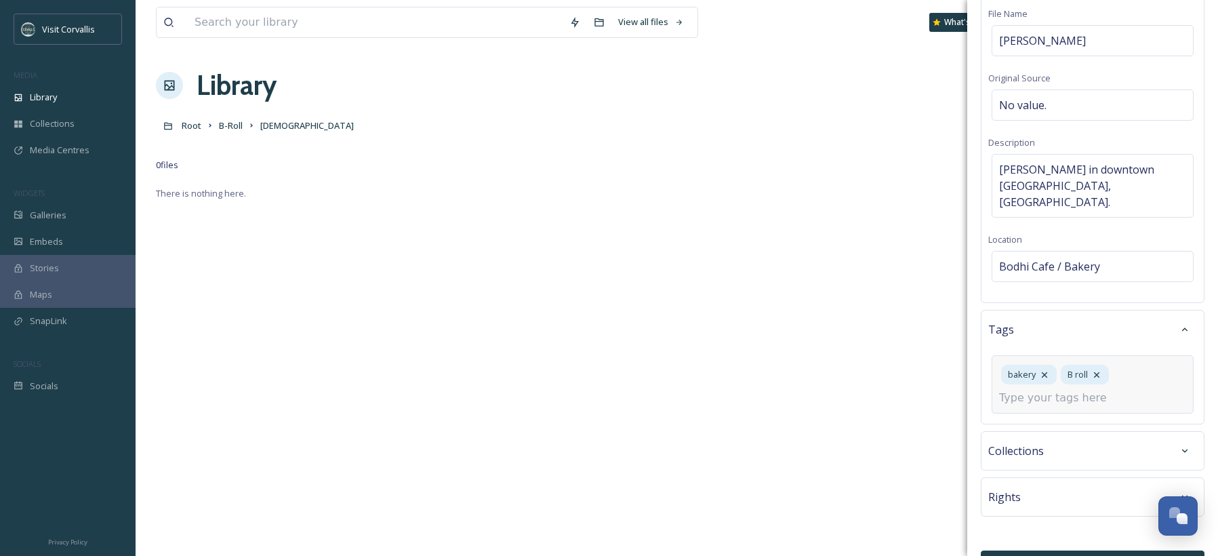
click at [1032, 390] on input at bounding box center [1067, 398] width 136 height 16
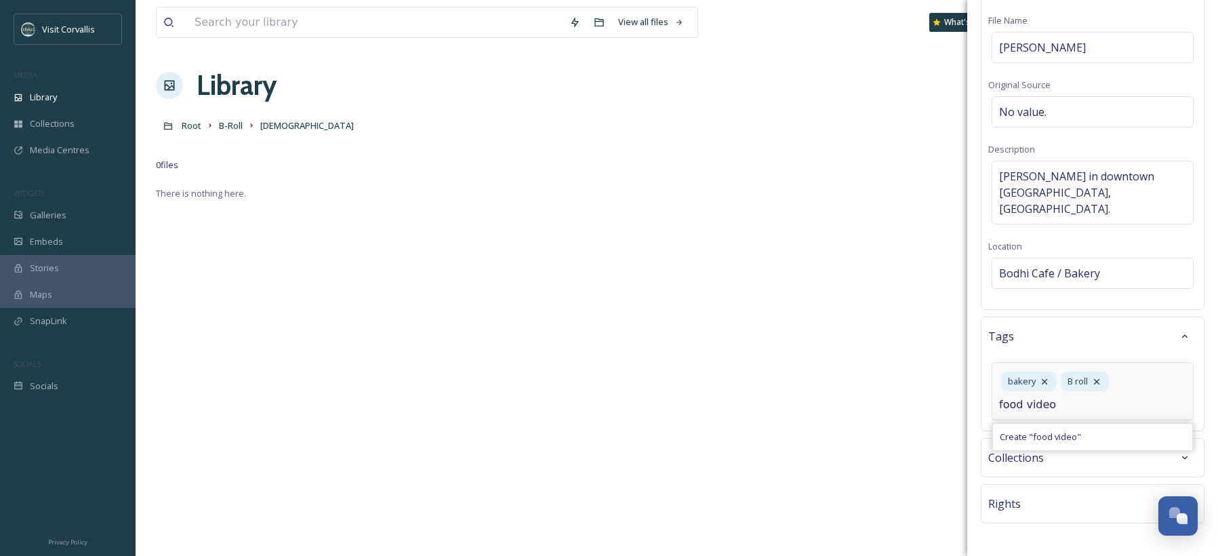
drag, startPoint x: 1023, startPoint y: 389, endPoint x: 1003, endPoint y: 392, distance: 20.0
click at [999, 397] on input "food video" at bounding box center [1067, 405] width 136 height 16
drag, startPoint x: 1046, startPoint y: 390, endPoint x: 1101, endPoint y: 390, distance: 54.9
click at [1101, 397] on input "resturant video" at bounding box center [1067, 405] width 136 height 16
type input "resturant b roll"
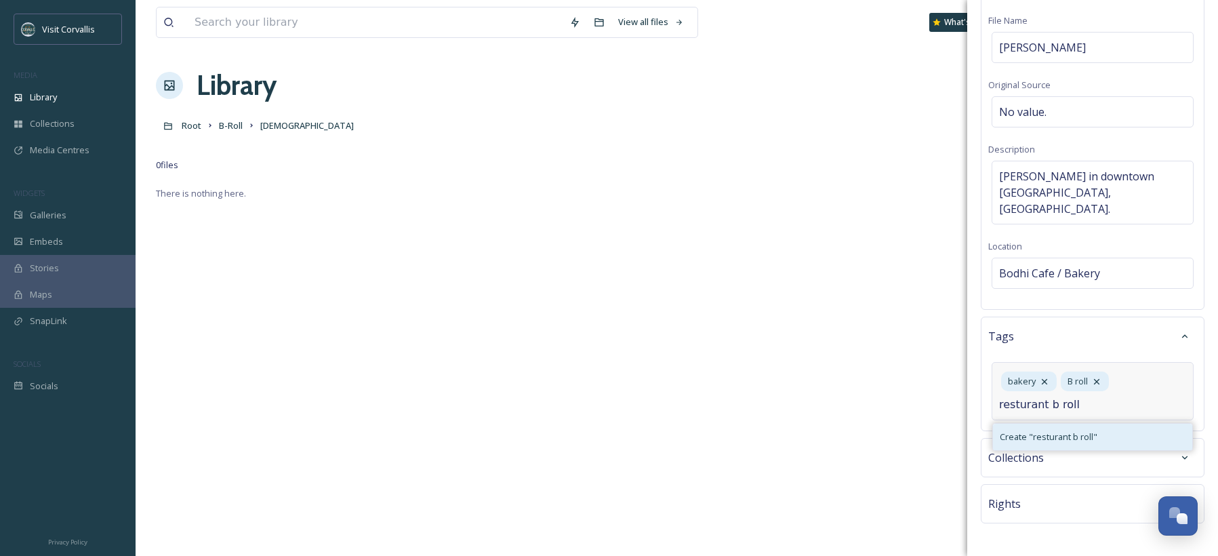
click at [1087, 431] on span "Create " resturant b roll "" at bounding box center [1049, 437] width 98 height 13
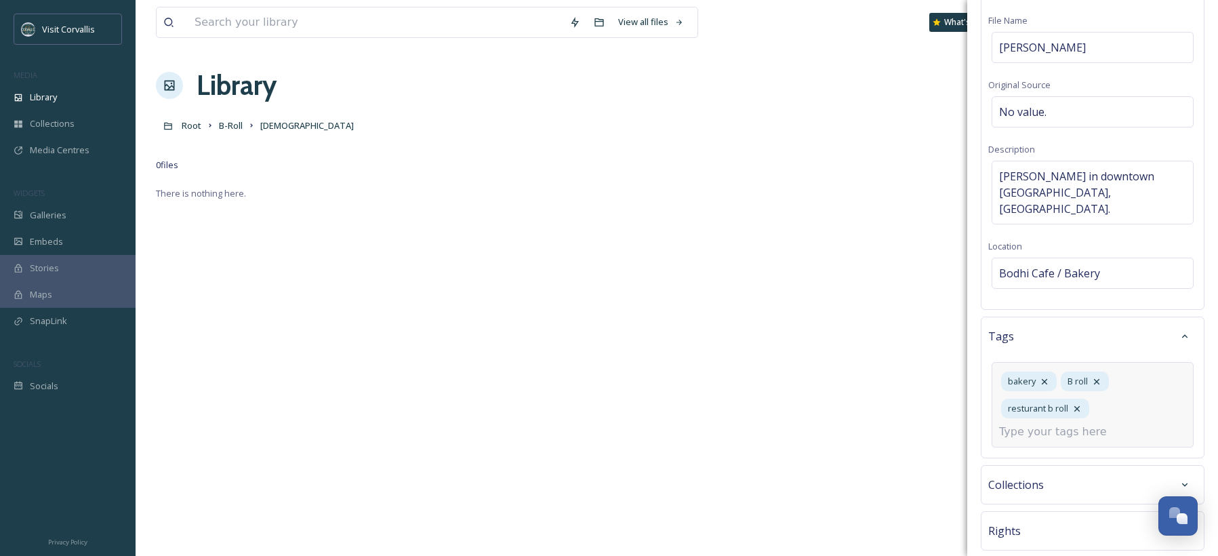
scroll to position [142, 0]
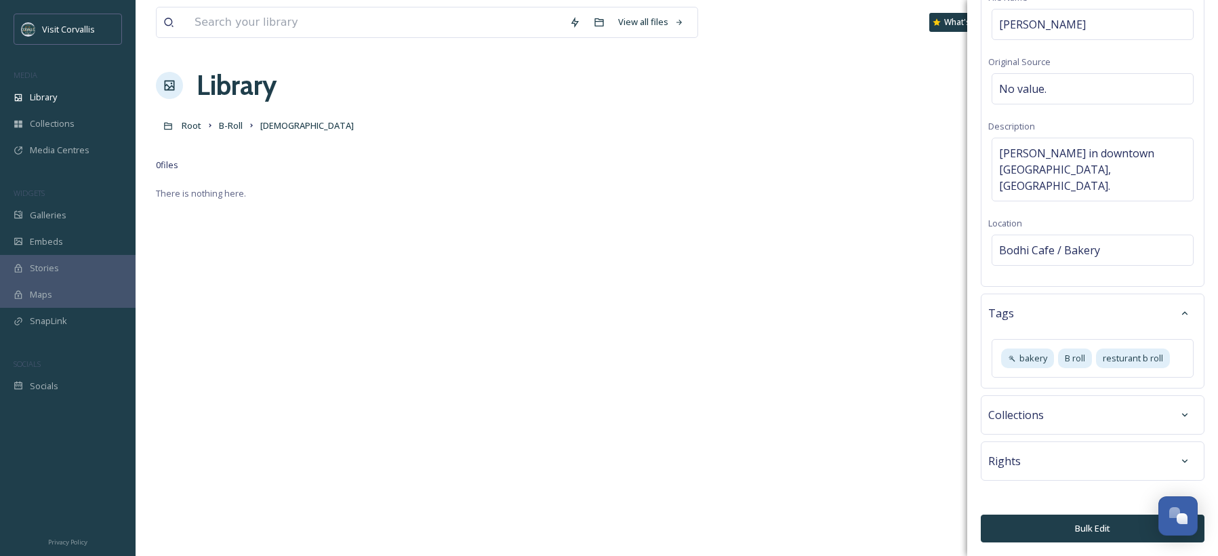
click at [1081, 458] on div "Rights" at bounding box center [1093, 461] width 209 height 24
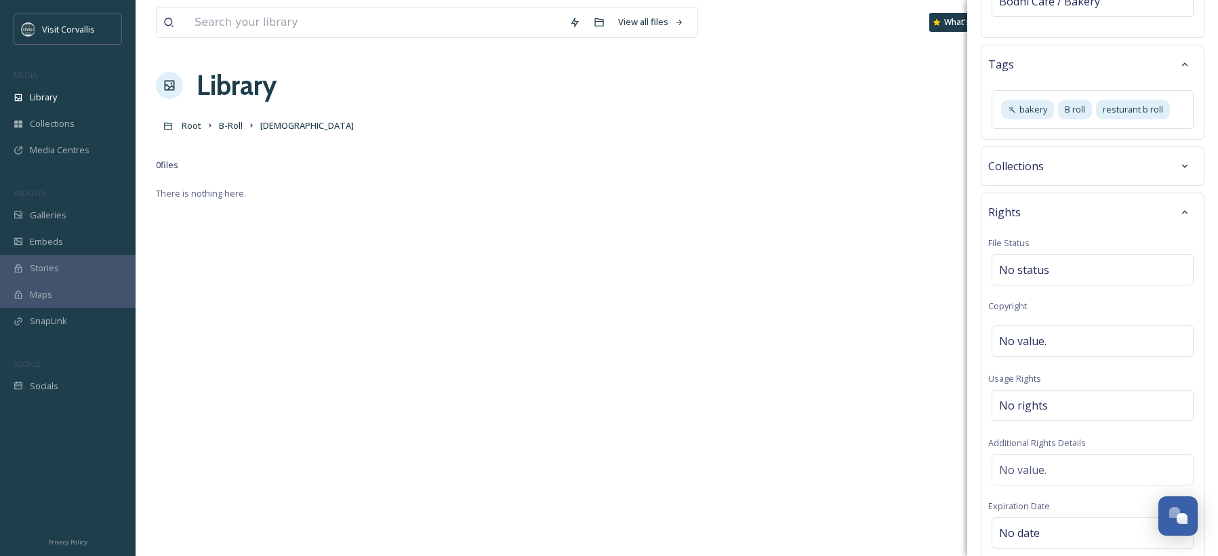
scroll to position [379, 0]
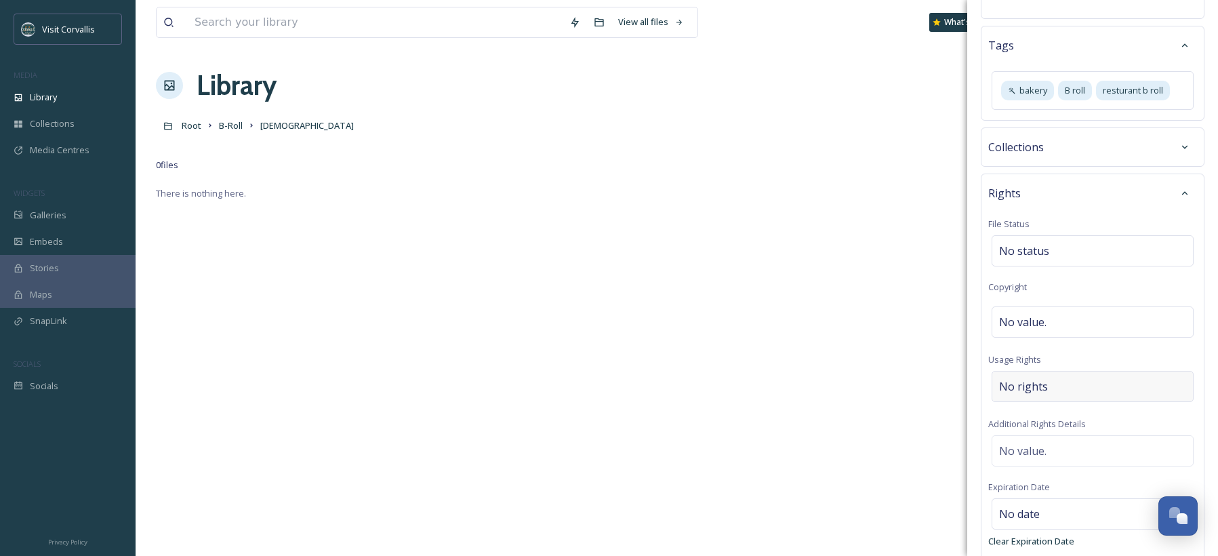
click at [1027, 371] on div "No rights" at bounding box center [1093, 386] width 202 height 31
click at [1027, 375] on input at bounding box center [1070, 390] width 149 height 30
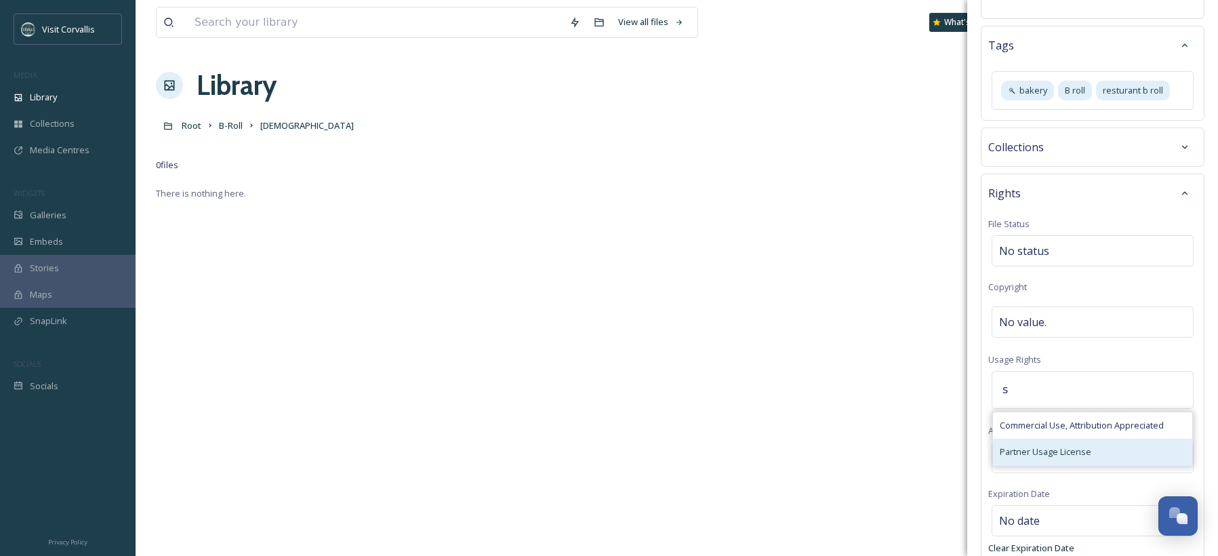
type input "s"
click at [1055, 445] on span "Partner Usage License" at bounding box center [1046, 451] width 92 height 13
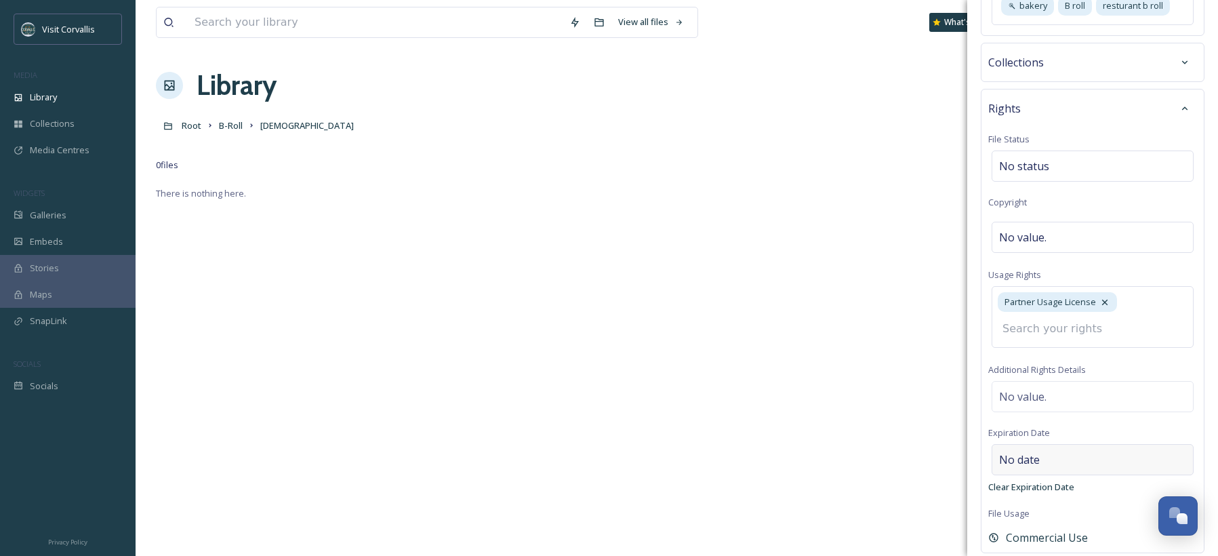
scroll to position [521, 0]
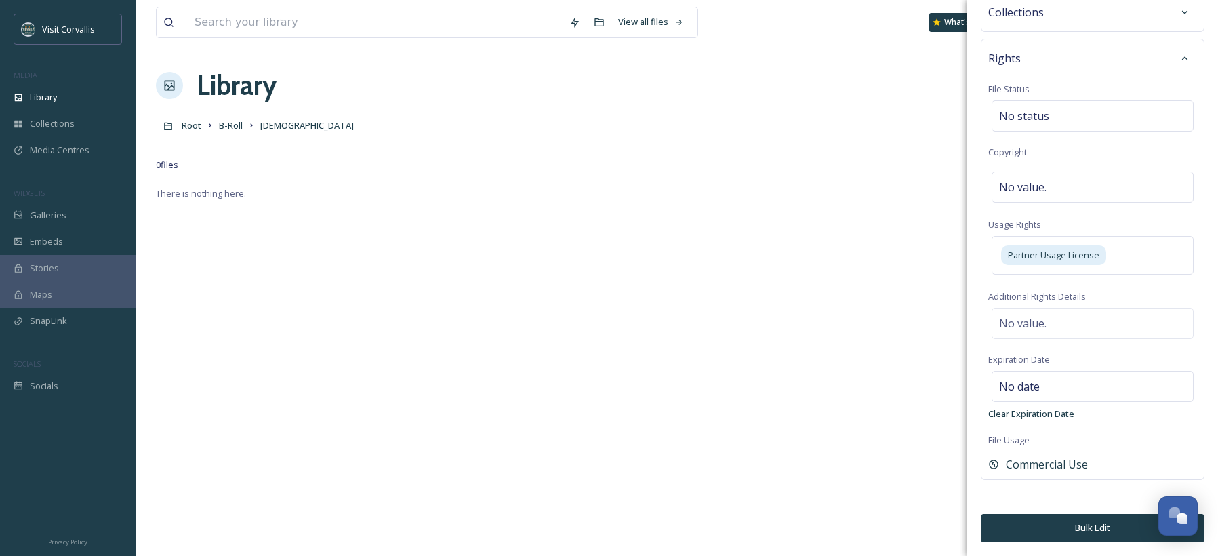
click at [1098, 523] on button "Bulk Edit" at bounding box center [1093, 528] width 224 height 28
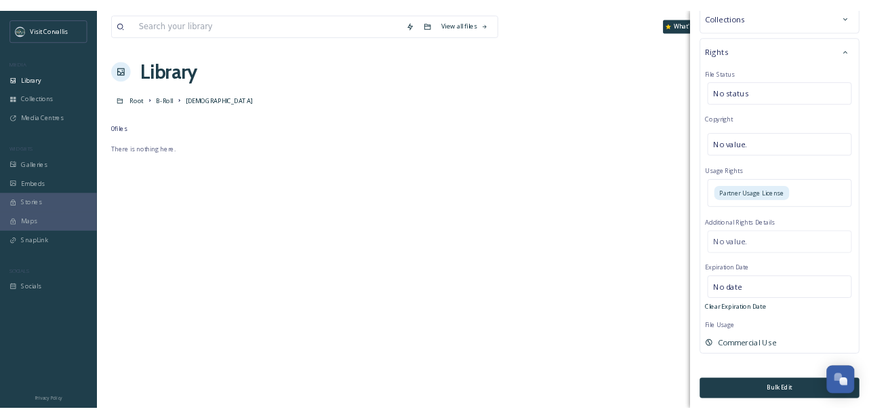
scroll to position [0, 0]
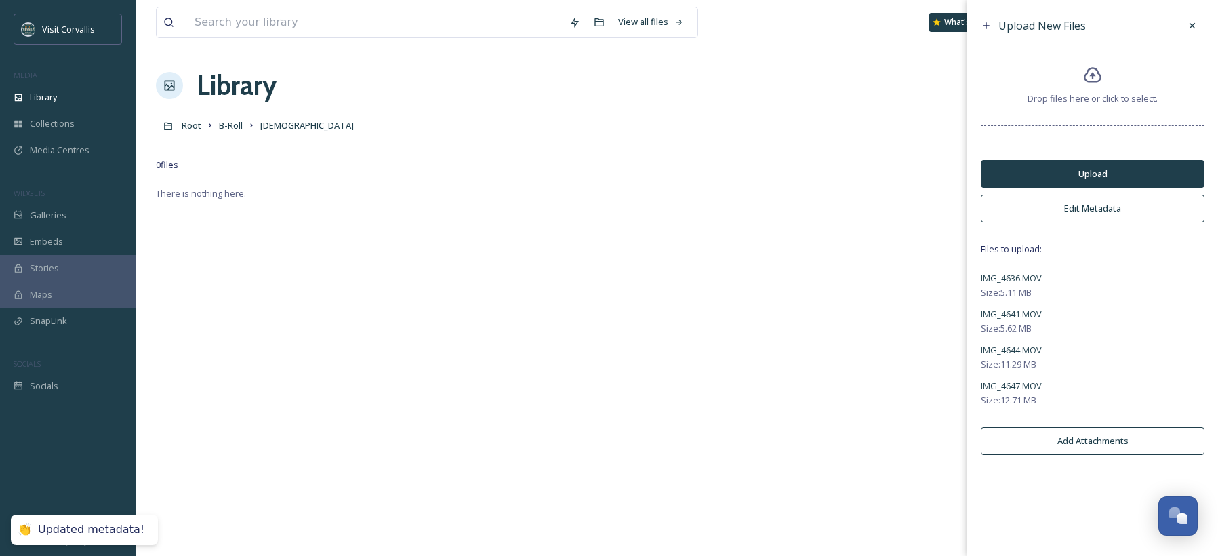
click at [1072, 171] on button "Upload" at bounding box center [1093, 174] width 224 height 28
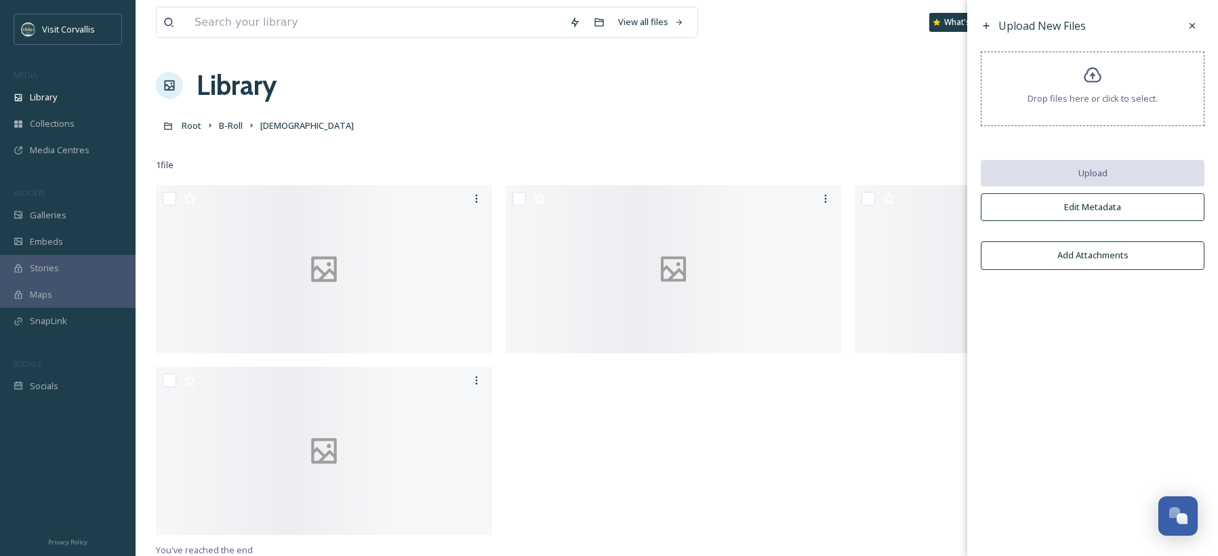
click at [597, 122] on div "Root B-Roll Bodhi" at bounding box center [677, 126] width 1042 height 26
